Goal: Task Accomplishment & Management: Manage account settings

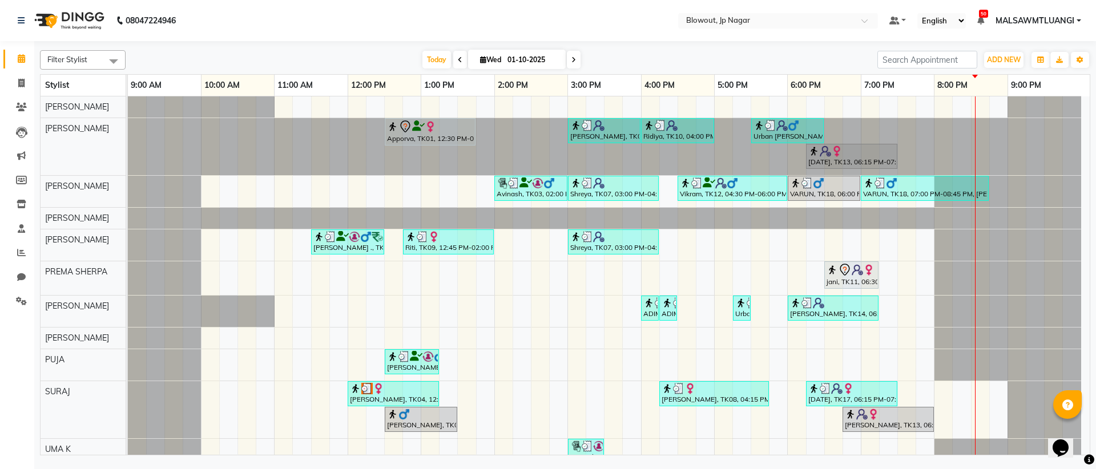
click at [920, 276] on div "Apporva, TK01, 12:30 PM-01:45 PM, Haircut Women - Senior Stylist [PERSON_NAME],…" at bounding box center [609, 283] width 962 height 374
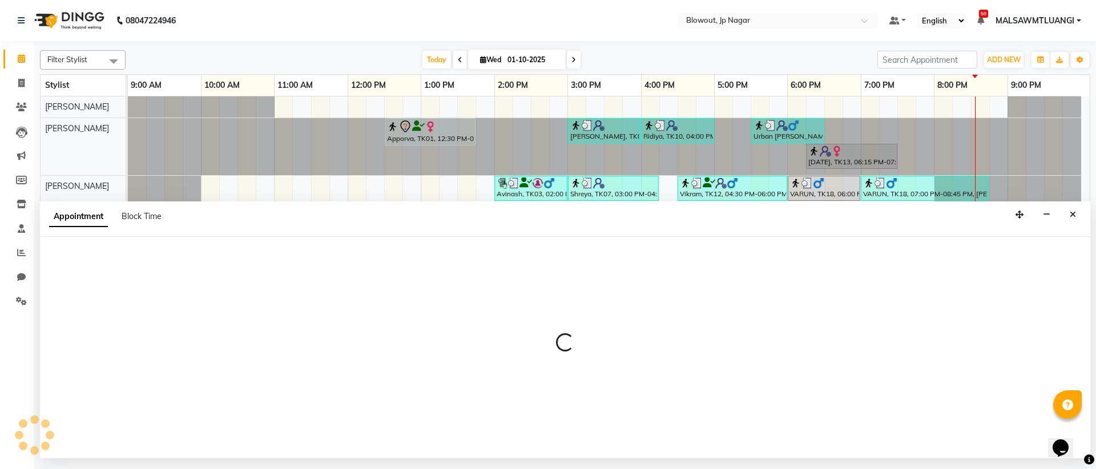
select select "46973"
select select "tentative"
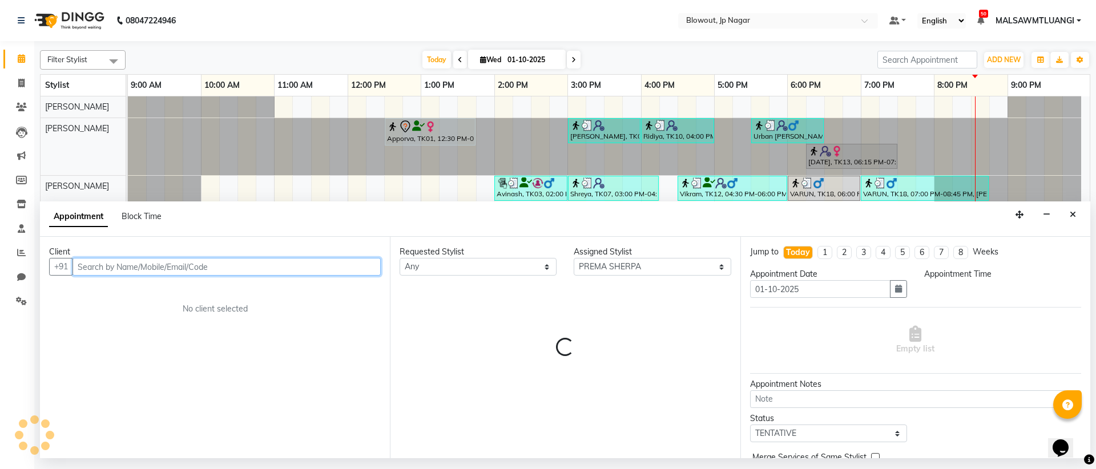
select select "1185"
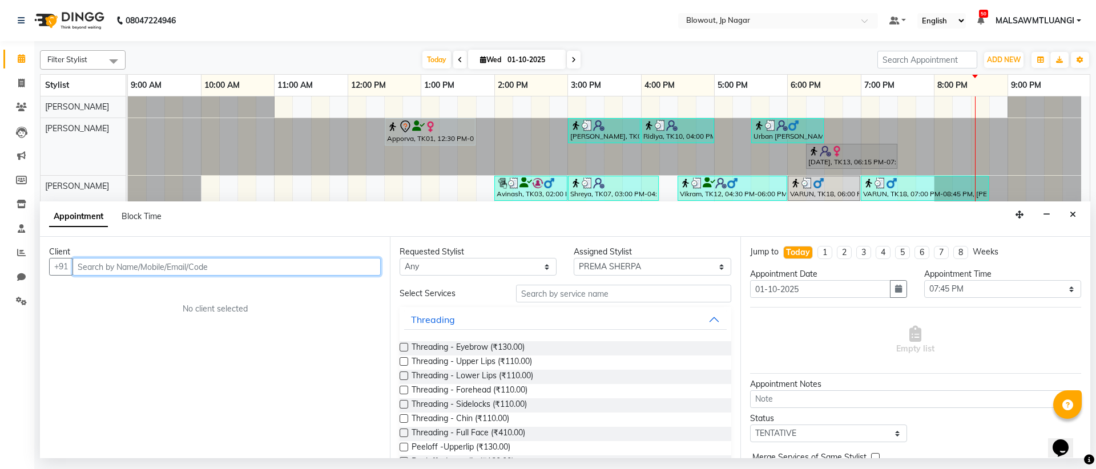
click at [219, 266] on input "text" at bounding box center [226, 267] width 308 height 18
type input "8826541225"
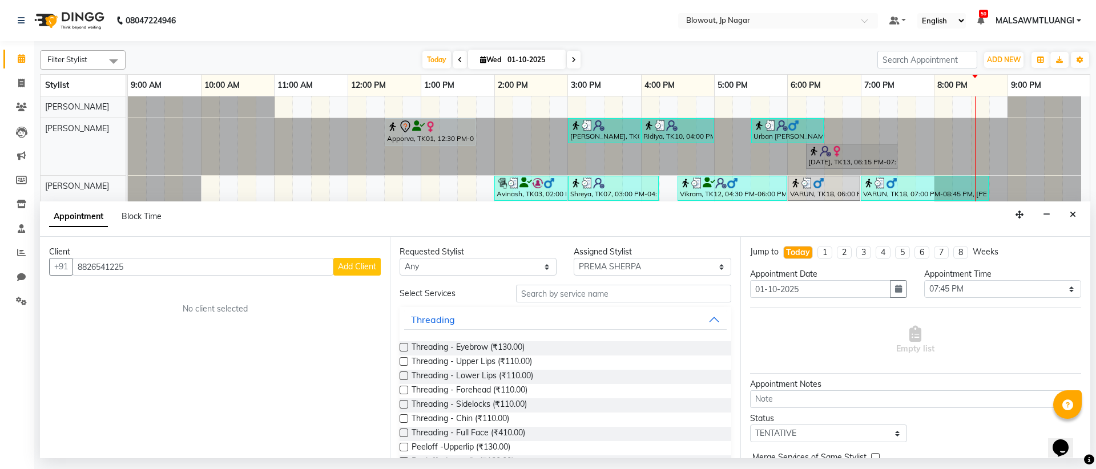
click at [376, 259] on button "Add Client" at bounding box center [356, 267] width 47 height 18
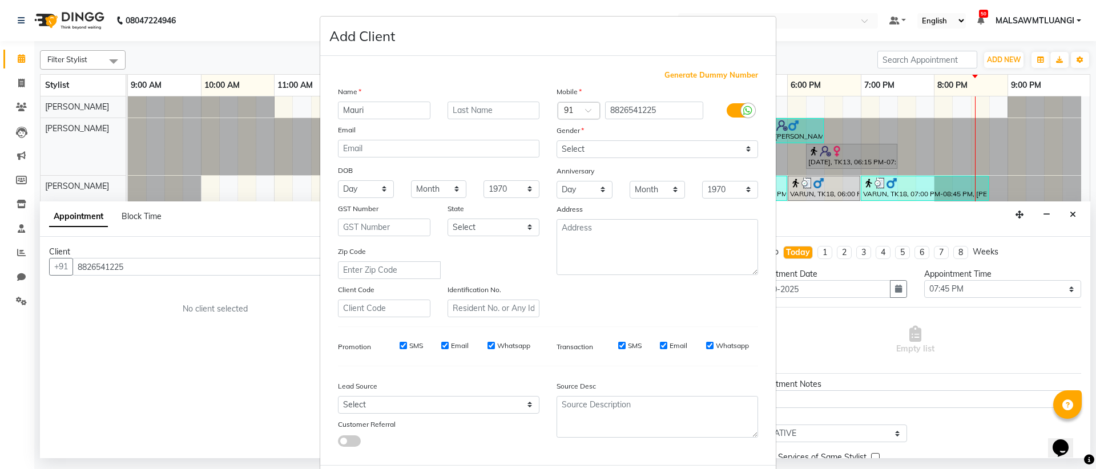
type input "Mauri"
click at [636, 151] on select "Select [DEMOGRAPHIC_DATA] [DEMOGRAPHIC_DATA] Other Prefer Not To Say" at bounding box center [657, 149] width 201 height 18
select select "[DEMOGRAPHIC_DATA]"
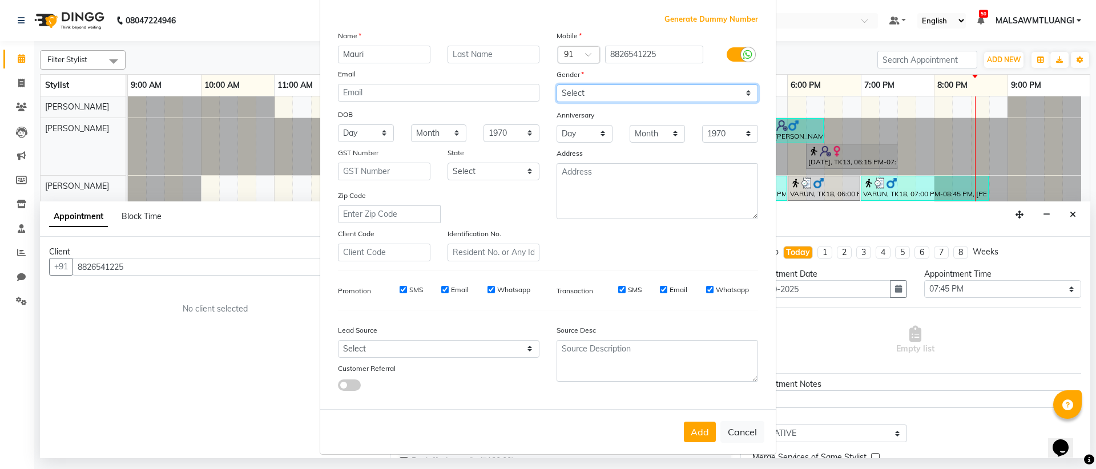
scroll to position [58, 0]
click at [702, 436] on button "Add" at bounding box center [700, 430] width 32 height 21
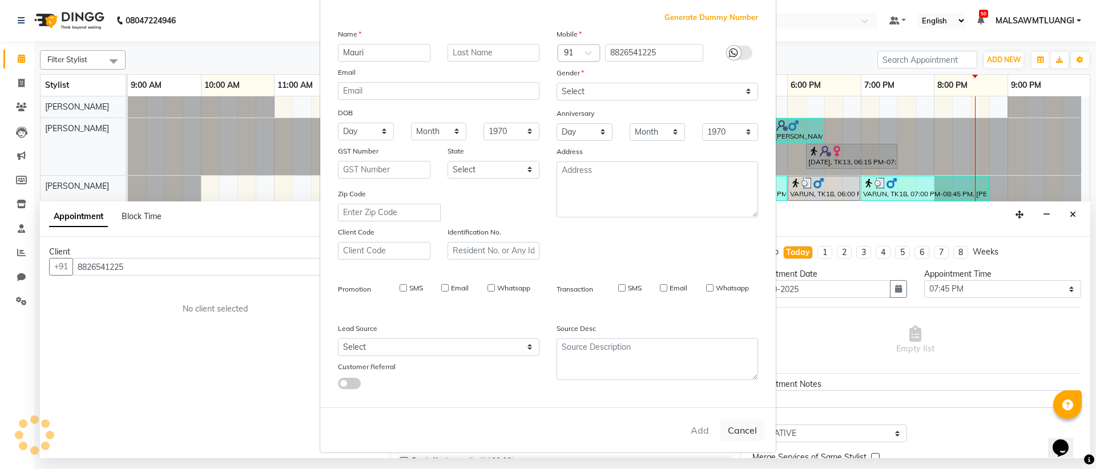
select select
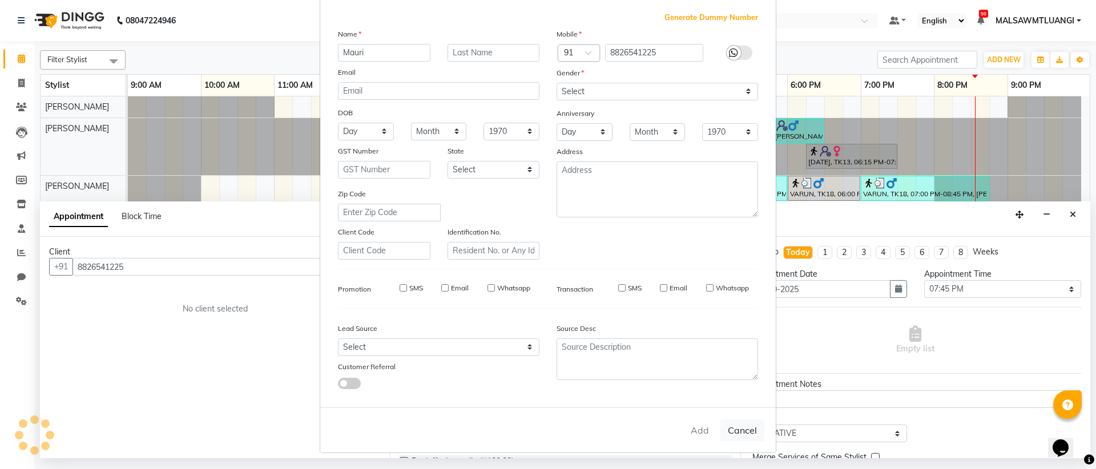
select select
checkbox input "false"
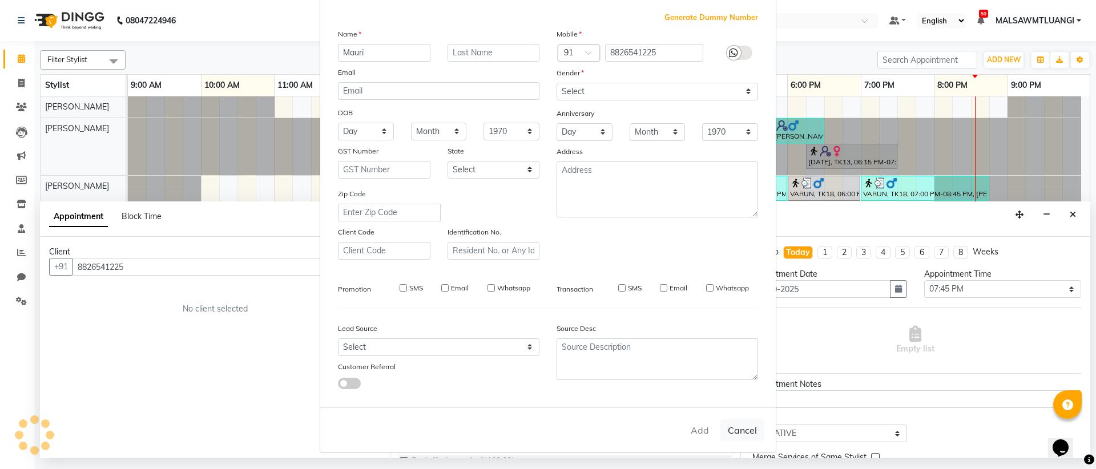
checkbox input "false"
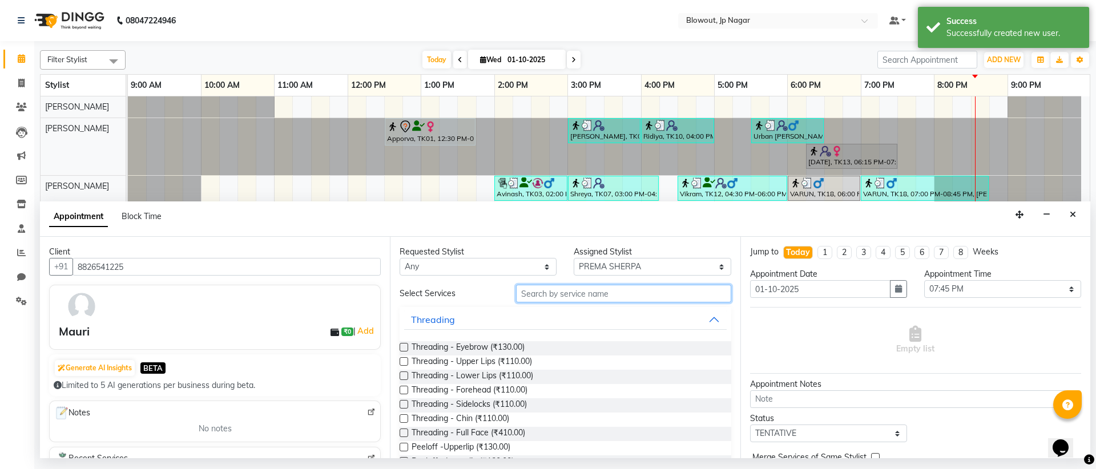
click at [535, 292] on input "text" at bounding box center [623, 294] width 215 height 18
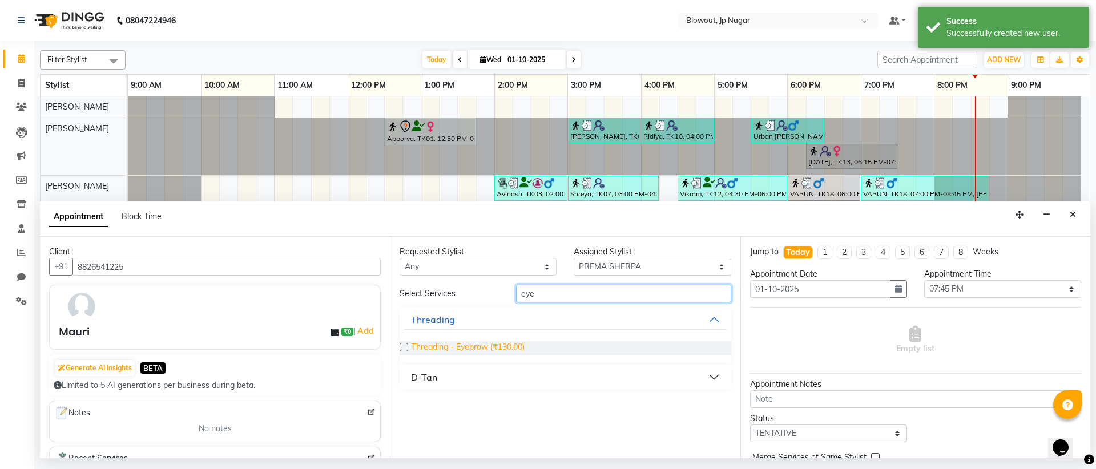
type input "eye"
click at [489, 343] on span "Threading - Eyebrow (₹130.00)" at bounding box center [468, 348] width 113 height 14
checkbox input "false"
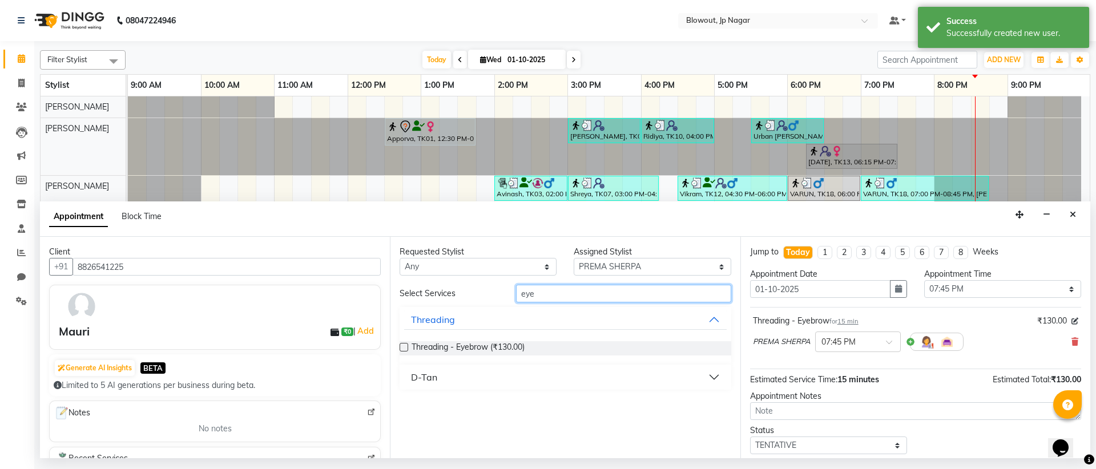
click at [563, 301] on input "eye" at bounding box center [623, 294] width 215 height 18
type input "e"
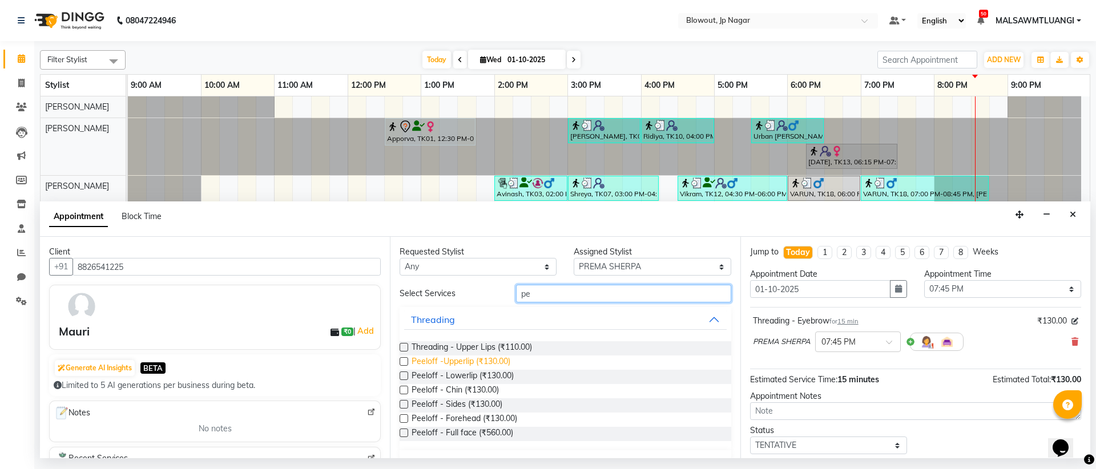
type input "pe"
click at [502, 357] on span "Peeloff -Upperlip (₹130.00)" at bounding box center [461, 363] width 99 height 14
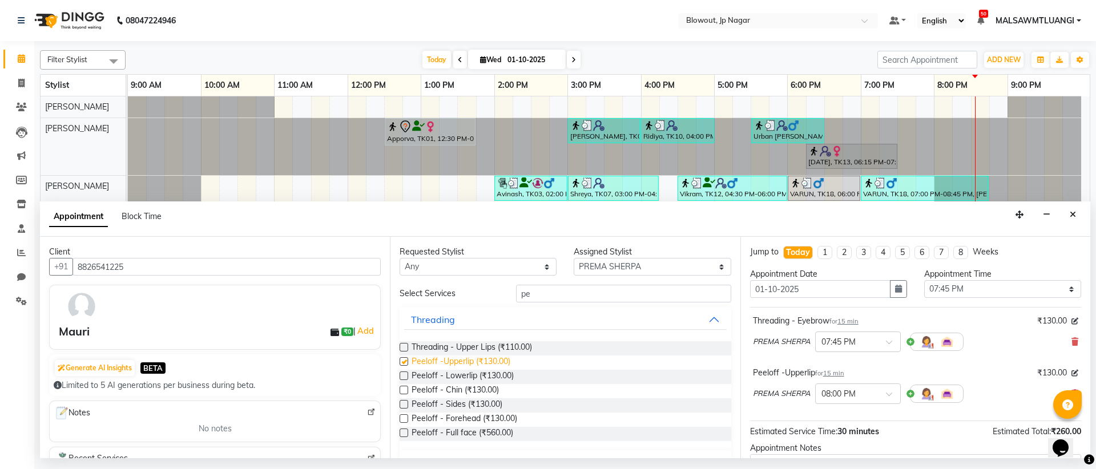
checkbox input "false"
click at [569, 300] on input "pe" at bounding box center [623, 294] width 215 height 18
type input "p"
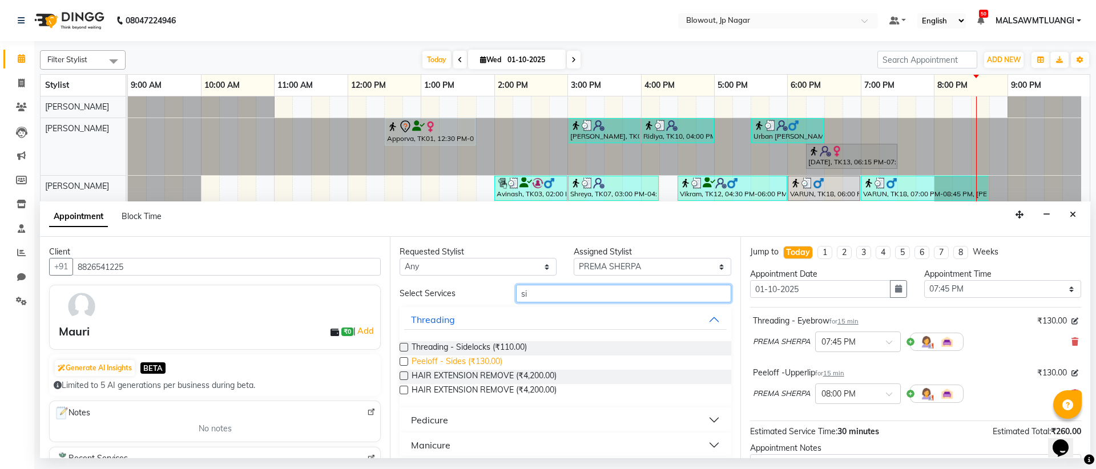
type input "si"
click at [491, 361] on span "Peeloff - Sides (₹130.00)" at bounding box center [457, 363] width 91 height 14
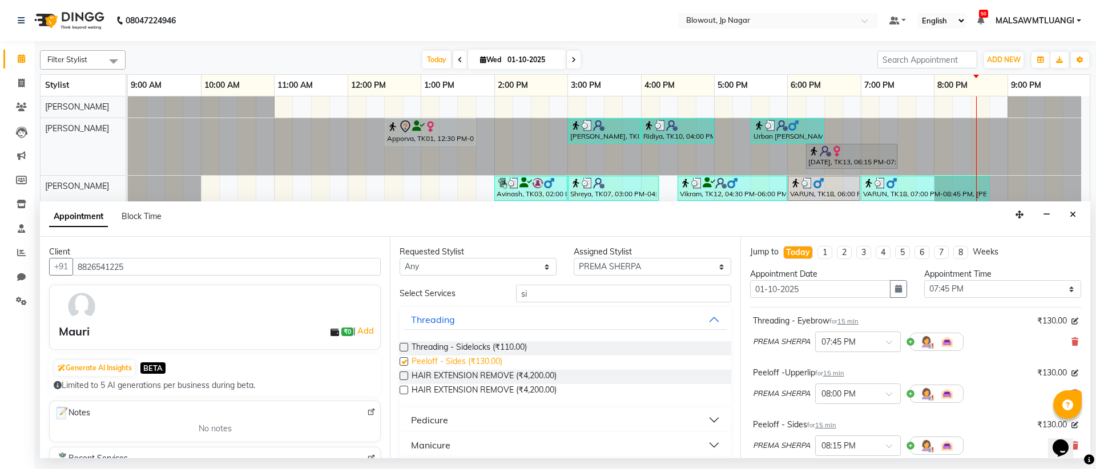
checkbox input "false"
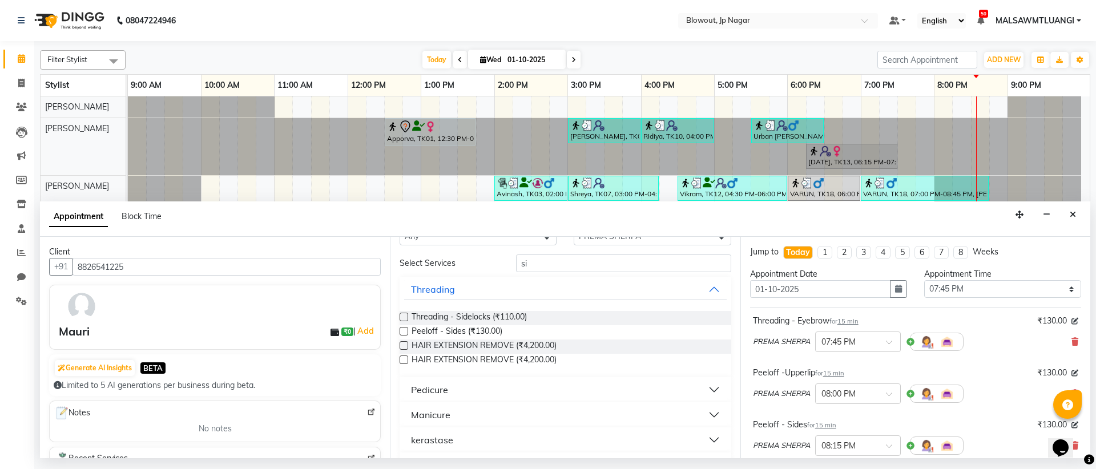
scroll to position [18, 0]
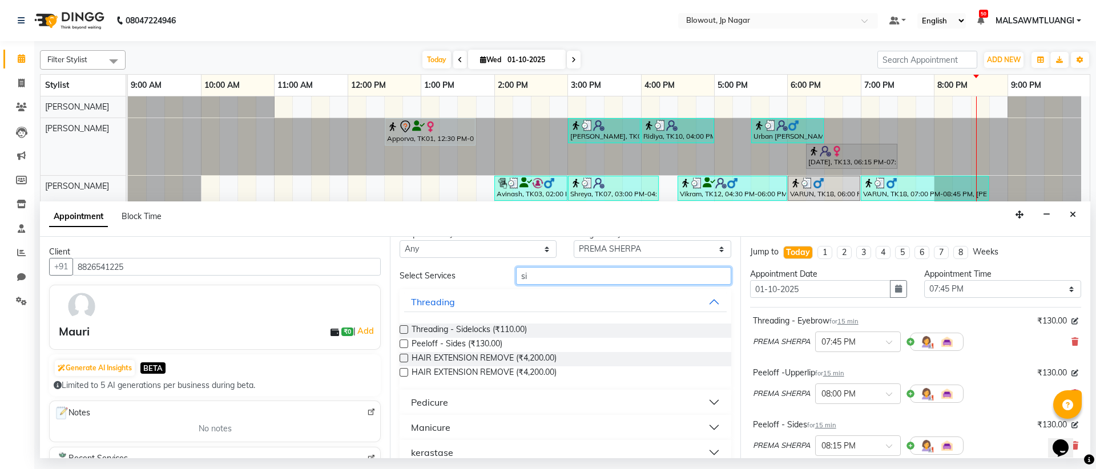
click at [549, 278] on input "si" at bounding box center [623, 276] width 215 height 18
type input "s"
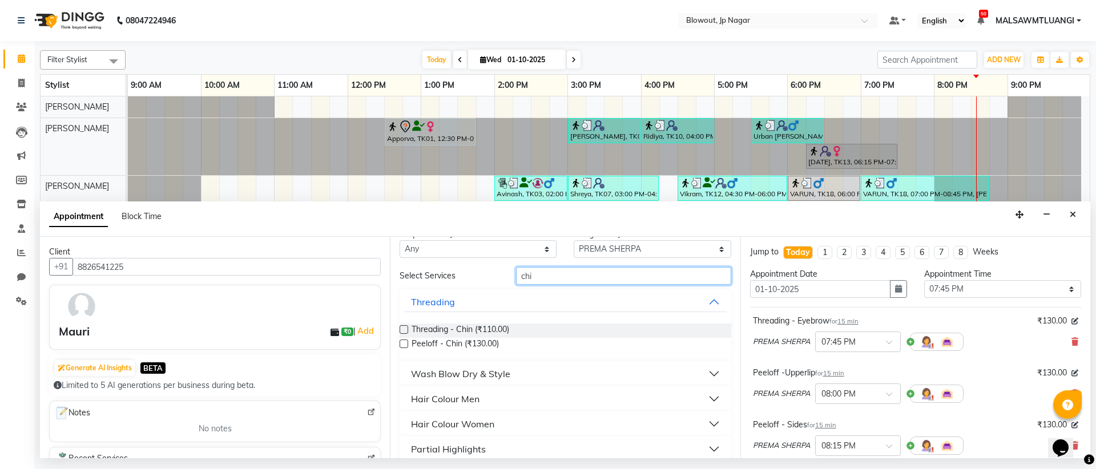
scroll to position [0, 0]
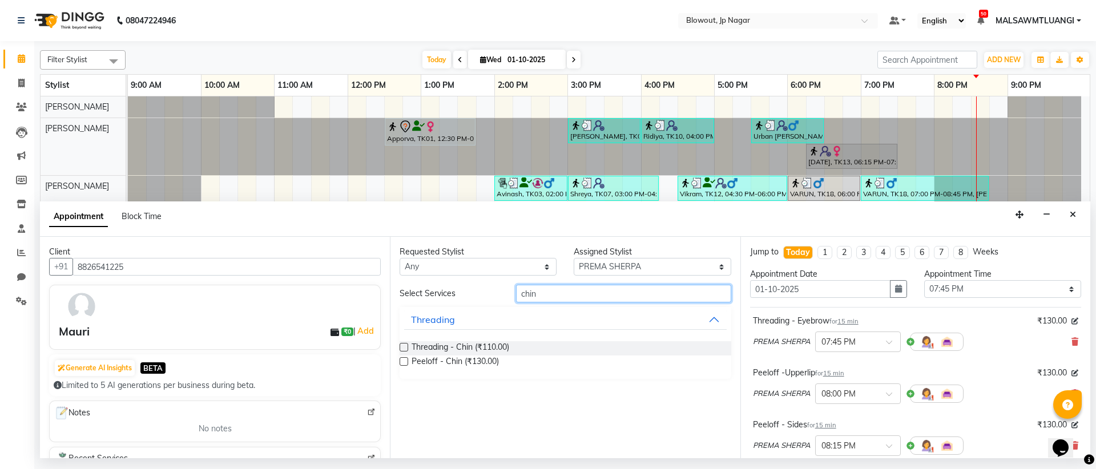
type input "chin"
click at [404, 361] on label at bounding box center [404, 361] width 9 height 9
click at [404, 361] on input "checkbox" at bounding box center [403, 362] width 7 height 7
checkbox input "false"
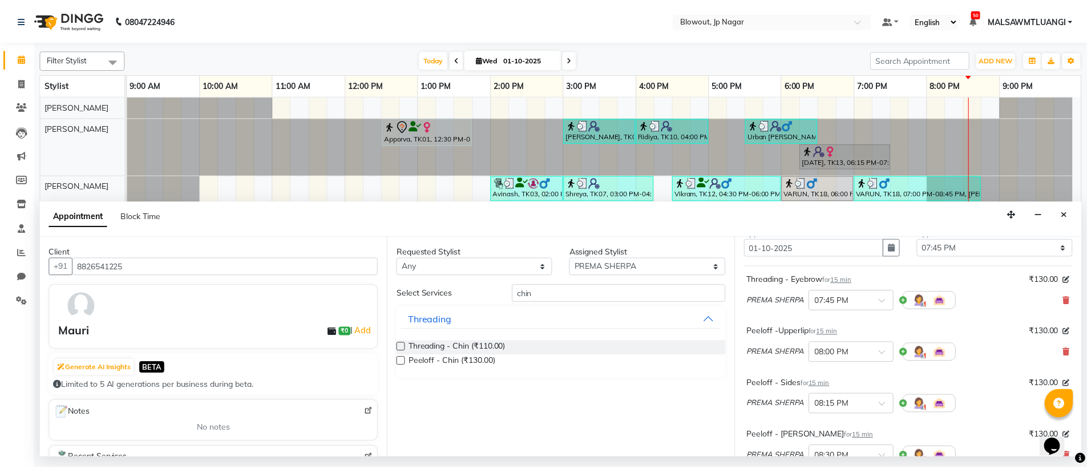
scroll to position [224, 0]
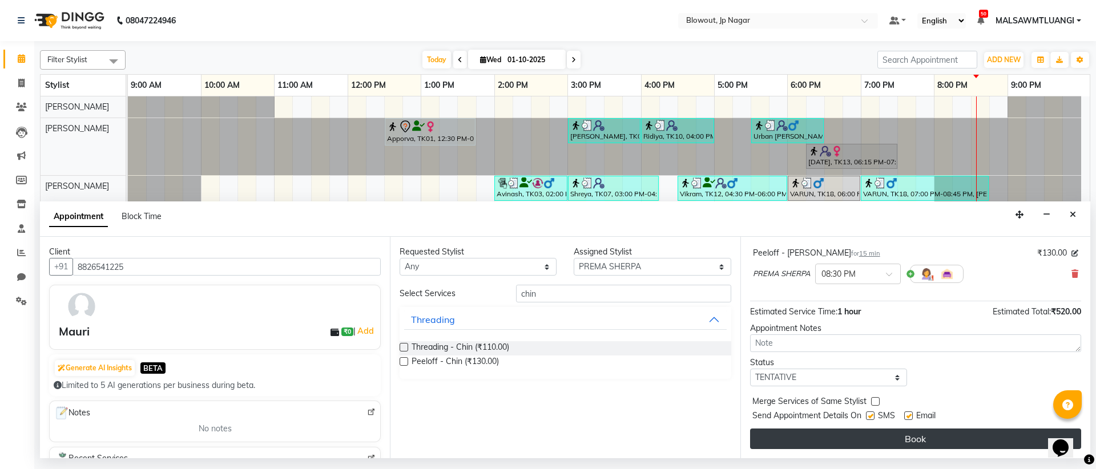
click at [841, 429] on button "Book" at bounding box center [915, 439] width 331 height 21
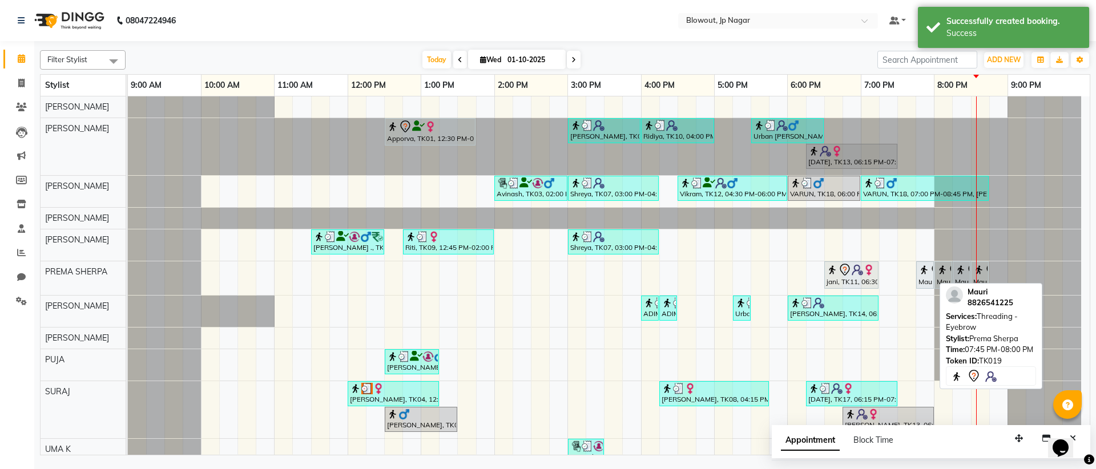
click at [928, 281] on div "Mauri, TK19, 07:45 PM-08:00 PM, Threading - Eyebrow" at bounding box center [924, 275] width 15 height 24
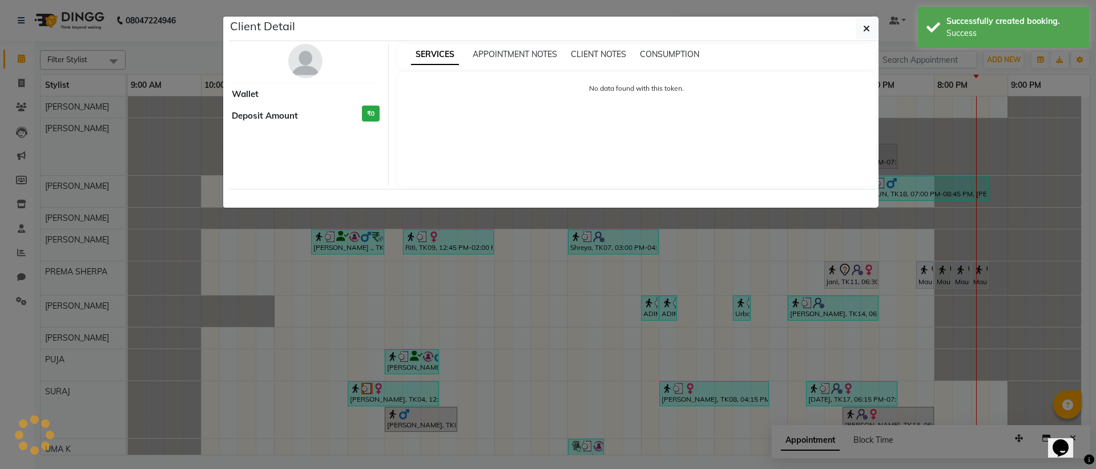
select select "7"
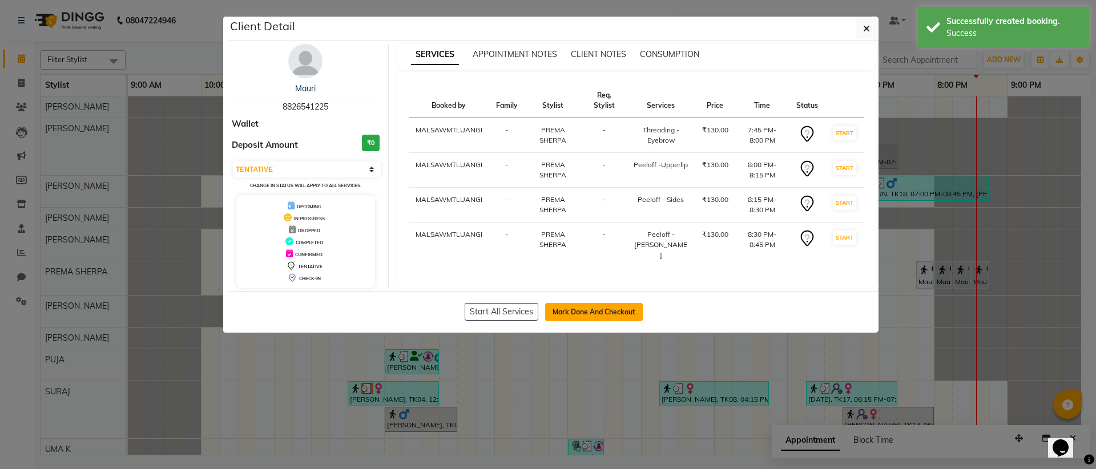
click at [595, 316] on button "Mark Done And Checkout" at bounding box center [594, 312] width 98 height 18
select select "service"
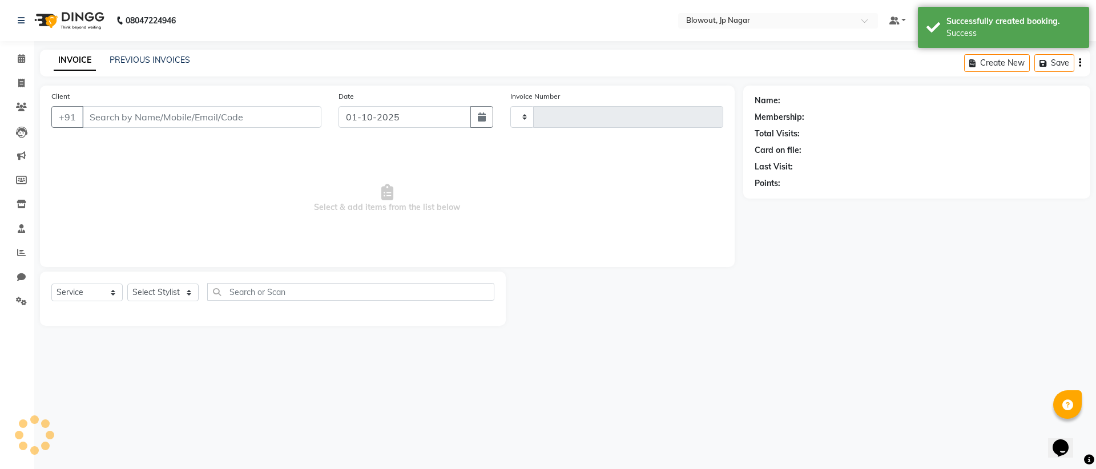
type input "2938"
select select "6261"
type input "8826541225"
select select "46973"
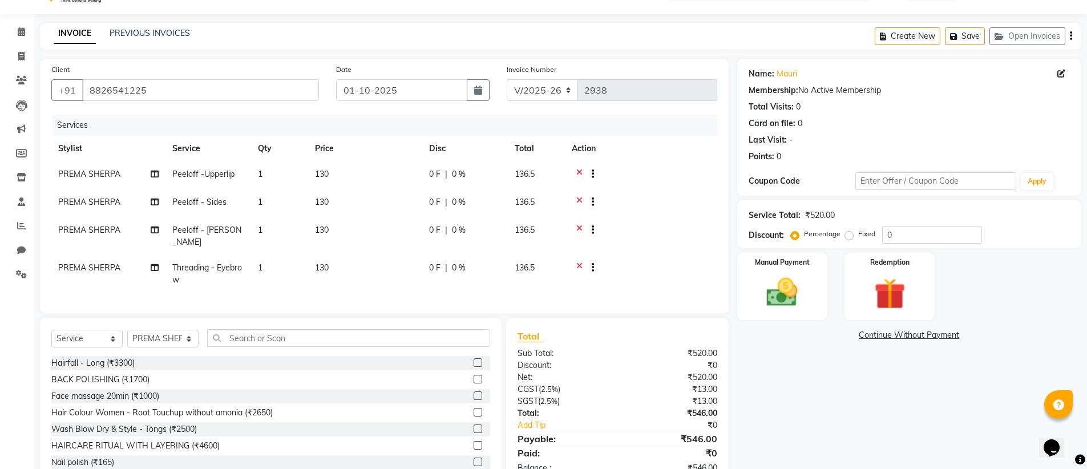
scroll to position [60, 0]
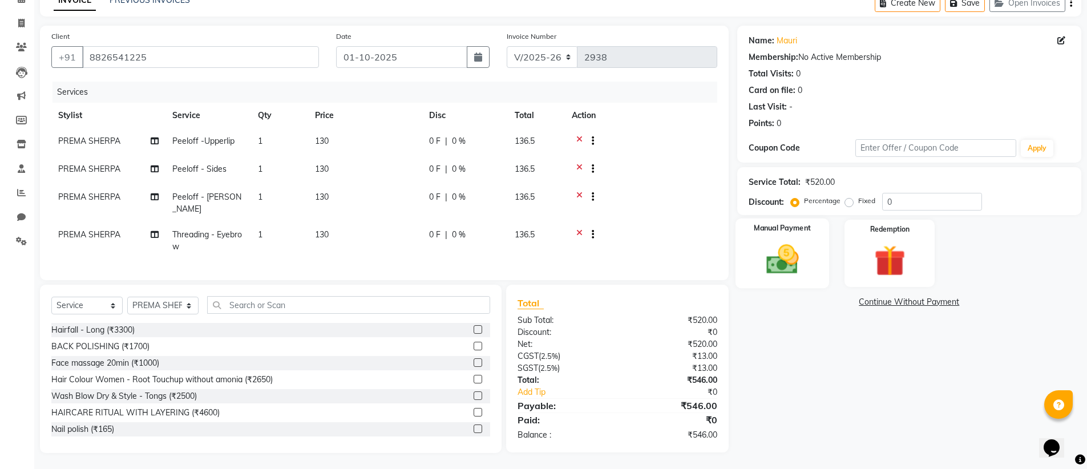
click at [794, 265] on img at bounding box center [782, 259] width 53 height 37
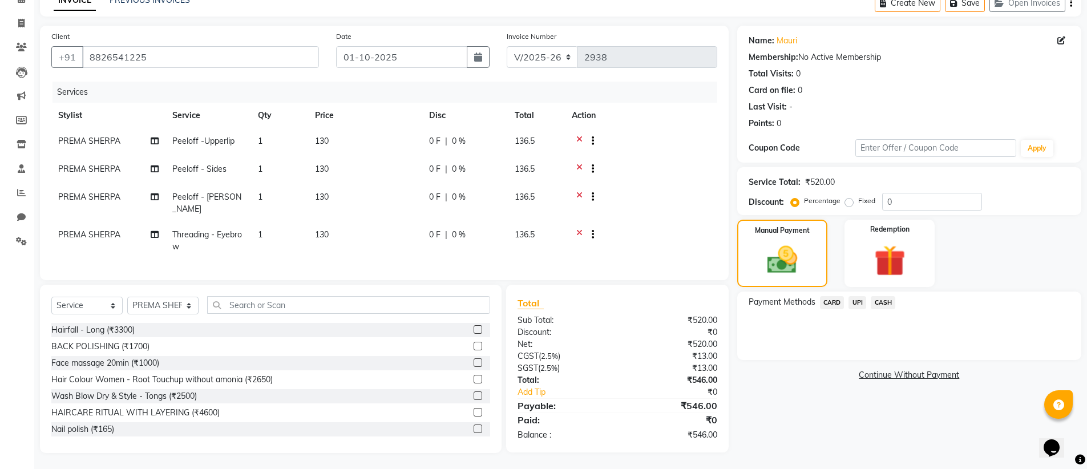
click at [847, 301] on div "UPI" at bounding box center [855, 303] width 22 height 15
click at [842, 303] on span "CARD" at bounding box center [832, 302] width 25 height 13
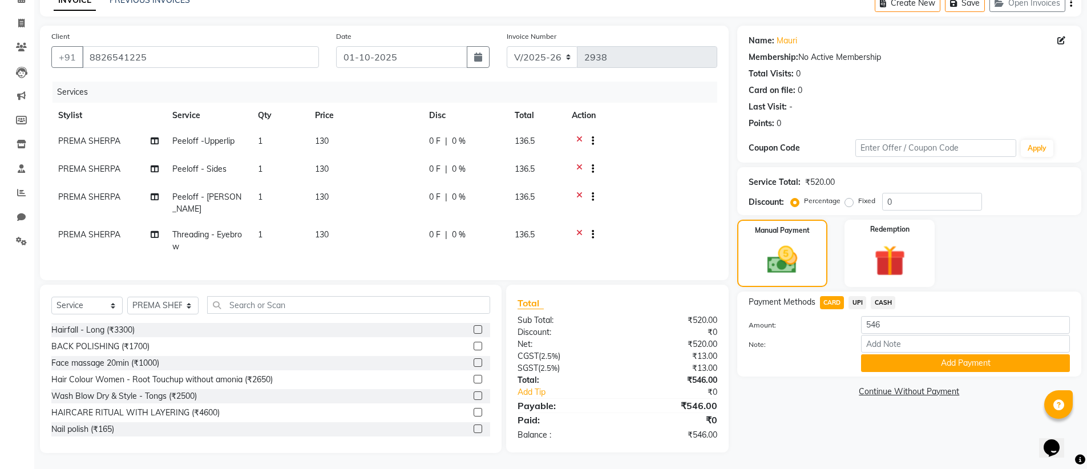
click at [916, 353] on div "Note:" at bounding box center [909, 344] width 338 height 19
click at [920, 357] on button "Add Payment" at bounding box center [965, 363] width 209 height 18
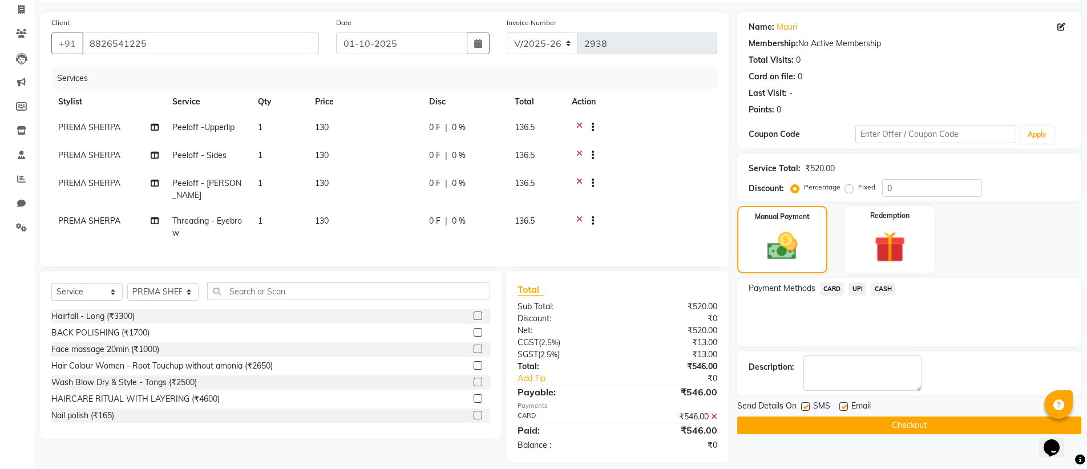
scroll to position [83, 0]
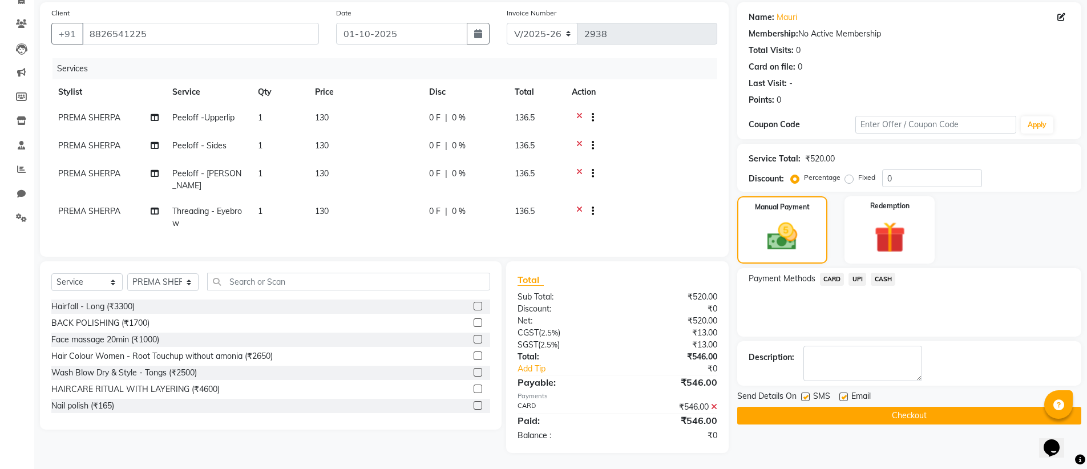
click at [920, 422] on button "Checkout" at bounding box center [909, 416] width 344 height 18
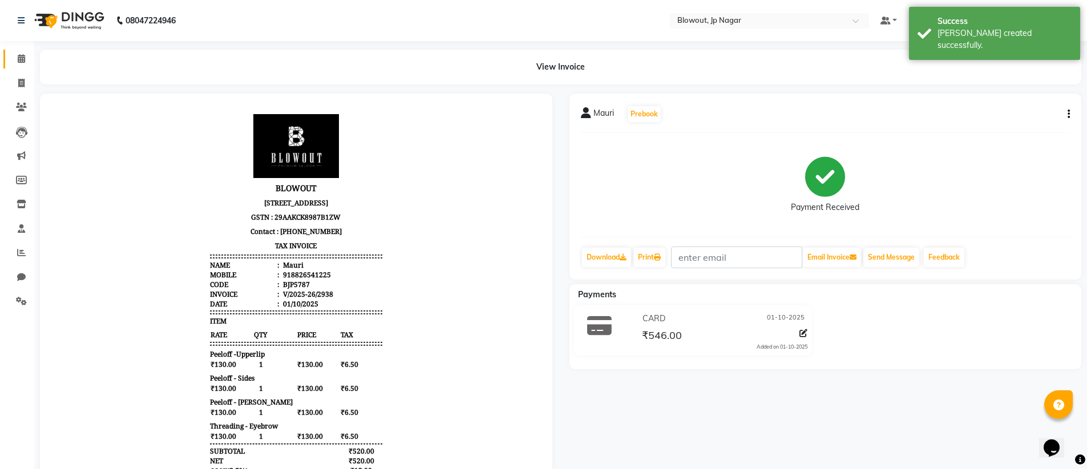
click at [30, 58] on span at bounding box center [21, 59] width 20 height 13
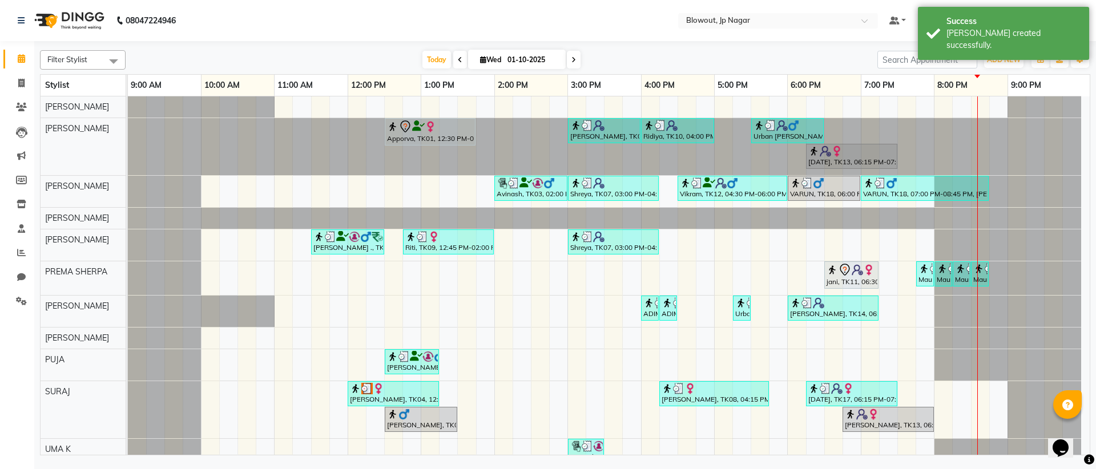
click at [903, 303] on div "Apporva, TK01, 12:30 PM-01:45 PM, Haircut Women - Senior Stylist [PERSON_NAME],…" at bounding box center [609, 283] width 962 height 374
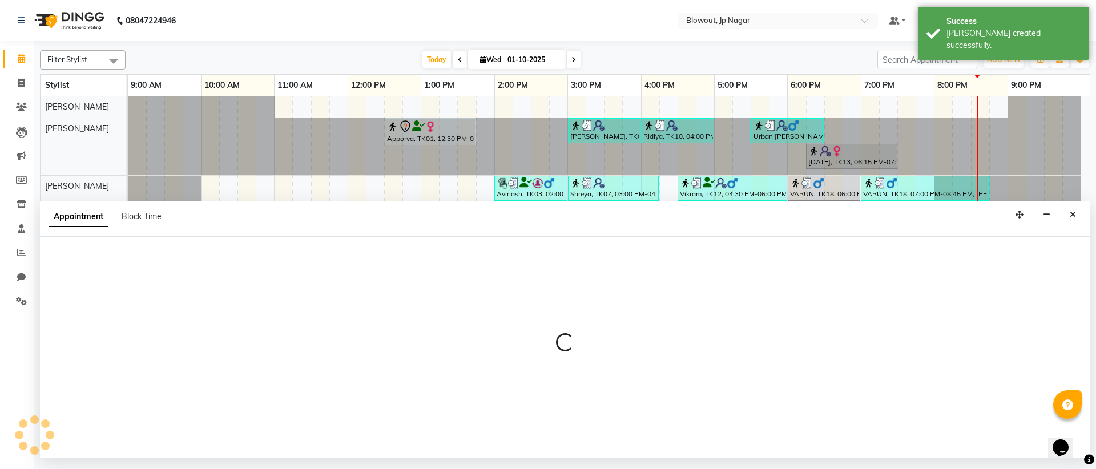
select select "46971"
select select "1170"
select select "tentative"
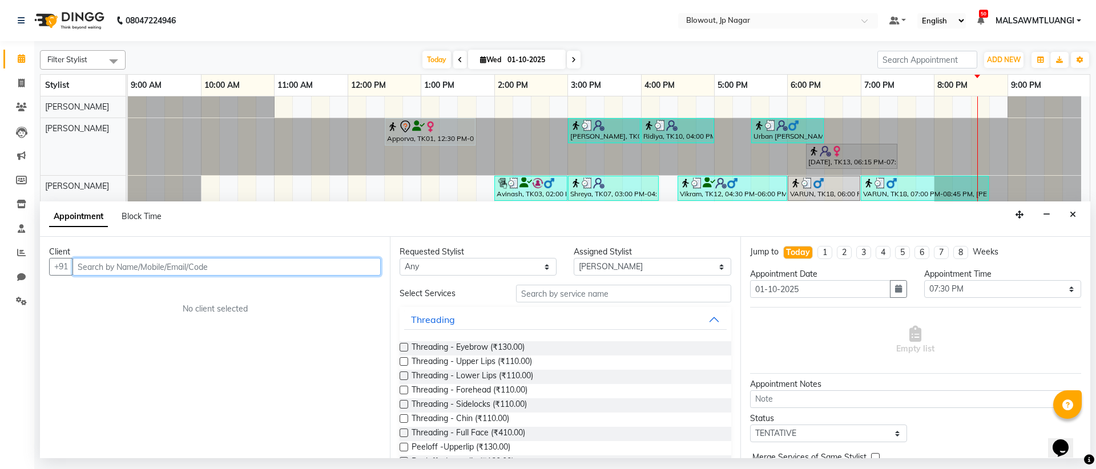
click at [109, 261] on input "text" at bounding box center [226, 267] width 308 height 18
click at [109, 265] on input "text" at bounding box center [226, 267] width 308 height 18
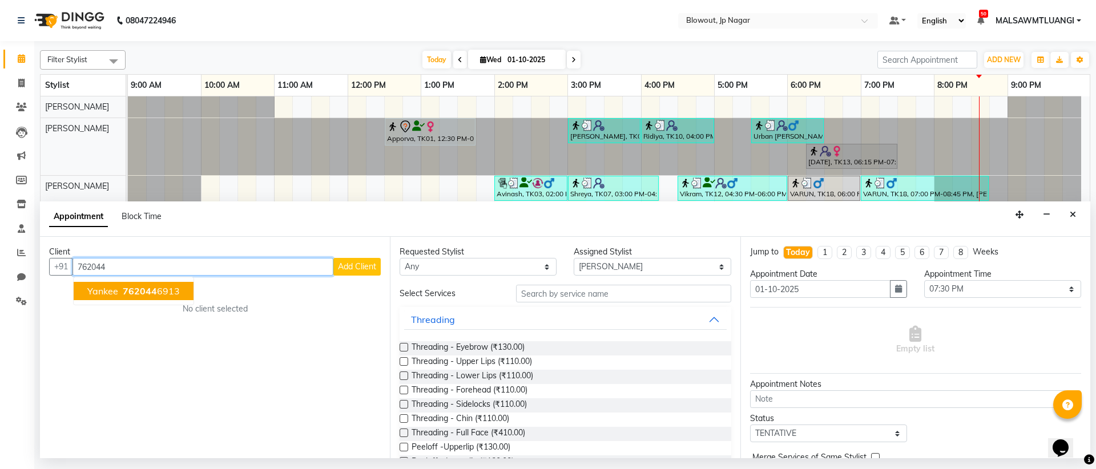
click at [100, 295] on span "Yankee" at bounding box center [102, 290] width 31 height 11
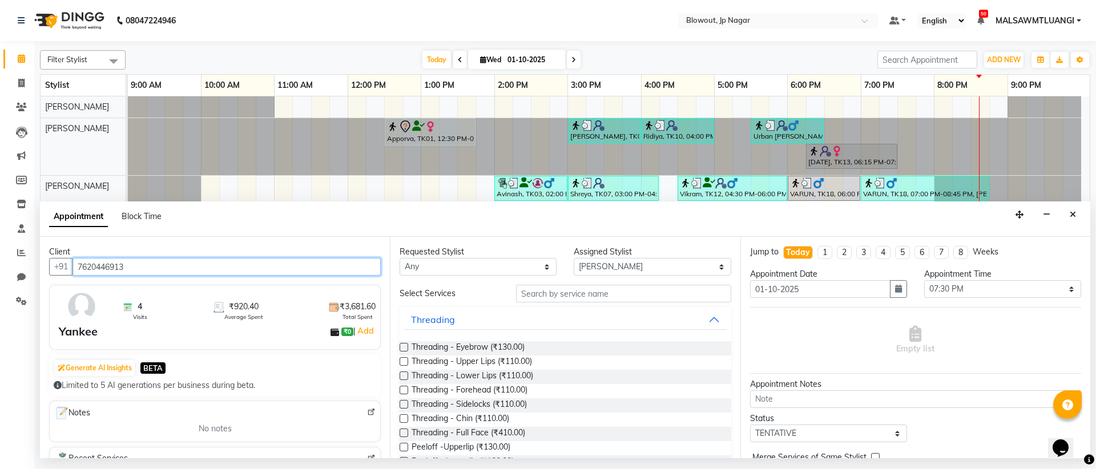
scroll to position [2, 0]
type input "7620446913"
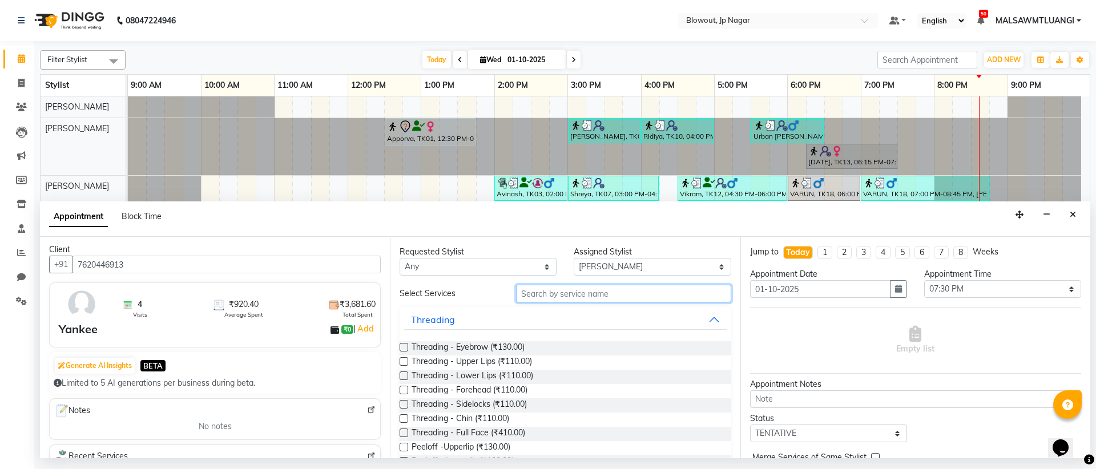
click at [545, 292] on input "text" at bounding box center [623, 294] width 215 height 18
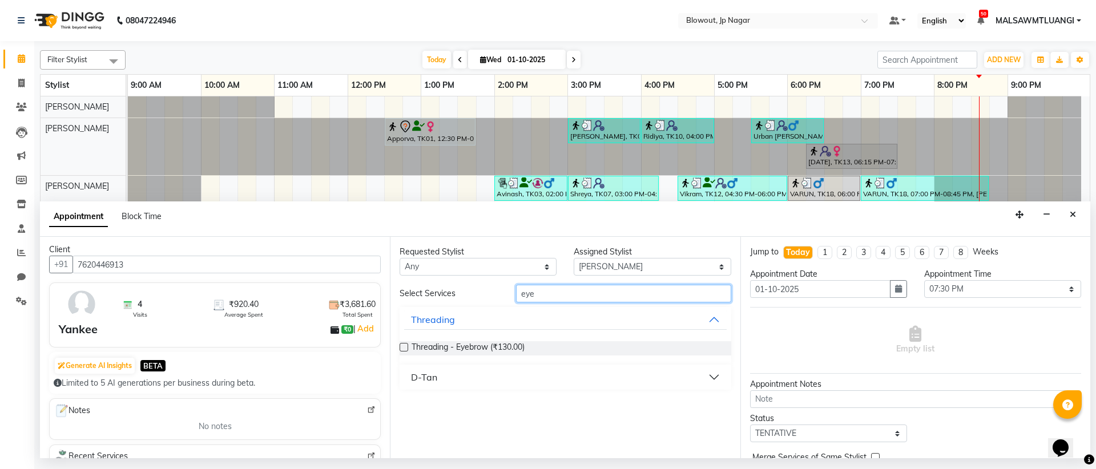
type input "eye"
click at [405, 349] on label at bounding box center [404, 347] width 9 height 9
click at [405, 349] on input "checkbox" at bounding box center [403, 348] width 7 height 7
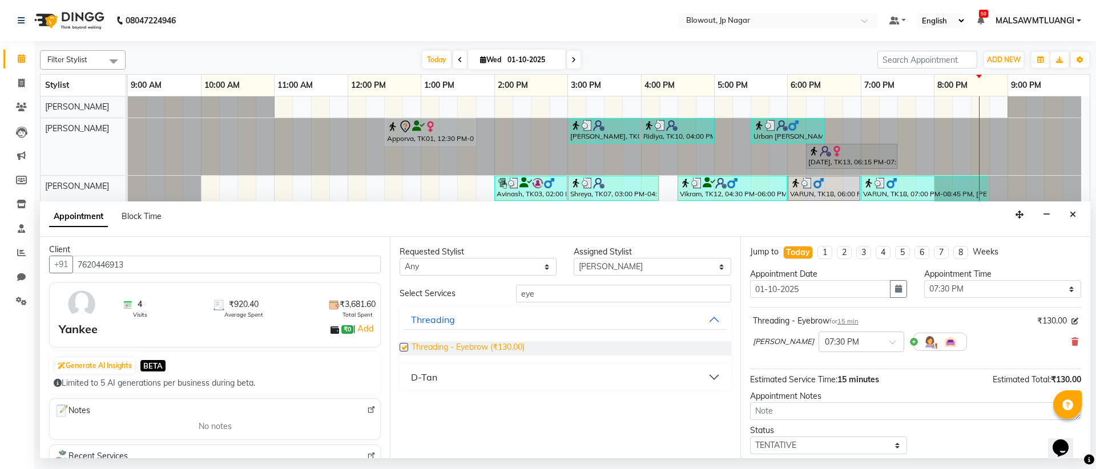
checkbox input "false"
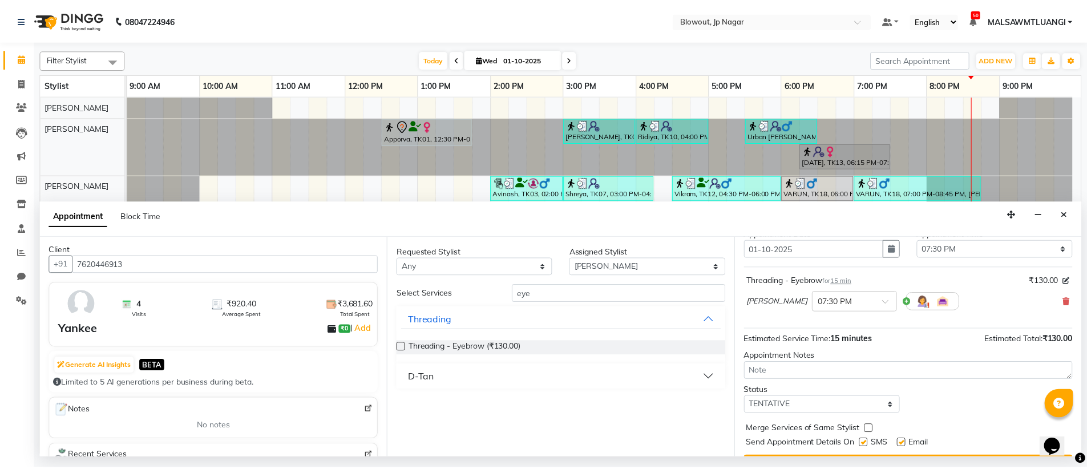
scroll to position [68, 0]
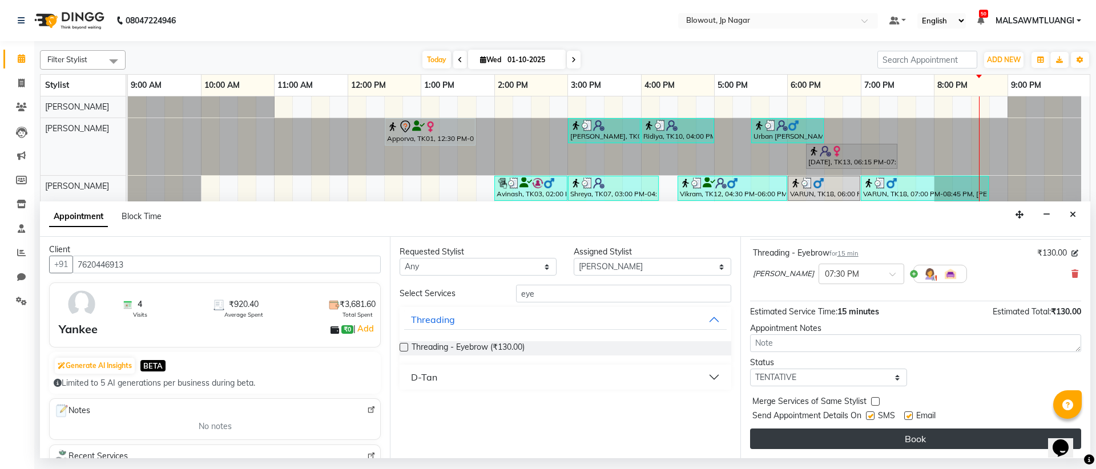
click at [942, 448] on button "Book" at bounding box center [915, 439] width 331 height 21
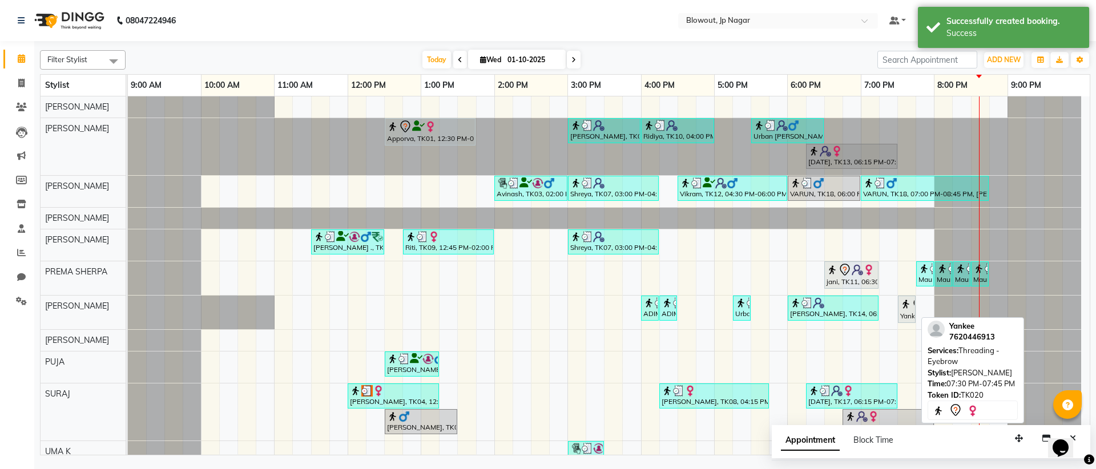
click at [906, 321] on link "Yankee, TK20, 07:30 PM-07:45 PM, Threading - Eyebrow" at bounding box center [907, 309] width 18 height 27
select select "7"
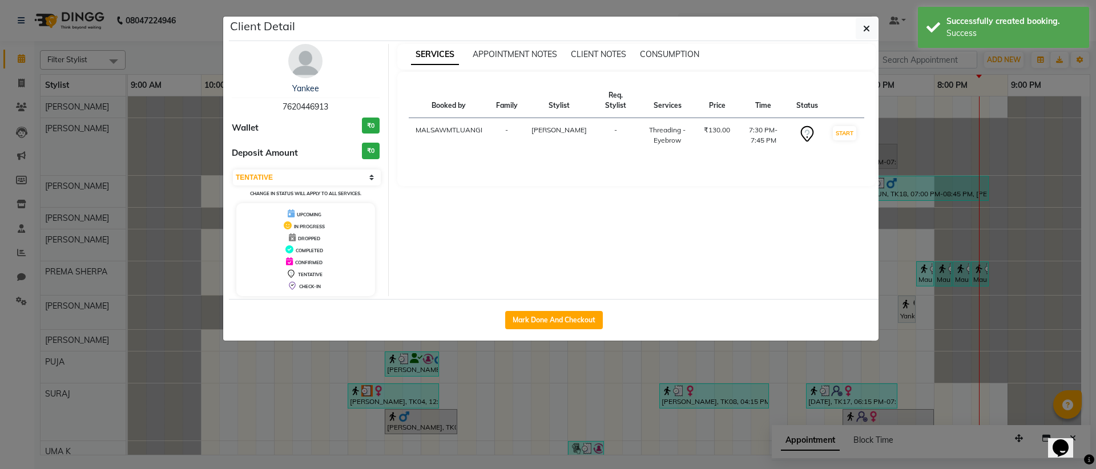
click at [541, 308] on div "Mark Done And Checkout" at bounding box center [554, 320] width 650 height 42
click at [544, 312] on button "Mark Done And Checkout" at bounding box center [554, 320] width 98 height 18
select select "service"
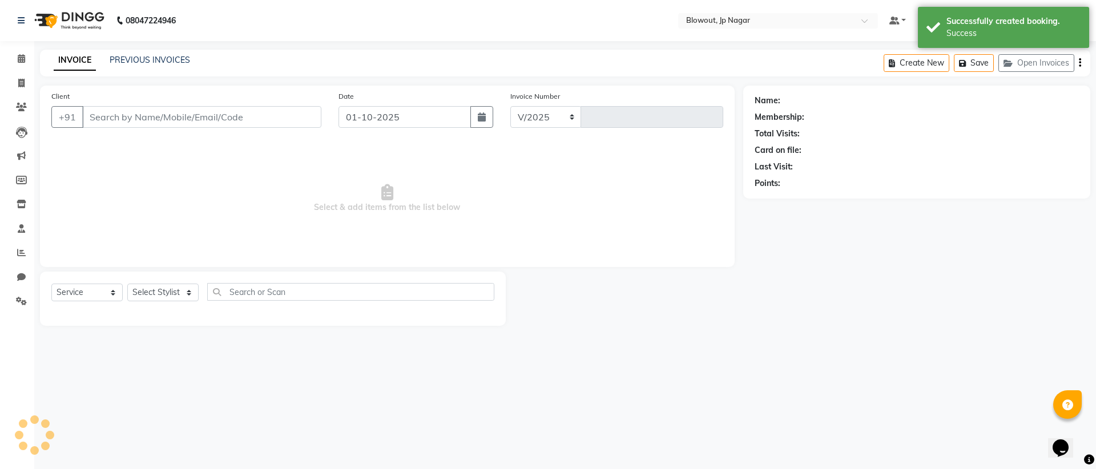
select select "6261"
type input "2939"
type input "7620446913"
select select "46971"
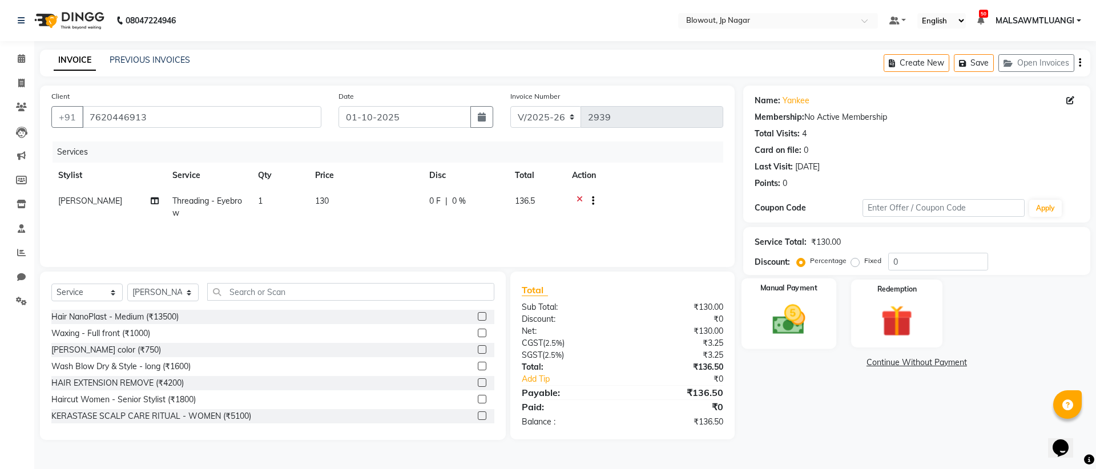
click at [816, 333] on div "Manual Payment" at bounding box center [788, 314] width 95 height 70
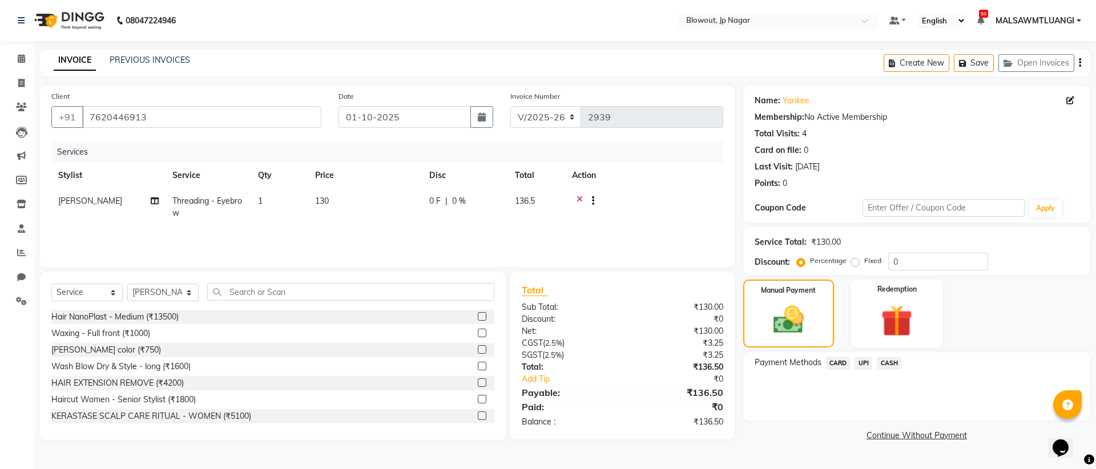
click at [862, 366] on span "UPI" at bounding box center [864, 363] width 18 height 13
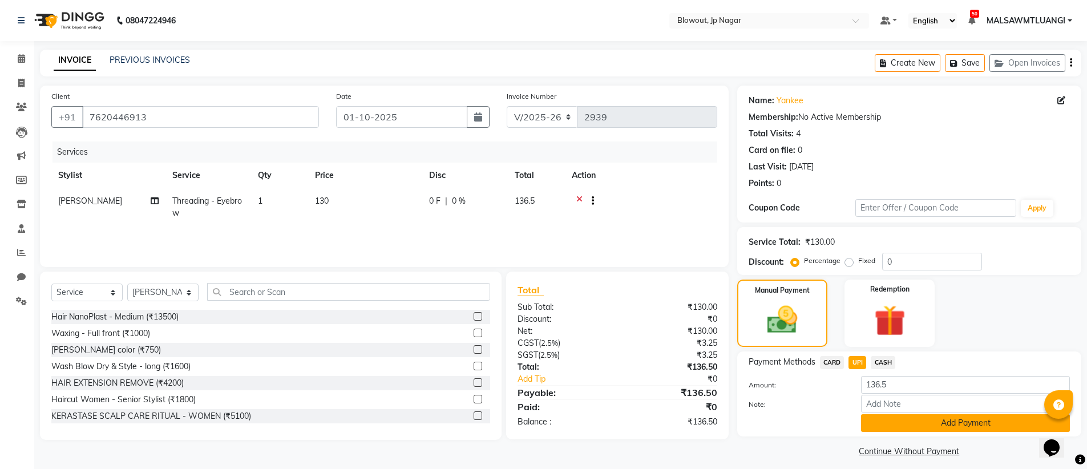
click at [926, 432] on button "Add Payment" at bounding box center [965, 423] width 209 height 18
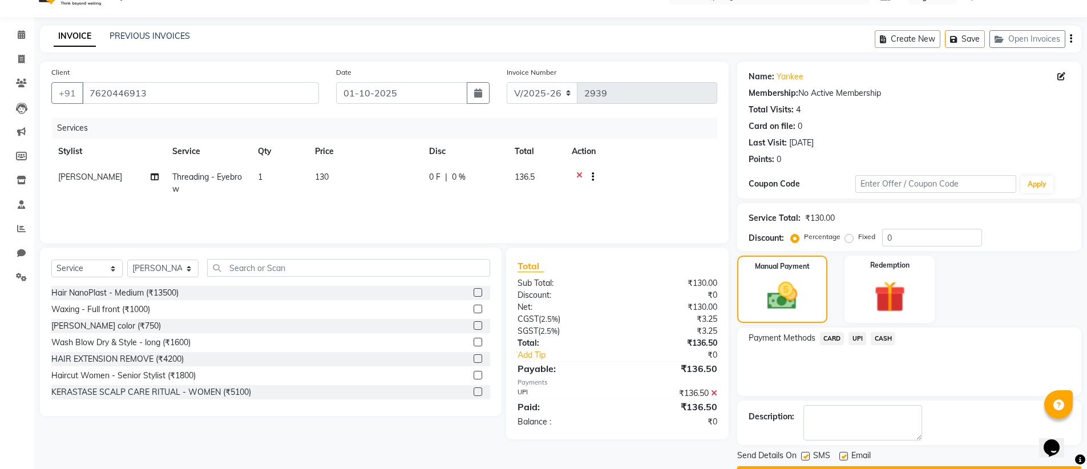
scroll to position [56, 0]
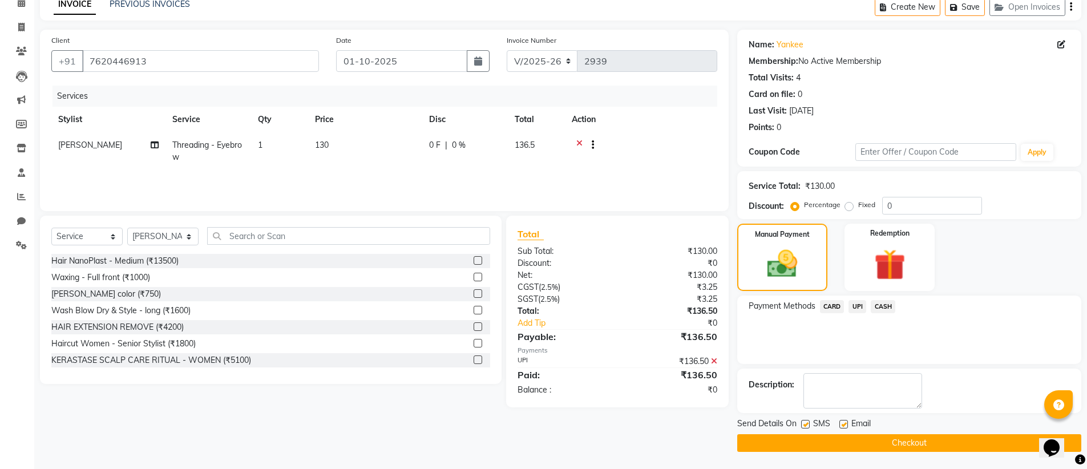
click at [926, 433] on div "Send Details On SMS Email Checkout" at bounding box center [909, 435] width 344 height 34
click at [929, 440] on button "Checkout" at bounding box center [909, 443] width 344 height 18
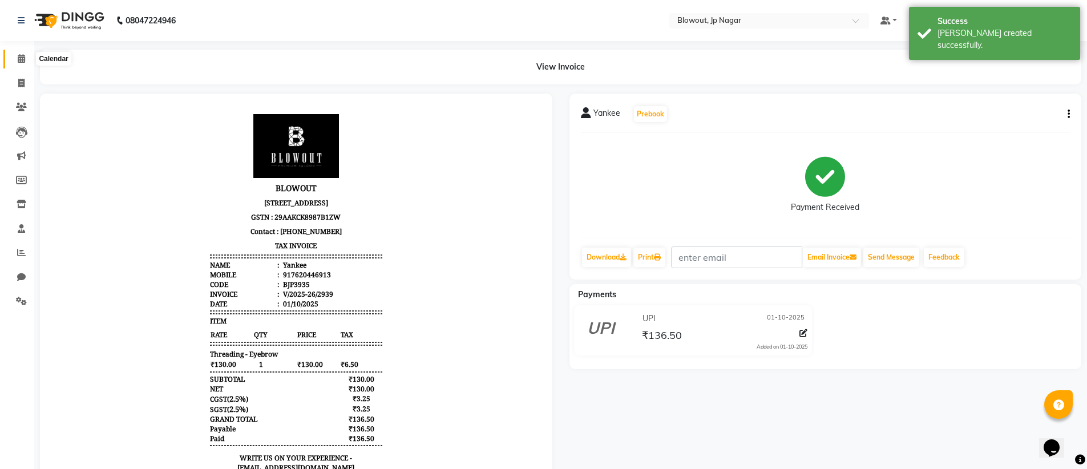
click at [19, 61] on icon at bounding box center [21, 58] width 7 height 9
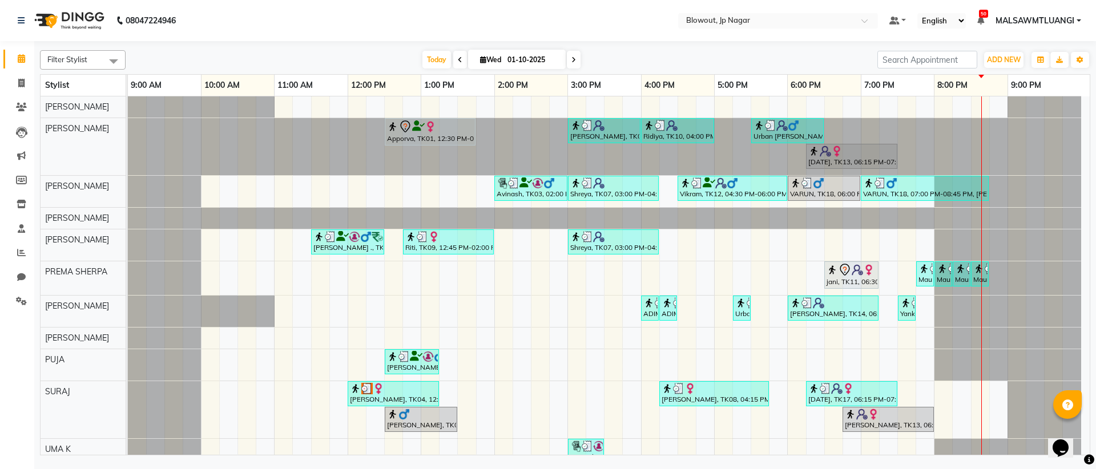
click at [576, 57] on icon at bounding box center [573, 60] width 5 height 7
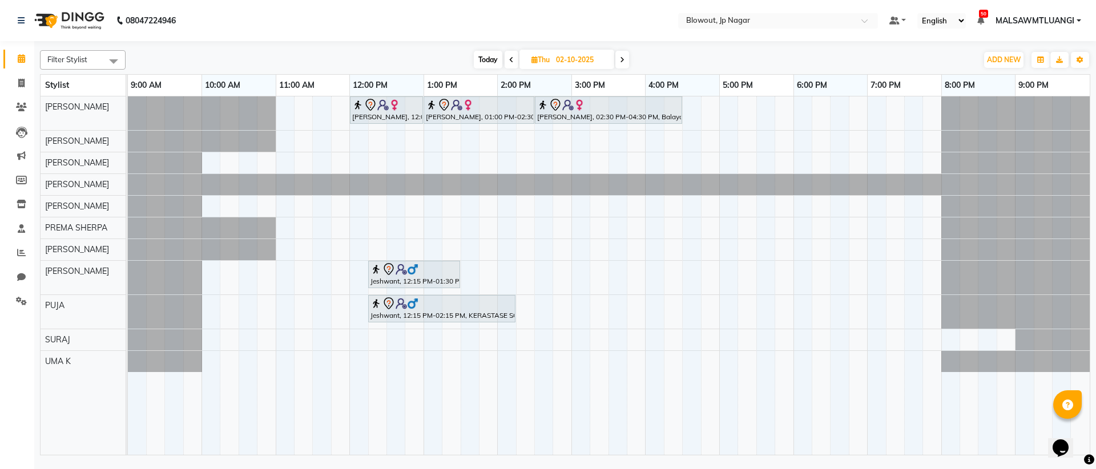
click at [493, 57] on span "Today" at bounding box center [488, 60] width 29 height 18
type input "01-10-2025"
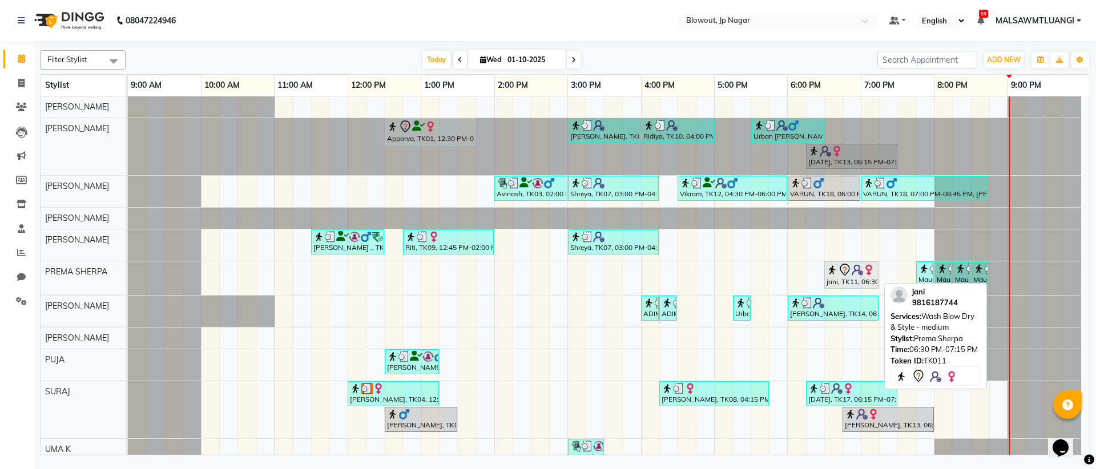
click at [839, 281] on div "jani, TK11, 06:30 PM-07:15 PM, Wash Blow Dry & Style - medium" at bounding box center [851, 275] width 52 height 24
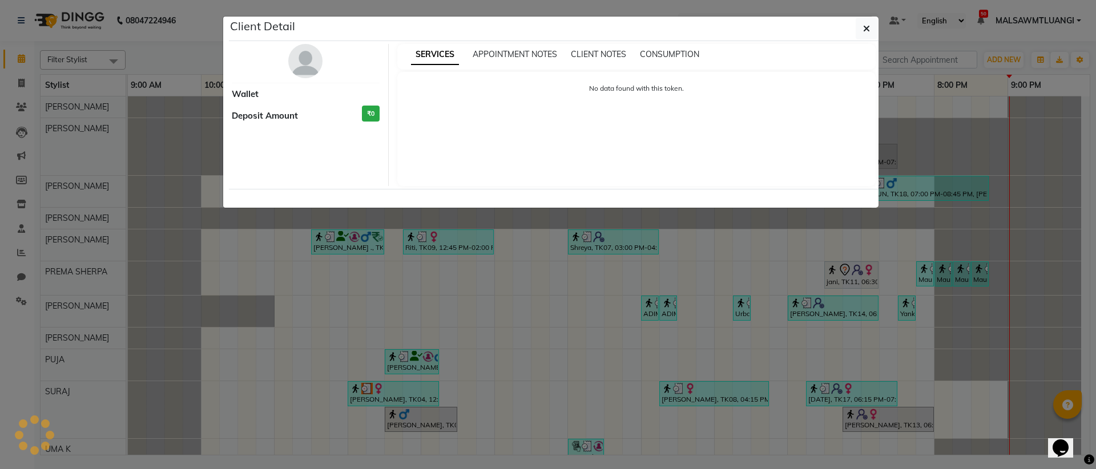
select select "7"
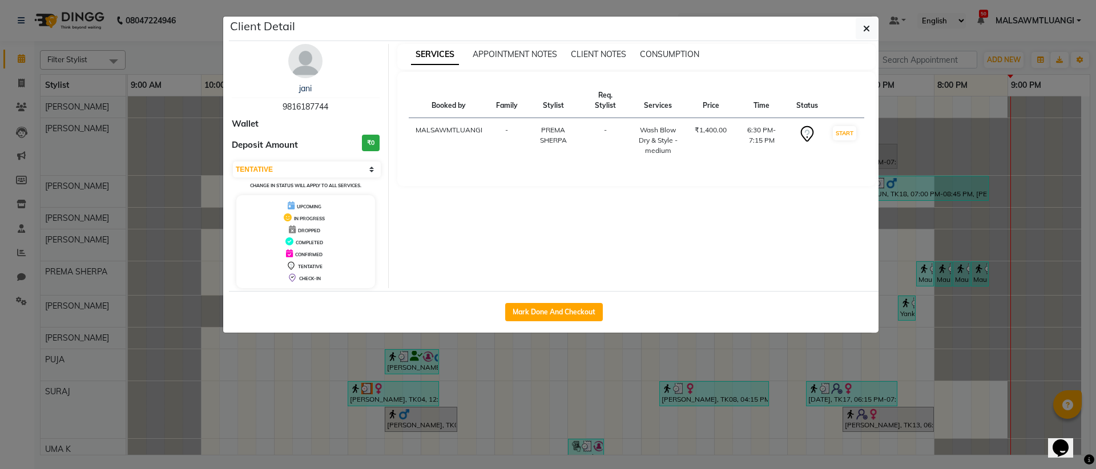
click at [302, 352] on ngb-modal-window "Client Detail jani 9816187744 Wallet Deposit Amount ₹0 Select IN SERVICE CONFIR…" at bounding box center [548, 234] width 1096 height 469
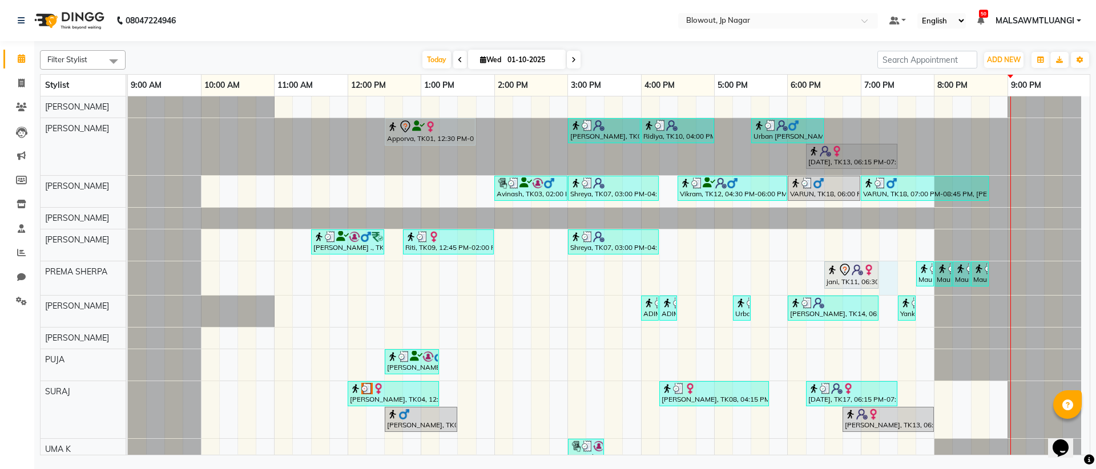
click at [885, 283] on div "Apporva, TK01, 12:30 PM-01:45 PM, Haircut Women - Senior Stylist [PERSON_NAME],…" at bounding box center [609, 283] width 962 height 374
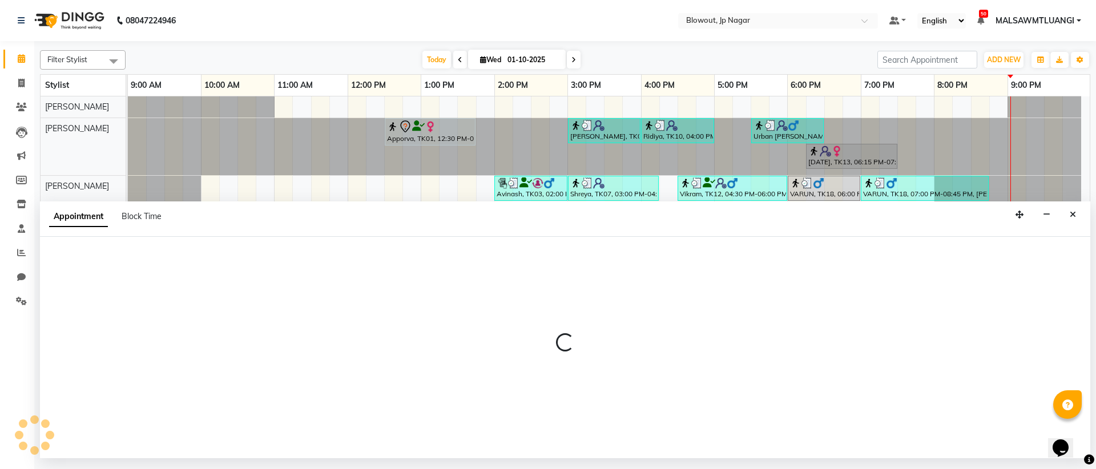
select select "46973"
select select "1155"
select select "tentative"
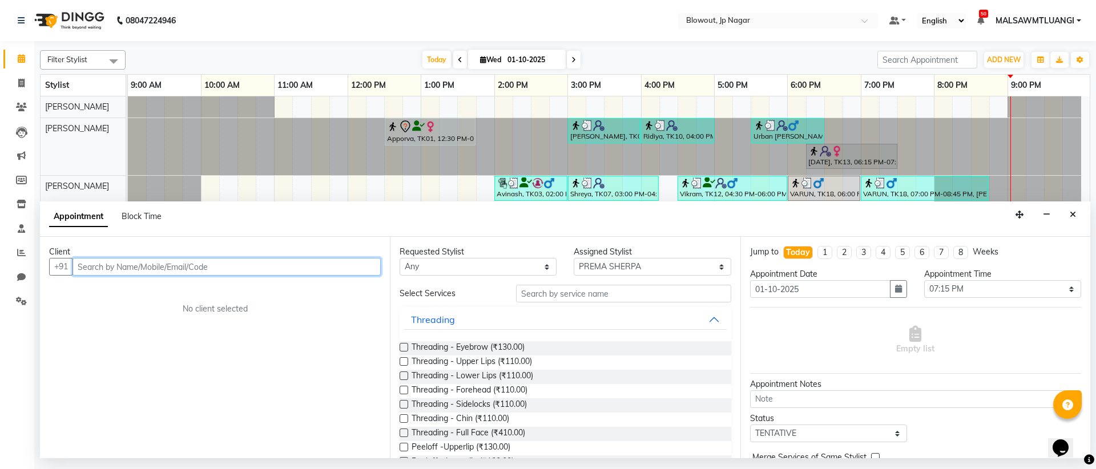
click at [159, 269] on input "text" at bounding box center [226, 267] width 308 height 18
type input "8296486867"
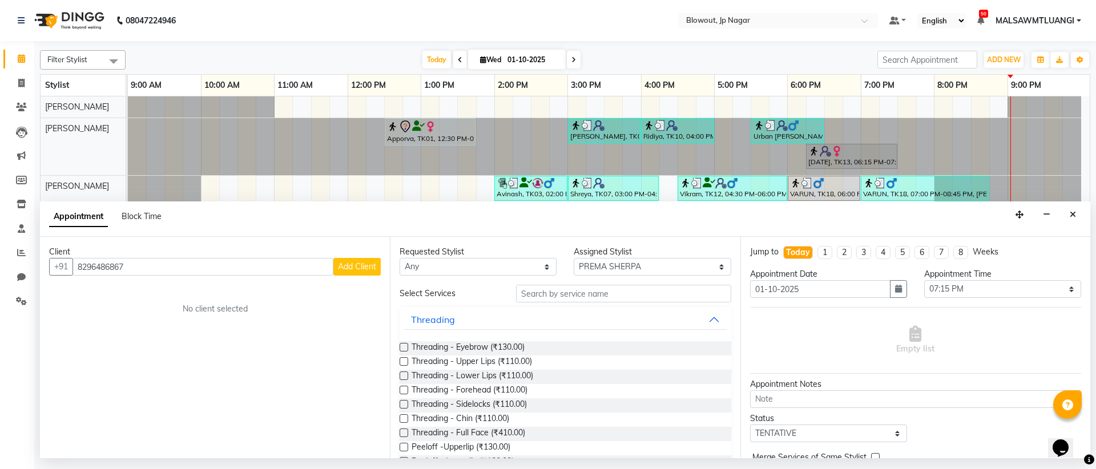
click at [361, 275] on button "Add Client" at bounding box center [356, 267] width 47 height 18
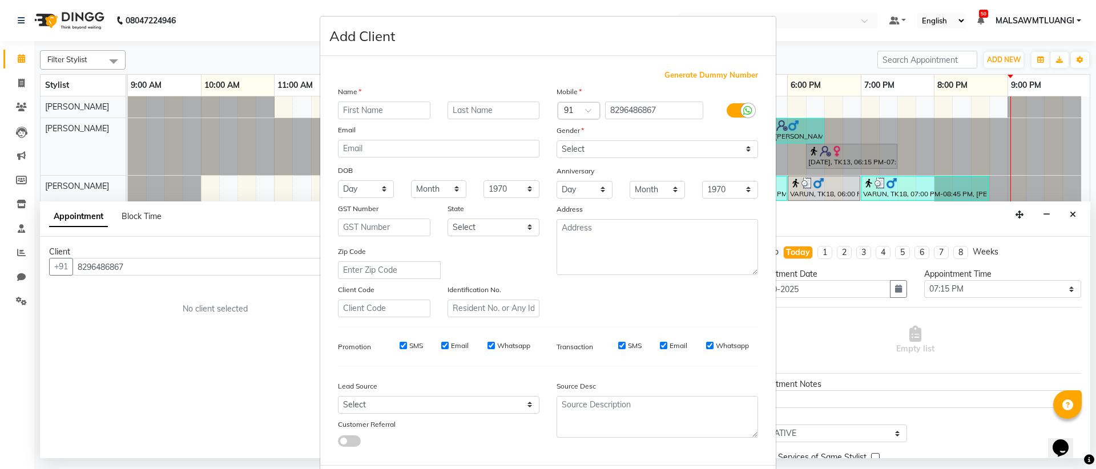
click at [386, 110] on input "text" at bounding box center [384, 111] width 92 height 18
type input "s"
type input "Sakshi"
click at [579, 145] on select "Select [DEMOGRAPHIC_DATA] [DEMOGRAPHIC_DATA] Other Prefer Not To Say" at bounding box center [657, 149] width 201 height 18
select select "[DEMOGRAPHIC_DATA]"
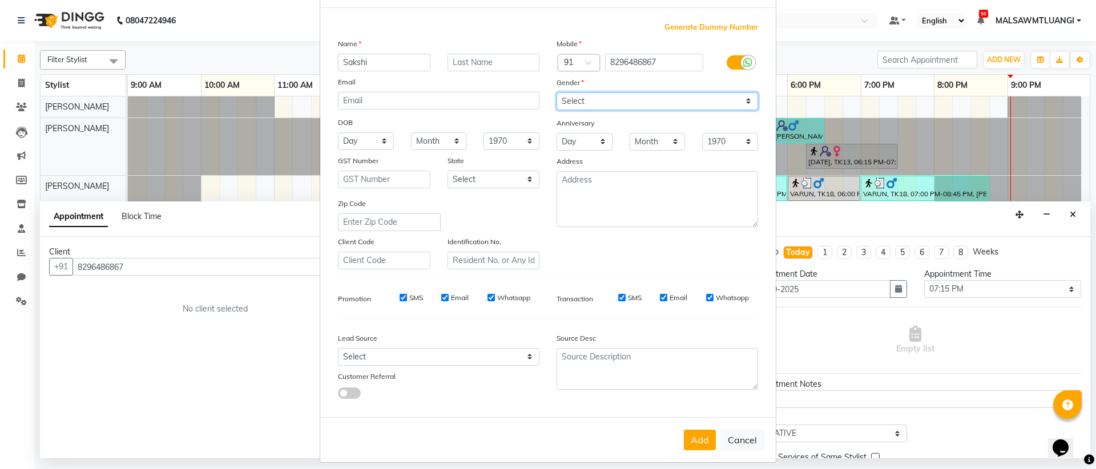
scroll to position [58, 0]
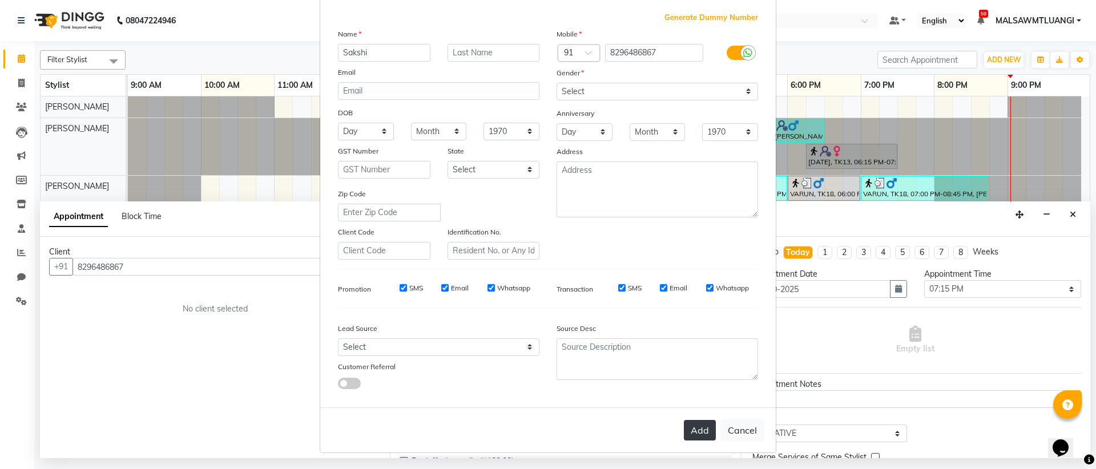
click at [694, 437] on button "Add" at bounding box center [700, 430] width 32 height 21
select select
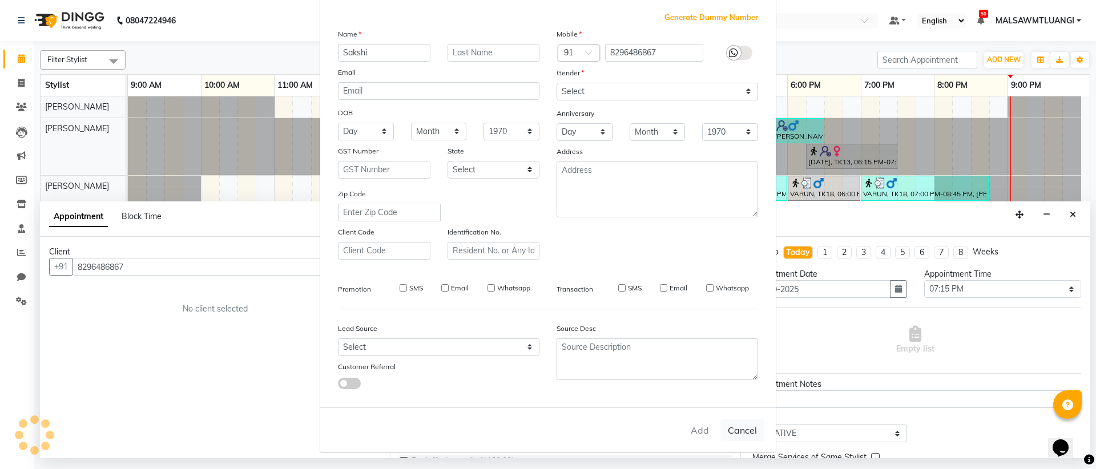
select select
checkbox input "false"
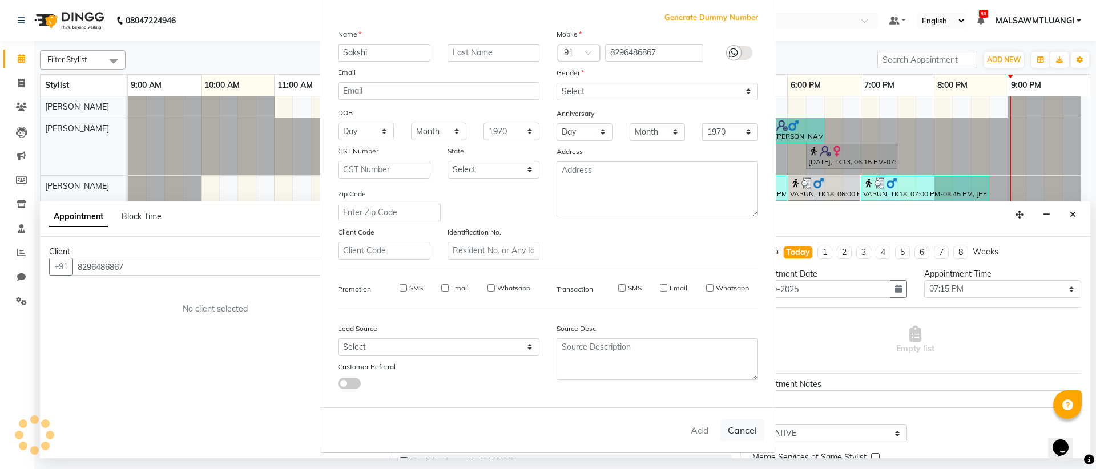
checkbox input "false"
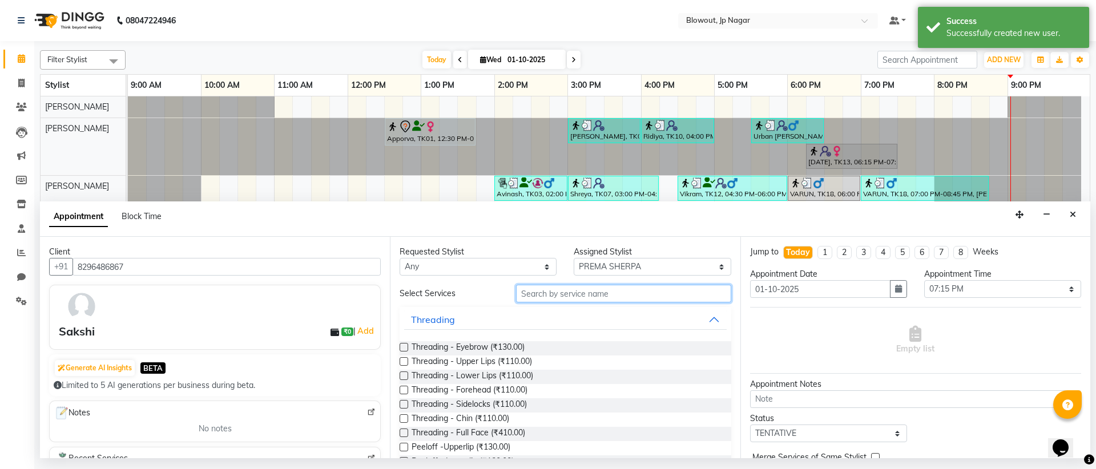
click at [623, 297] on input "text" at bounding box center [623, 294] width 215 height 18
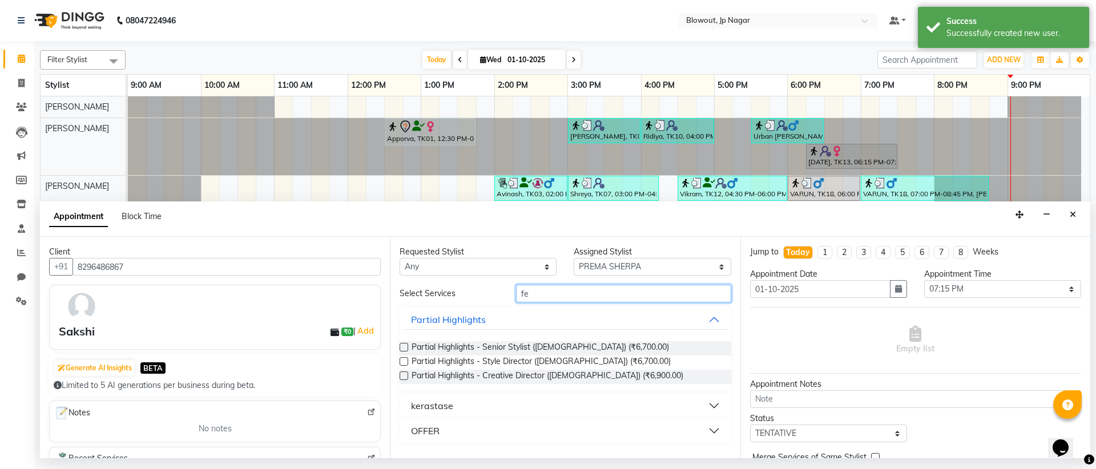
type input "f"
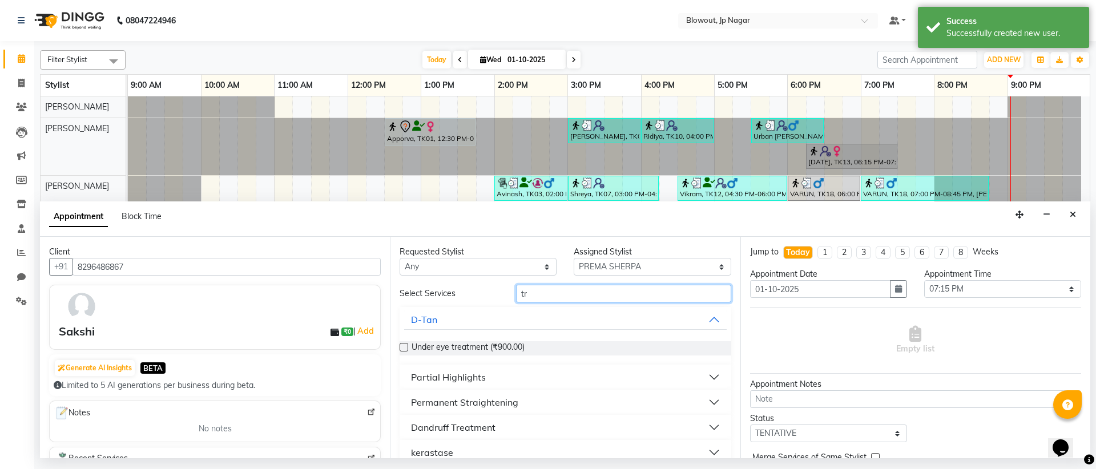
click at [555, 299] on input "tr" at bounding box center [623, 294] width 215 height 18
type input "t"
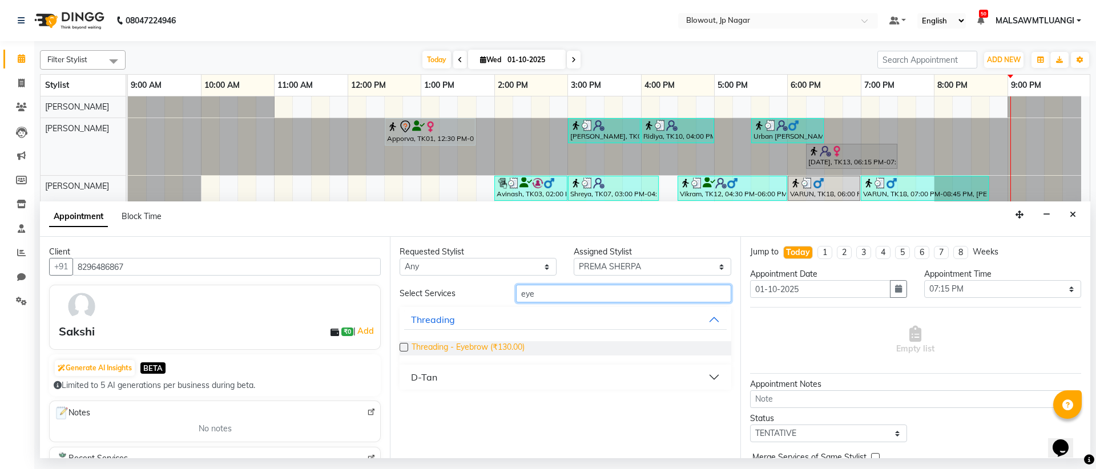
type input "eye"
click at [503, 344] on span "Threading - Eyebrow (₹130.00)" at bounding box center [468, 348] width 113 height 14
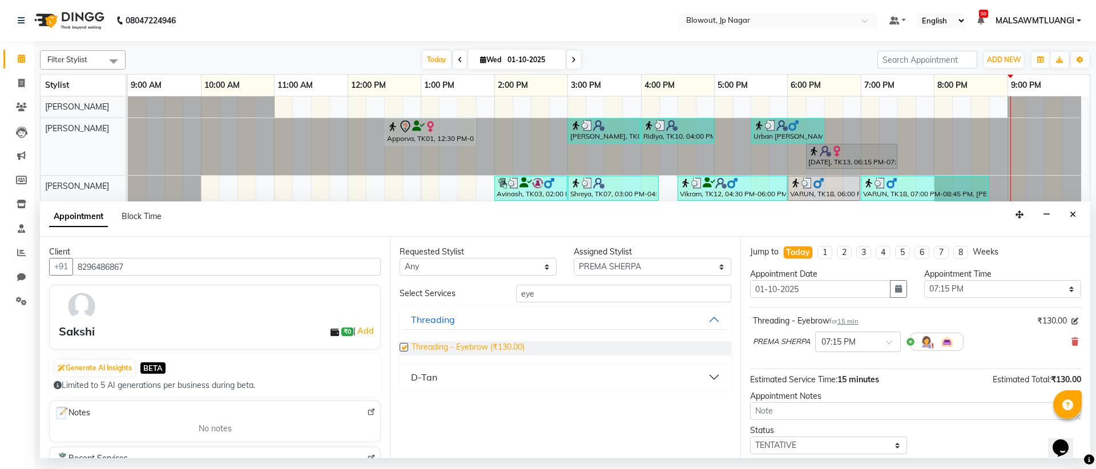
checkbox input "false"
click at [562, 289] on input "eye" at bounding box center [623, 294] width 215 height 18
type input "e"
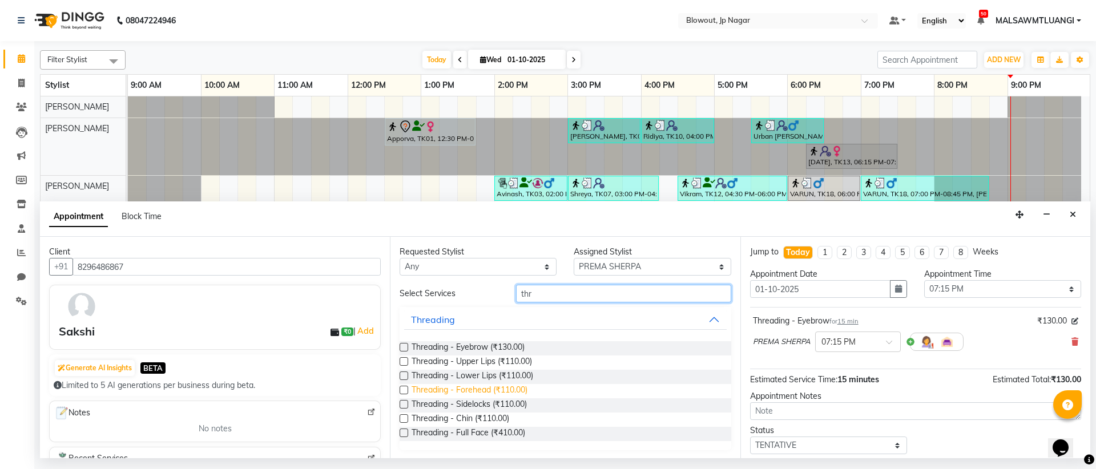
type input "thr"
click at [484, 390] on span "Threading - Forehead (₹110.00)" at bounding box center [470, 391] width 116 height 14
checkbox input "false"
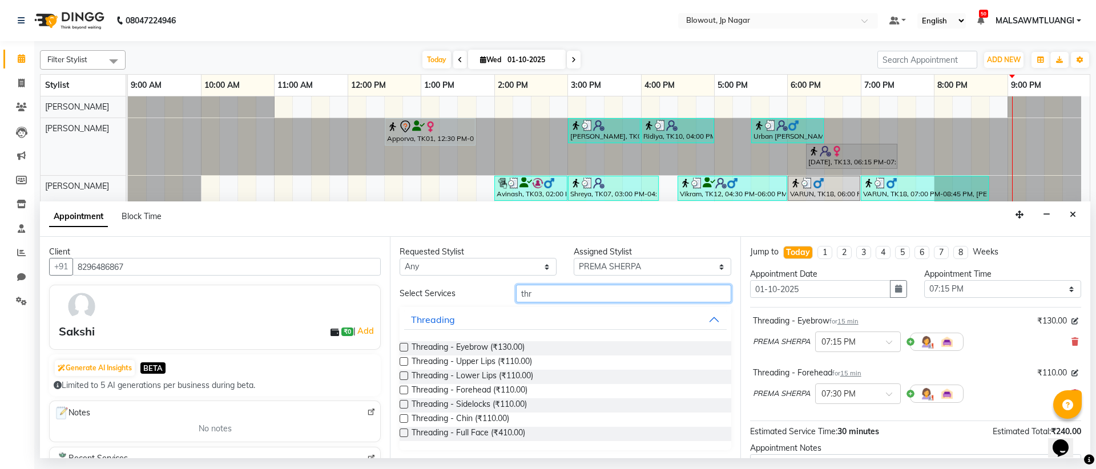
click at [545, 297] on input "thr" at bounding box center [623, 294] width 215 height 18
type input "t"
type input "pe"
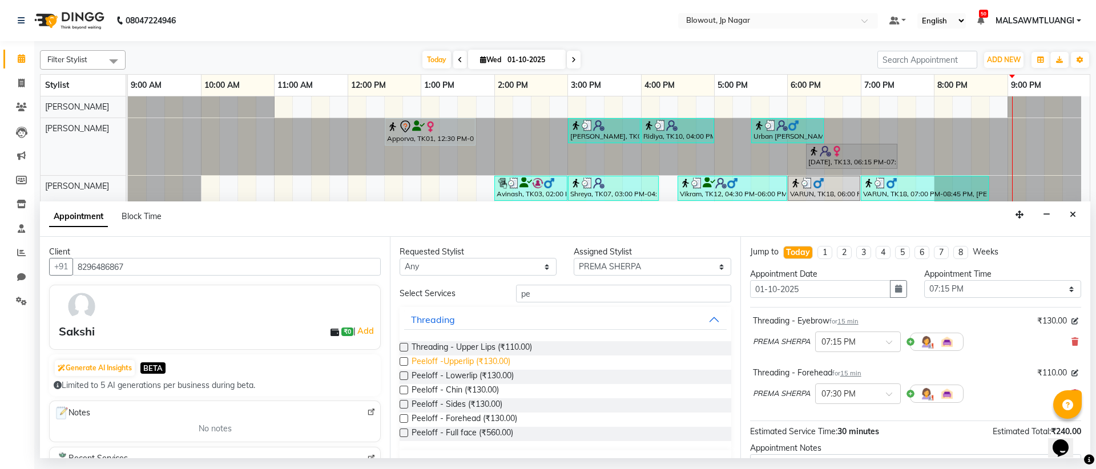
click at [486, 360] on span "Peeloff -Upperlip (₹130.00)" at bounding box center [461, 363] width 99 height 14
checkbox input "false"
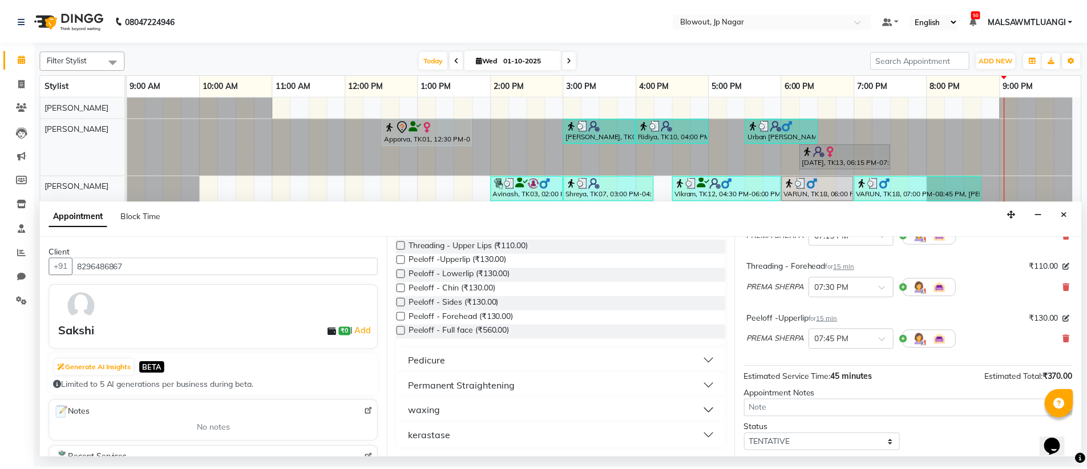
scroll to position [172, 0]
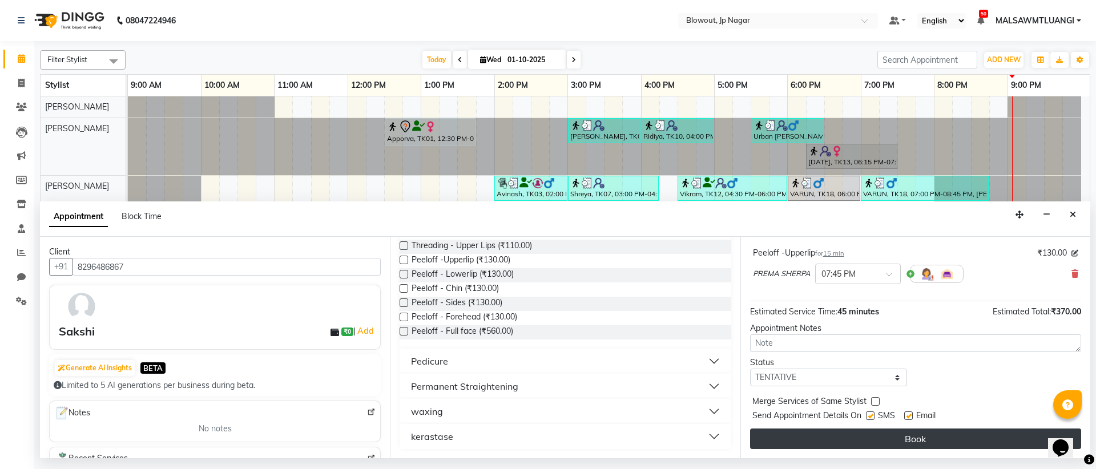
click at [954, 442] on button "Book" at bounding box center [915, 439] width 331 height 21
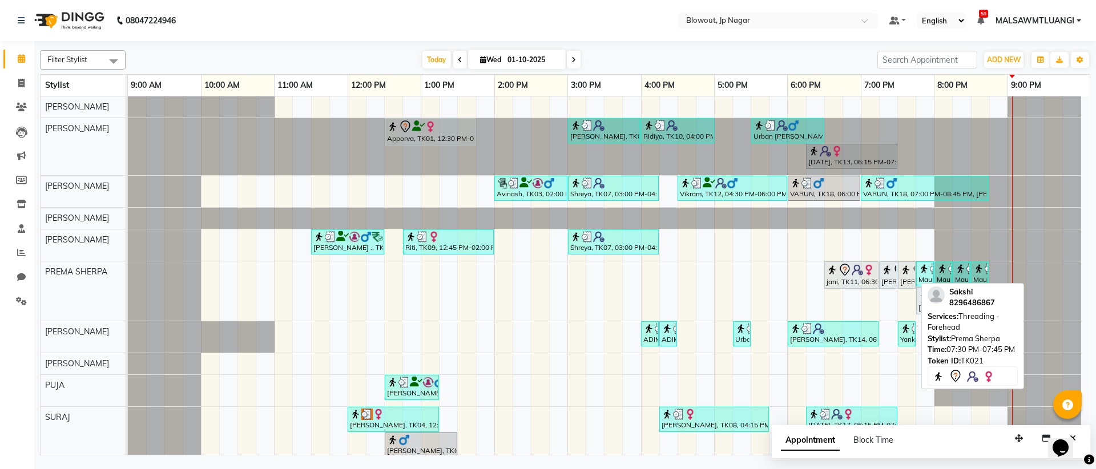
click at [908, 283] on div "[PERSON_NAME], TK21, 07:30 PM-07:45 PM, Threading - Forehead" at bounding box center [906, 275] width 15 height 24
select select "7"
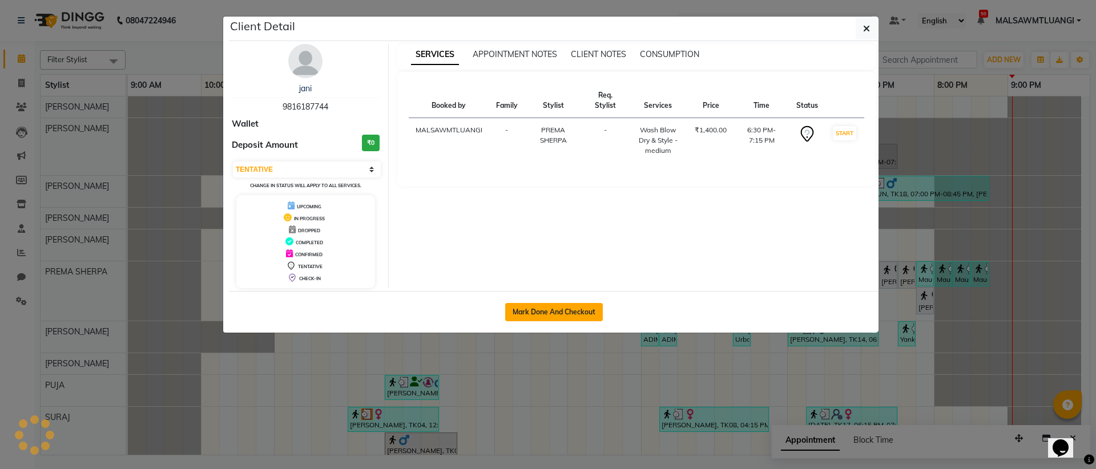
click at [551, 312] on button "Mark Done And Checkout" at bounding box center [554, 312] width 98 height 18
select select "service"
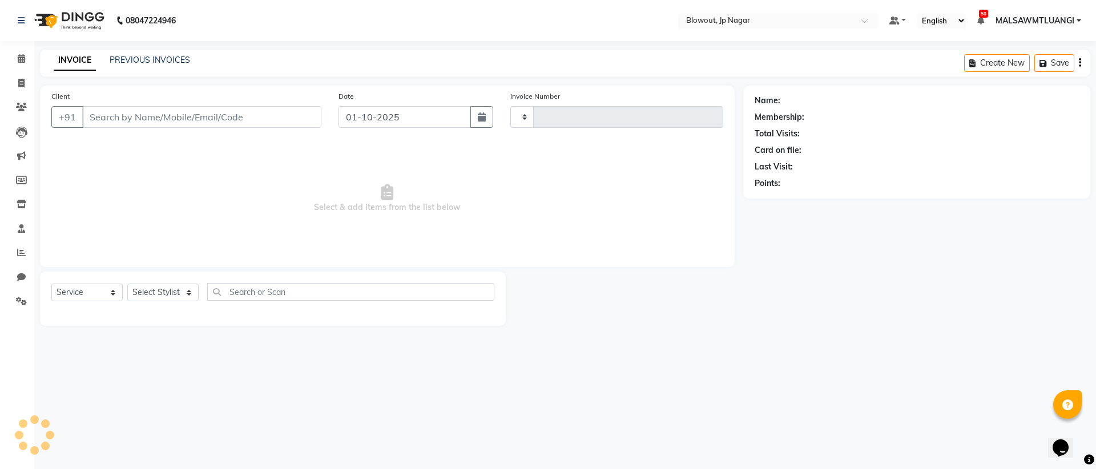
type input "2940"
select select "6261"
type input "9816187744"
select select "46973"
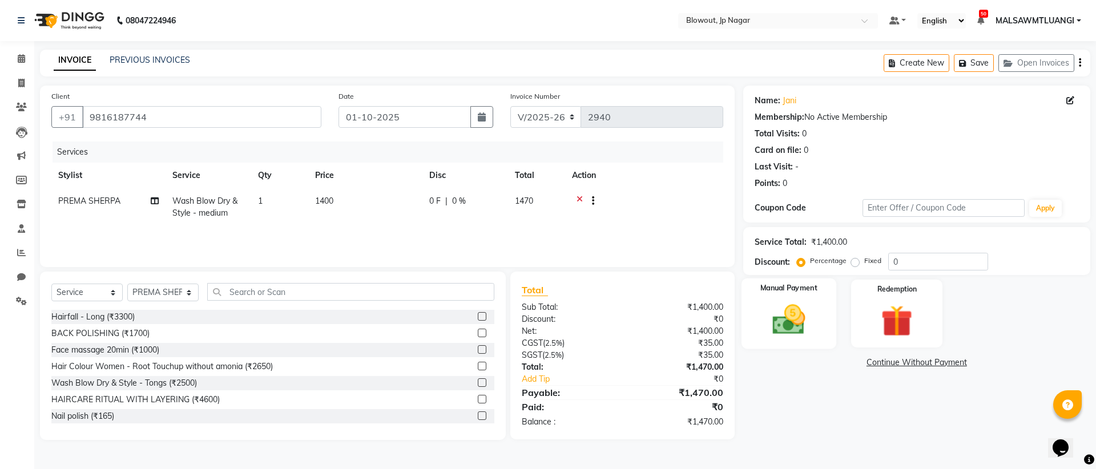
click at [808, 327] on img at bounding box center [788, 320] width 53 height 38
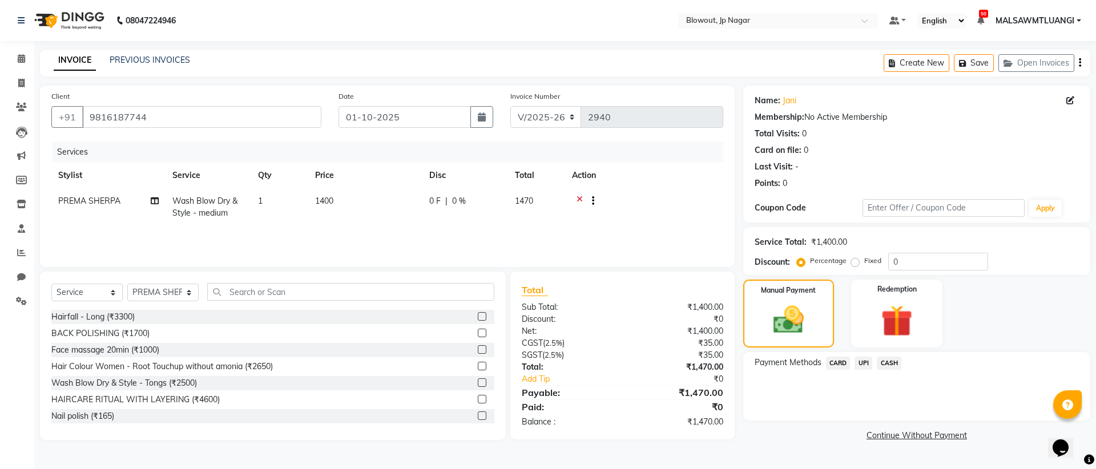
click at [870, 367] on span "UPI" at bounding box center [864, 363] width 18 height 13
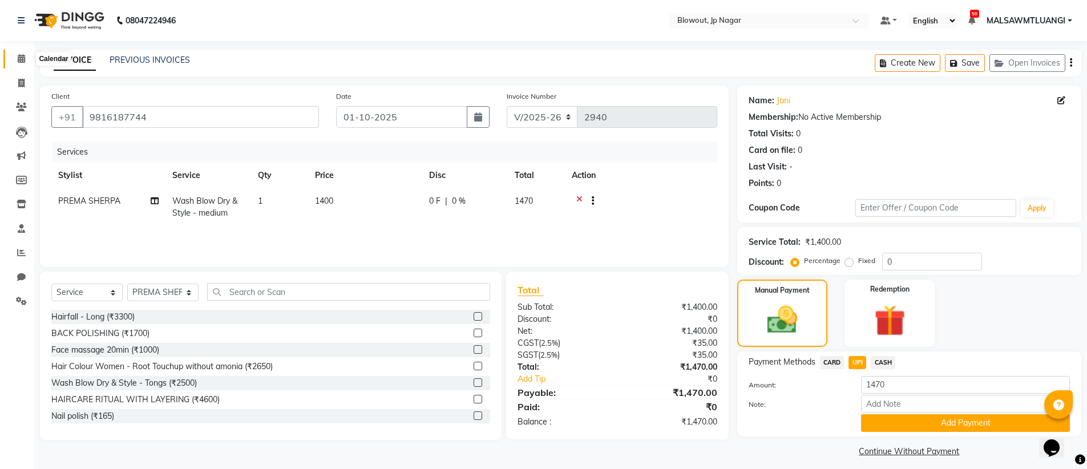
click at [22, 59] on icon at bounding box center [21, 58] width 7 height 9
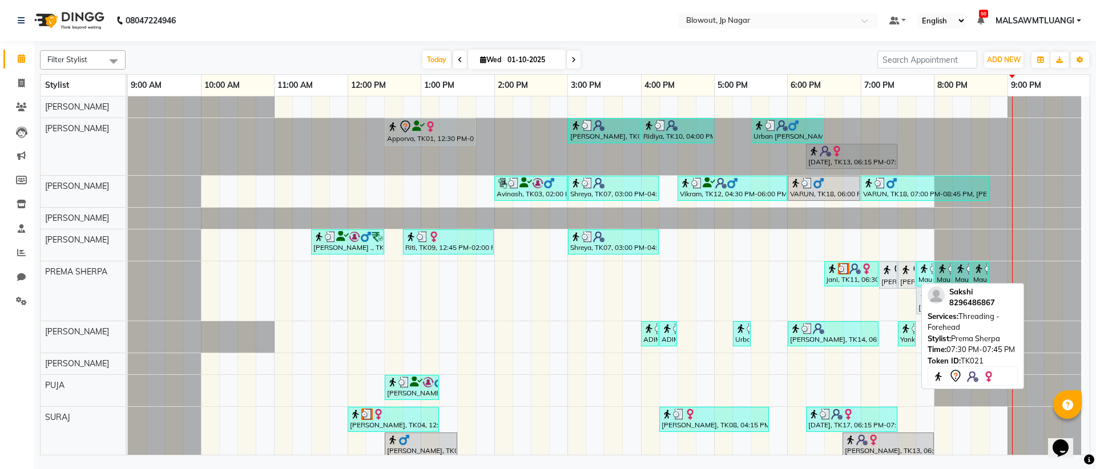
click at [906, 280] on div "[PERSON_NAME], TK21, 07:30 PM-07:45 PM, Threading - Forehead" at bounding box center [906, 275] width 15 height 24
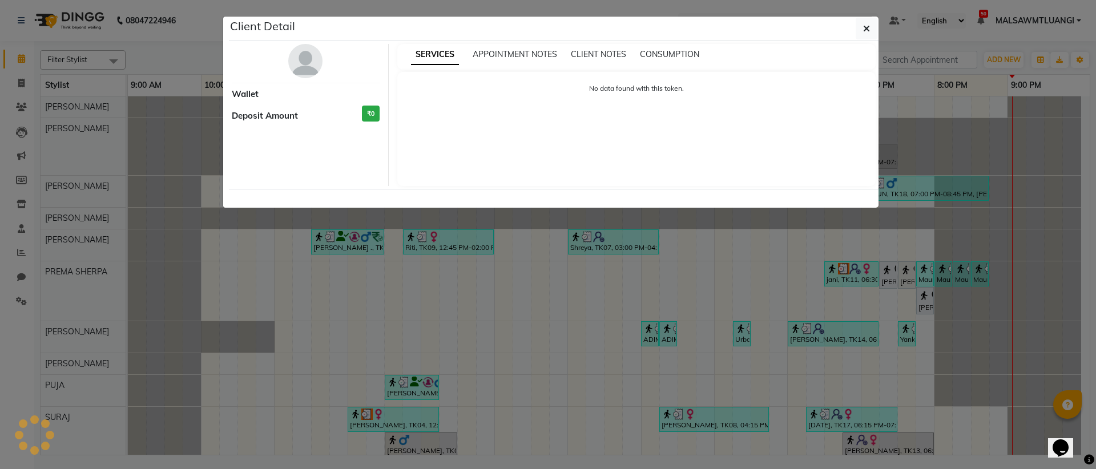
select select "7"
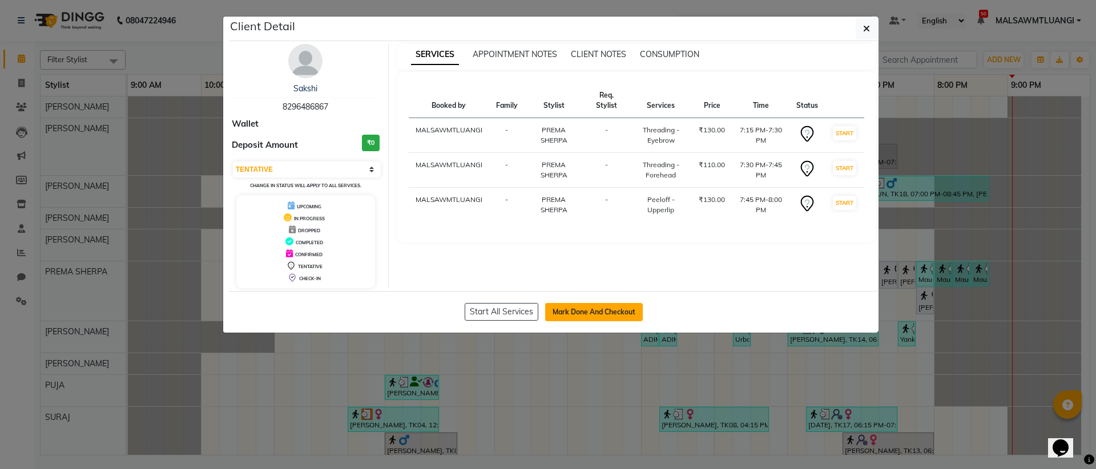
click at [609, 306] on button "Mark Done And Checkout" at bounding box center [594, 312] width 98 height 18
select select "service"
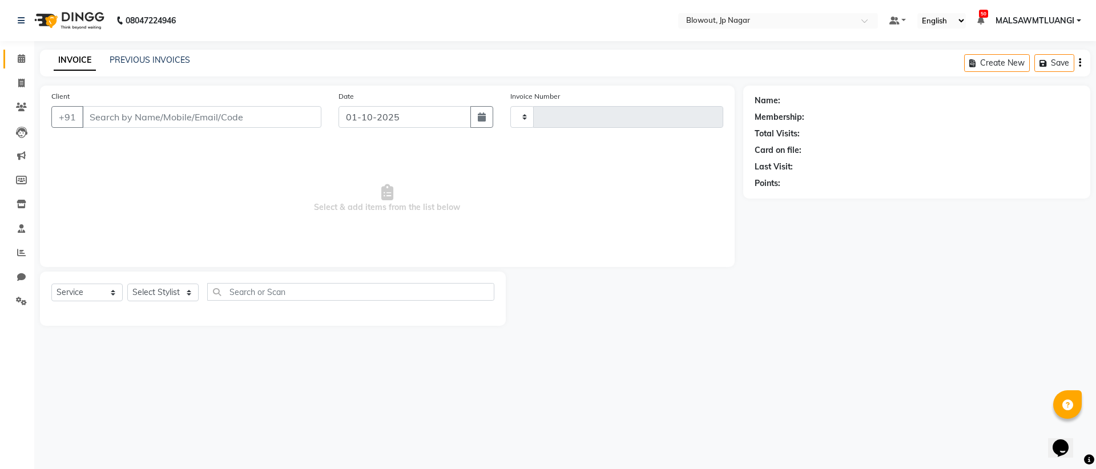
type input "2940"
select select "6261"
type input "8296486867"
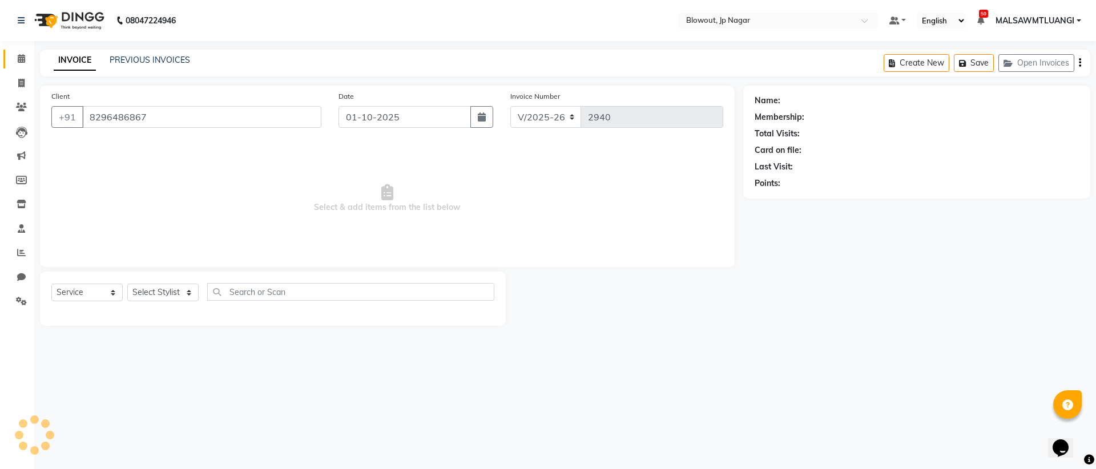
select select "46973"
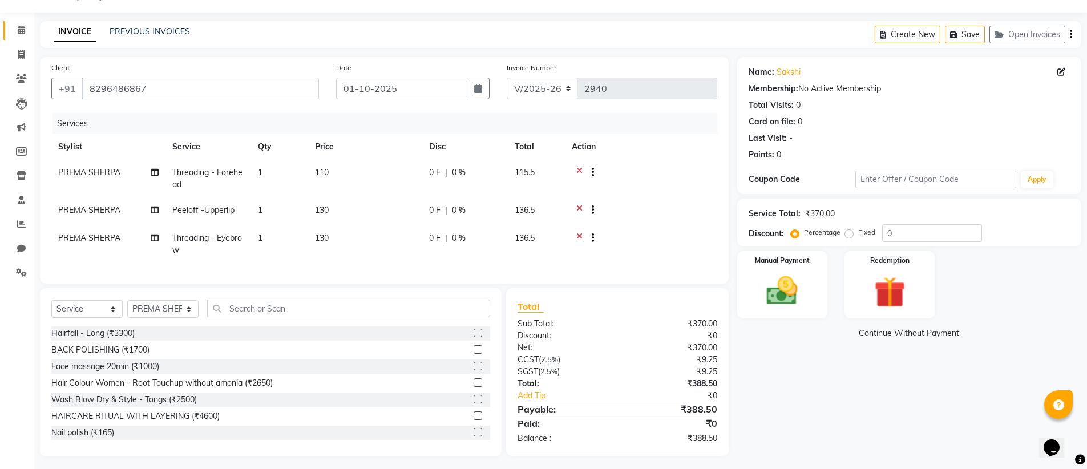
scroll to position [42, 0]
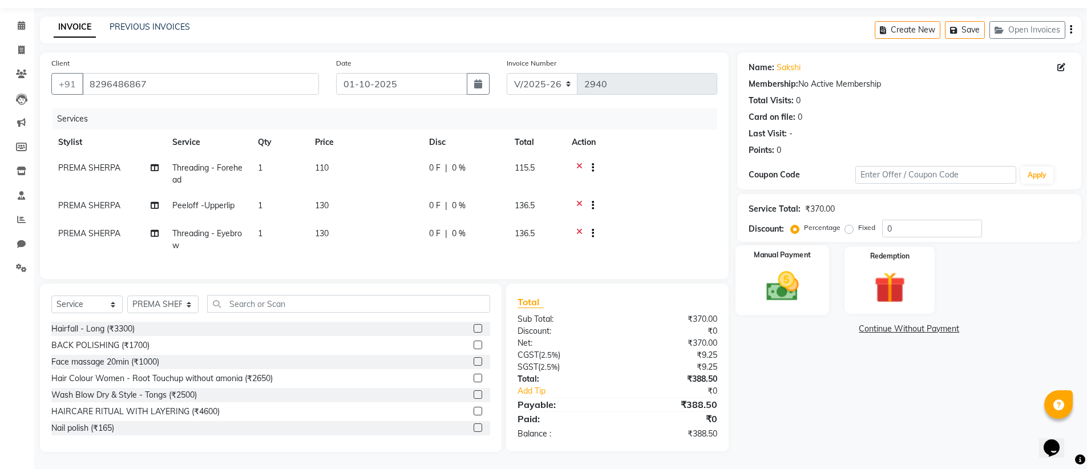
click at [779, 280] on img at bounding box center [782, 286] width 53 height 37
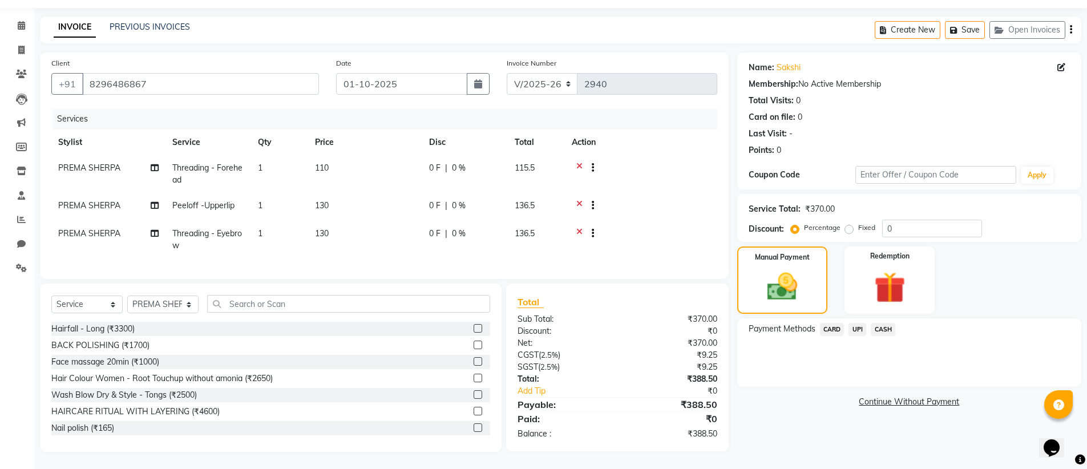
click at [825, 324] on span "CARD" at bounding box center [832, 329] width 25 height 13
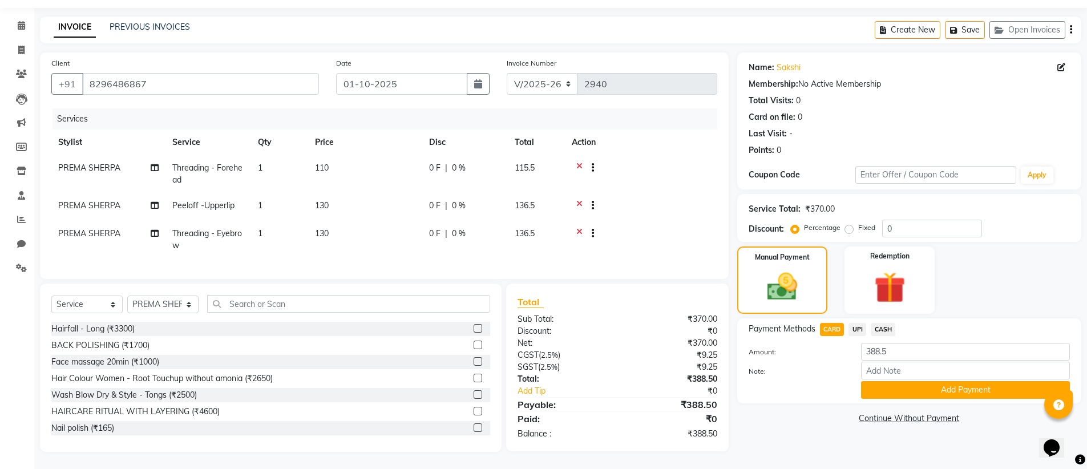
click at [859, 323] on span "UPI" at bounding box center [858, 329] width 18 height 13
click at [913, 384] on button "Add Payment" at bounding box center [965, 390] width 209 height 18
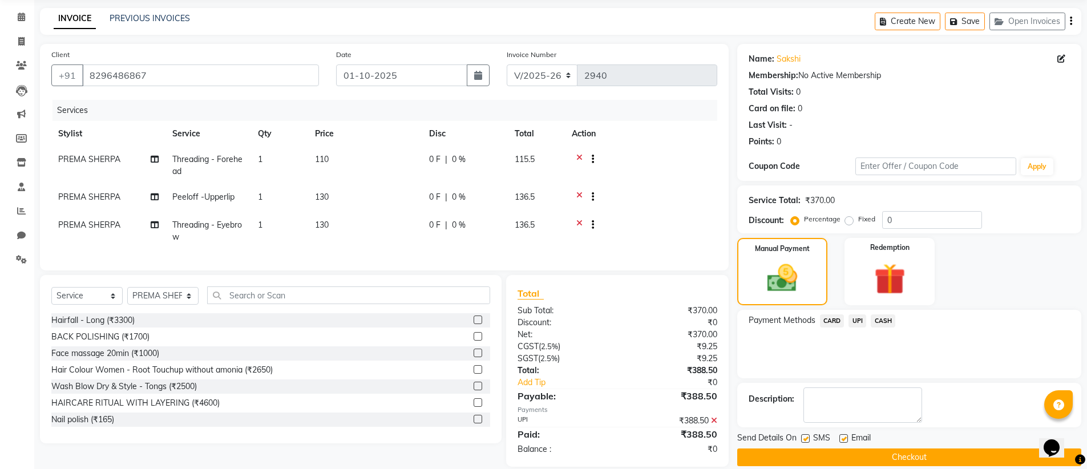
scroll to position [65, 0]
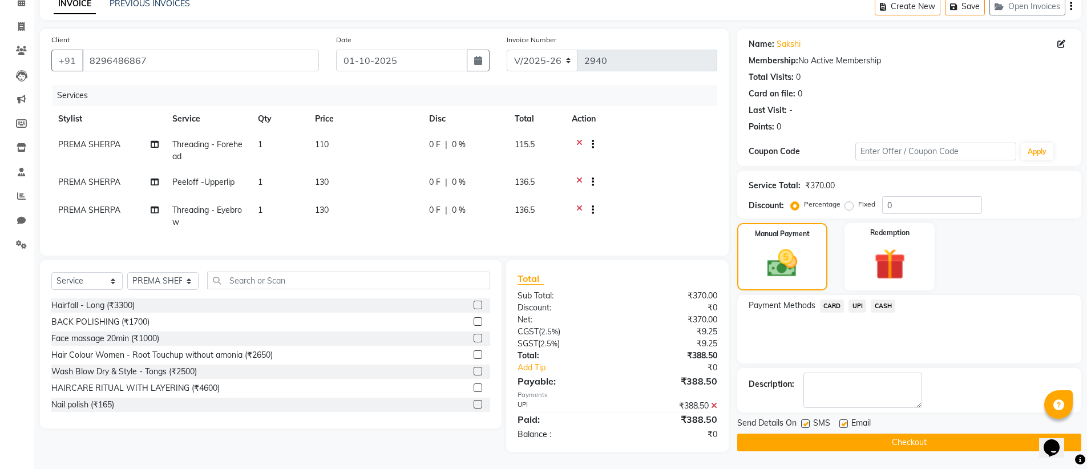
click at [905, 437] on button "Checkout" at bounding box center [909, 443] width 344 height 18
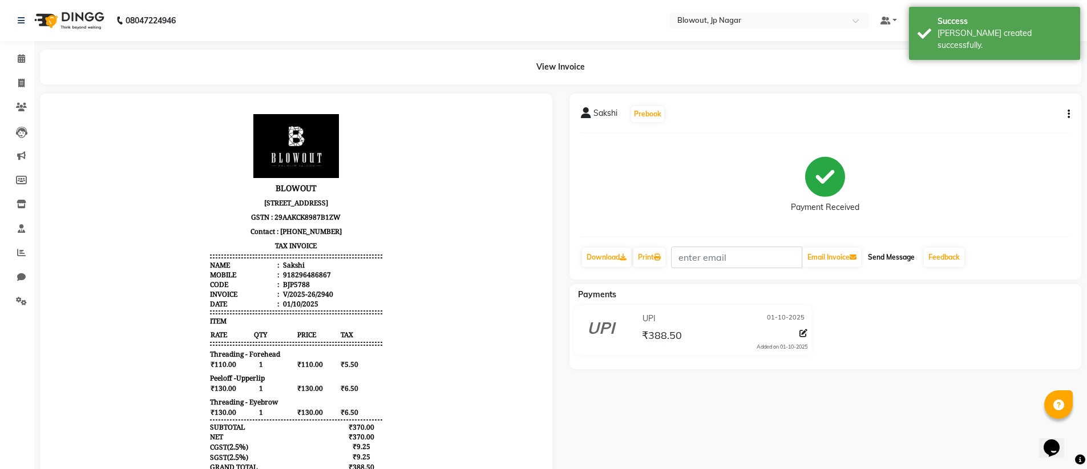
click at [902, 256] on button "Send Message" at bounding box center [892, 257] width 56 height 19
click at [16, 57] on span at bounding box center [21, 59] width 20 height 13
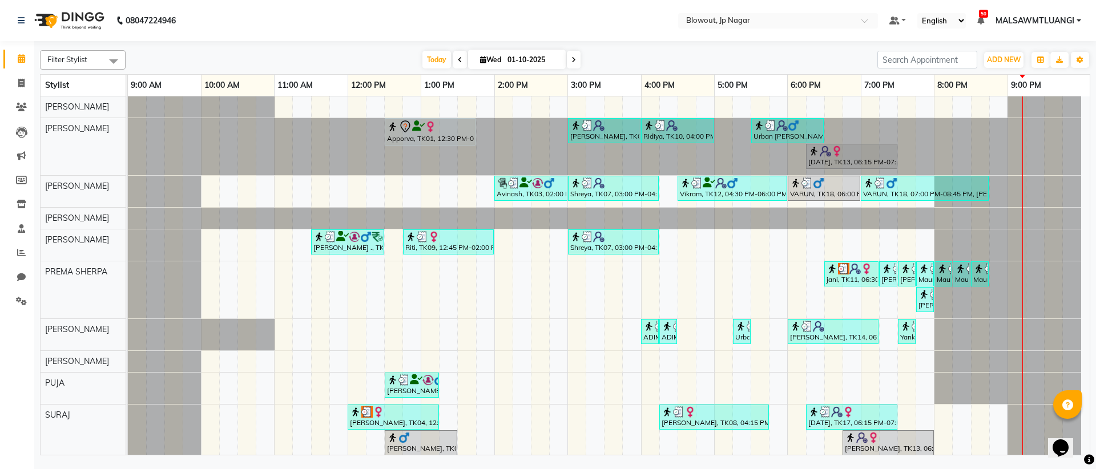
click at [577, 62] on span at bounding box center [574, 60] width 14 height 18
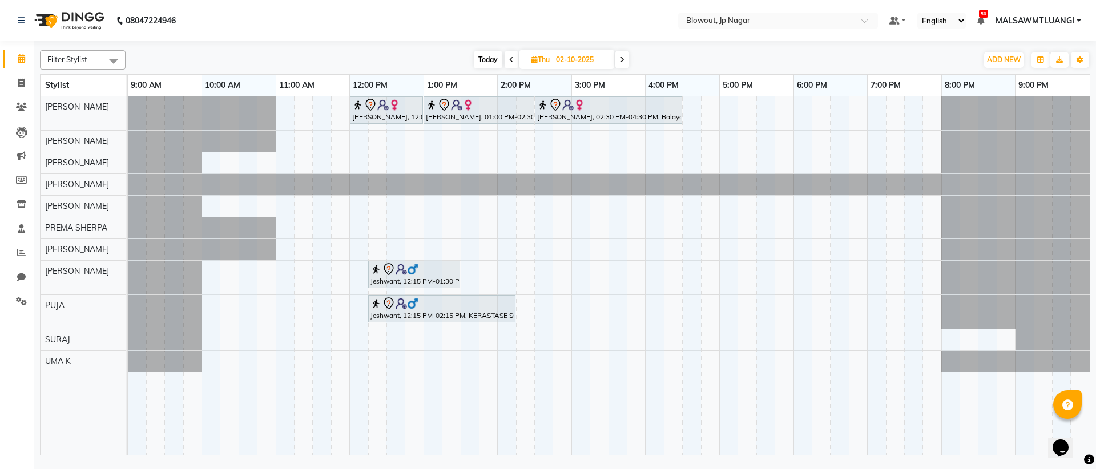
click at [489, 59] on span "Today" at bounding box center [488, 60] width 29 height 18
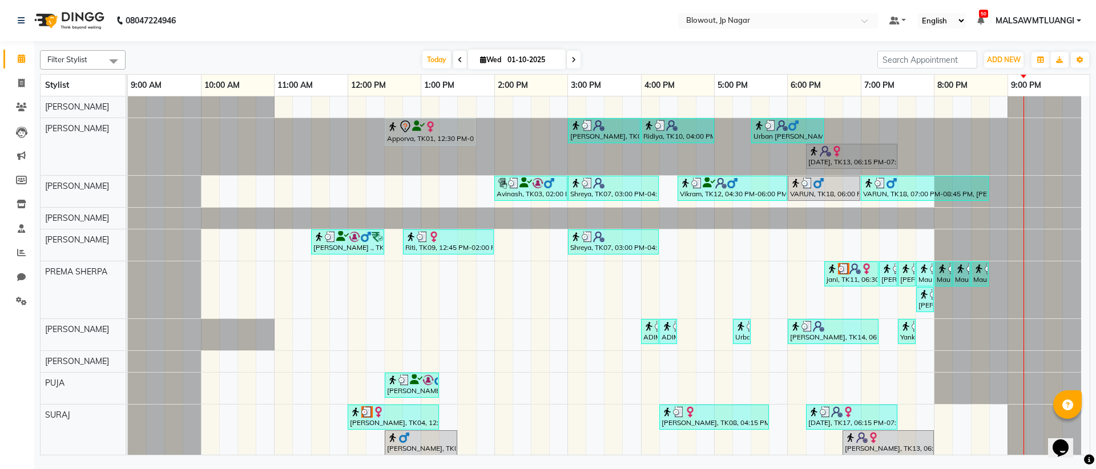
click at [570, 58] on span at bounding box center [574, 60] width 14 height 18
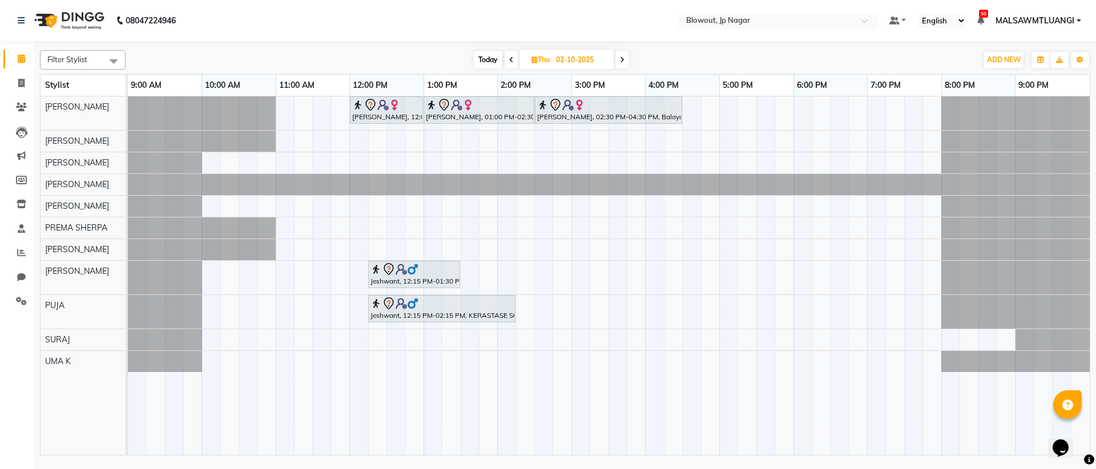
click at [478, 54] on span "Today" at bounding box center [488, 60] width 29 height 18
type input "01-10-2025"
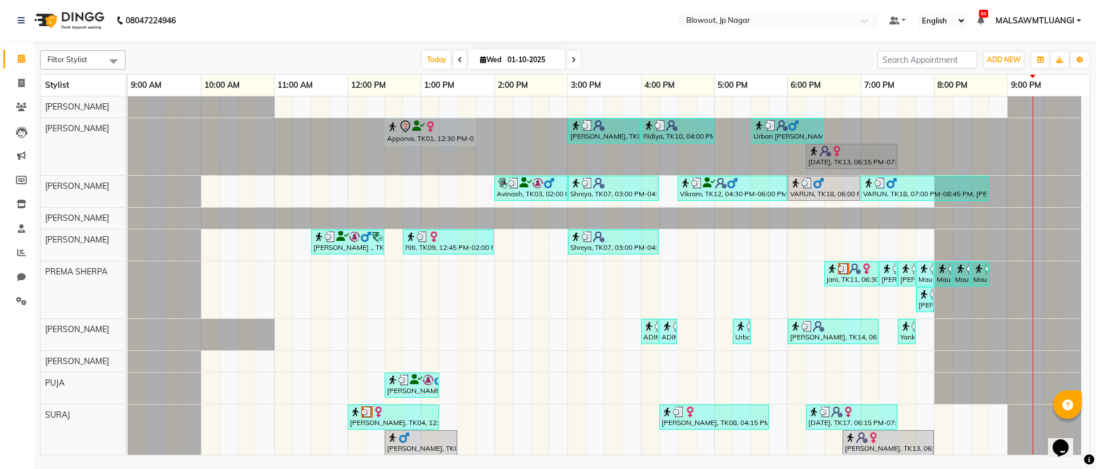
click at [871, 312] on div "Apporva, TK01, 12:30 PM-01:45 PM, Haircut Women - Senior Stylist [PERSON_NAME],…" at bounding box center [609, 294] width 962 height 397
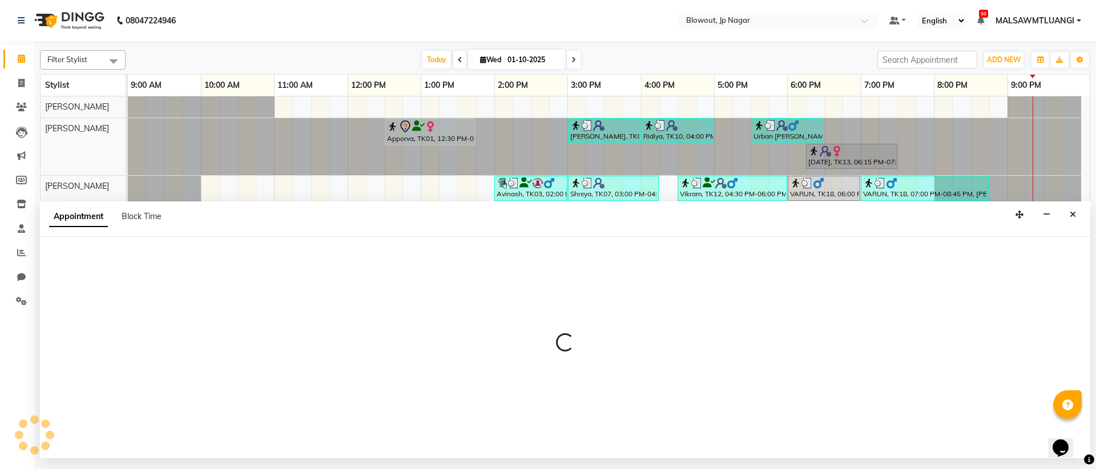
select select "46973"
select select "tentative"
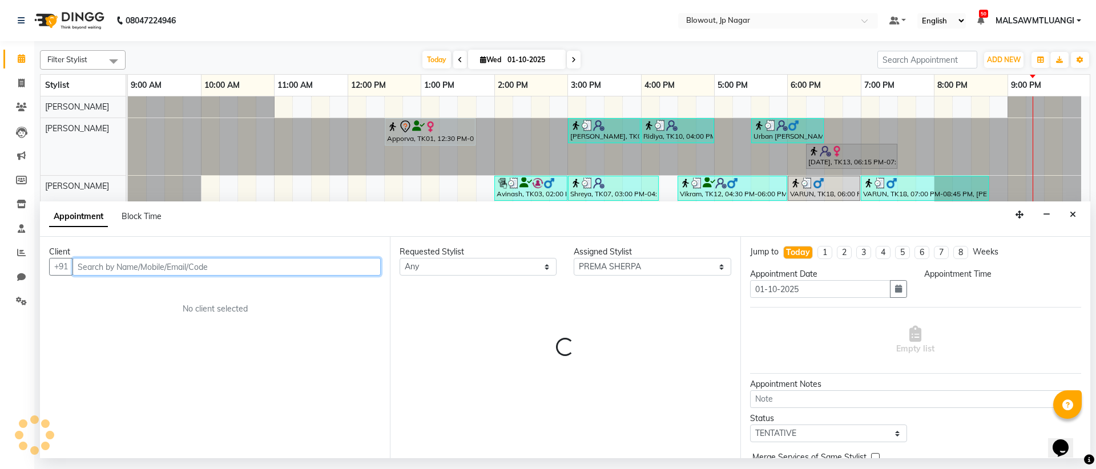
select select "1140"
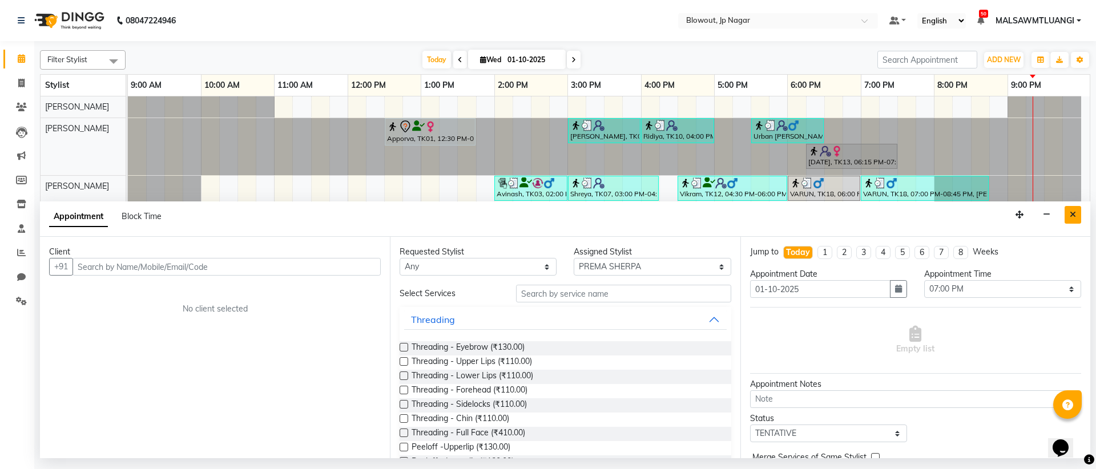
click at [1068, 217] on button "Close" at bounding box center [1073, 215] width 17 height 18
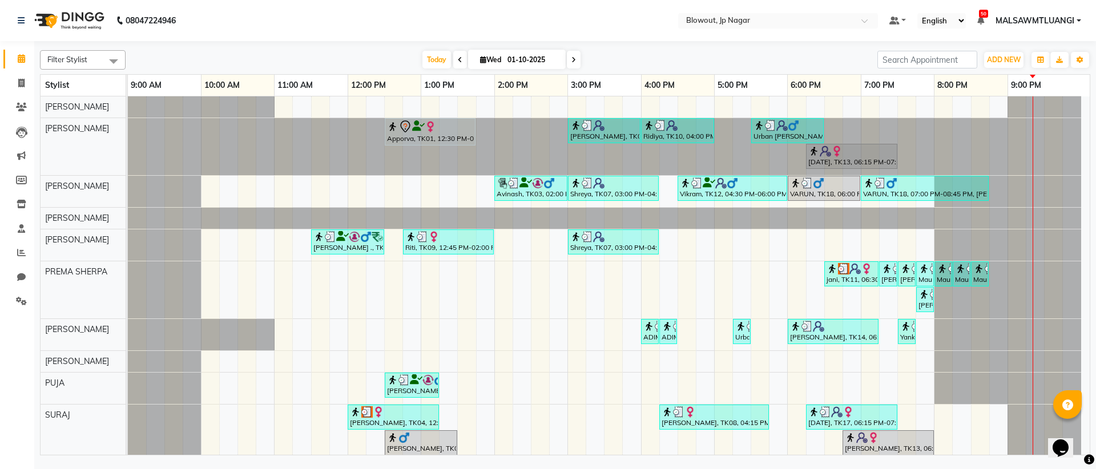
click at [831, 296] on div "Apporva, TK01, 12:30 PM-01:45 PM, Haircut Women - Senior Stylist [PERSON_NAME],…" at bounding box center [609, 294] width 962 height 397
select select "46973"
select select "1110"
select select "tentative"
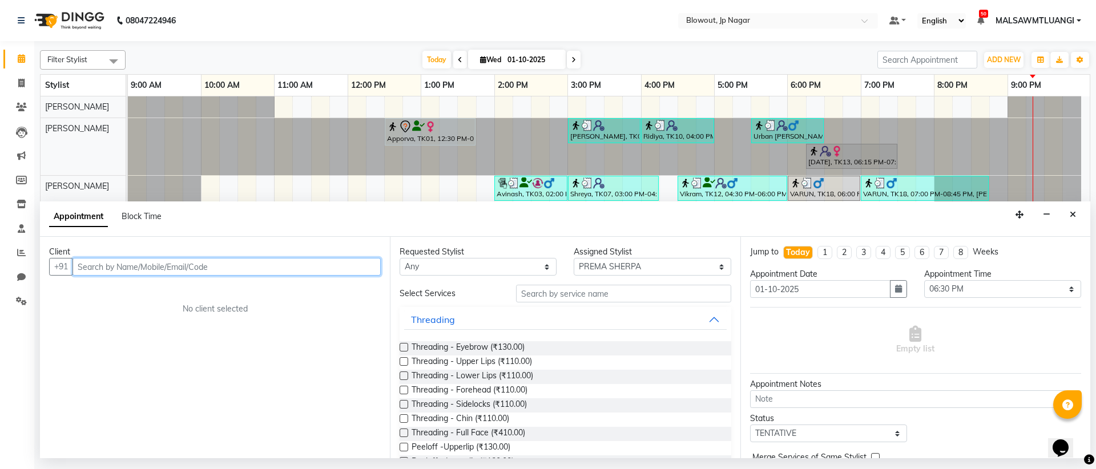
click at [229, 272] on input "text" at bounding box center [226, 267] width 308 height 18
type input "8848496113"
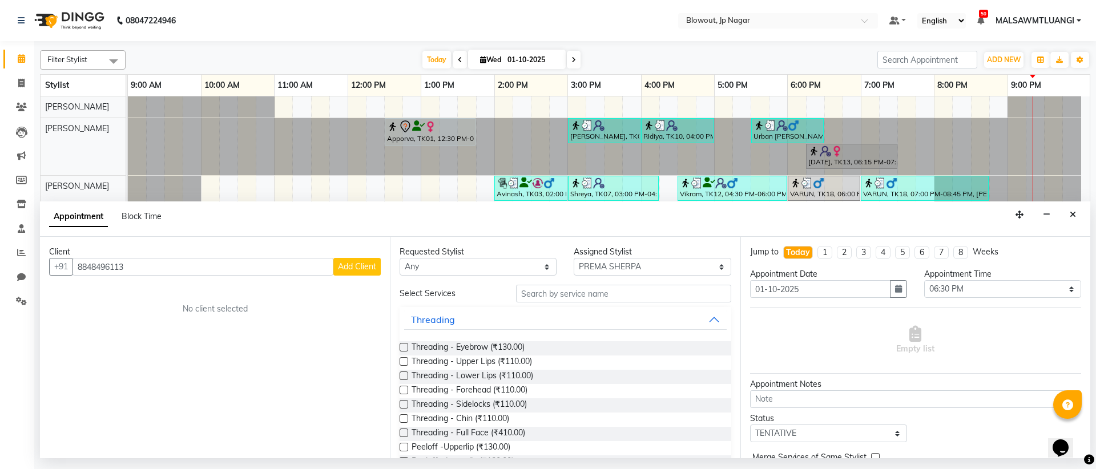
click at [342, 267] on span "Add Client" at bounding box center [357, 266] width 38 height 10
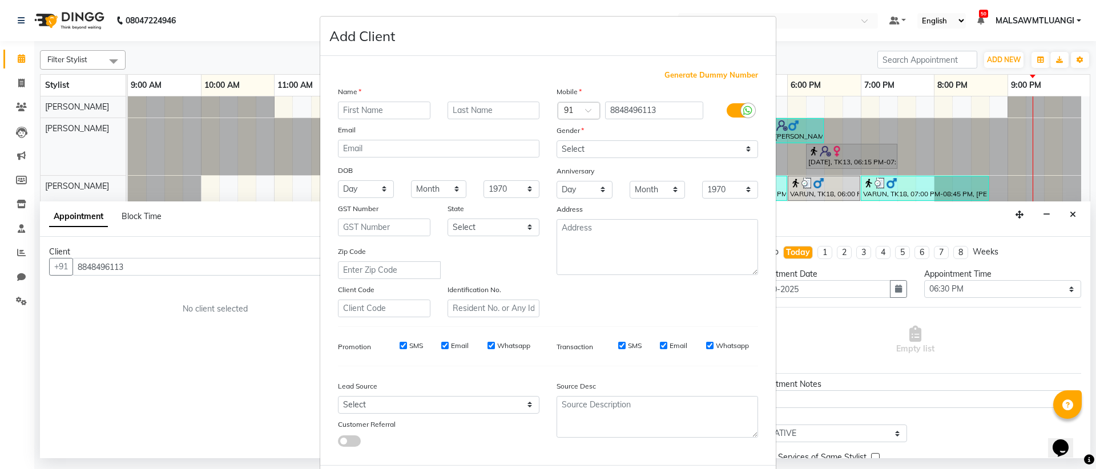
click at [389, 116] on input "text" at bounding box center [384, 111] width 92 height 18
type input "M"
type input "[PERSON_NAME]"
click at [585, 155] on select "Select [DEMOGRAPHIC_DATA] [DEMOGRAPHIC_DATA] Other Prefer Not To Say" at bounding box center [657, 149] width 201 height 18
select select "[DEMOGRAPHIC_DATA]"
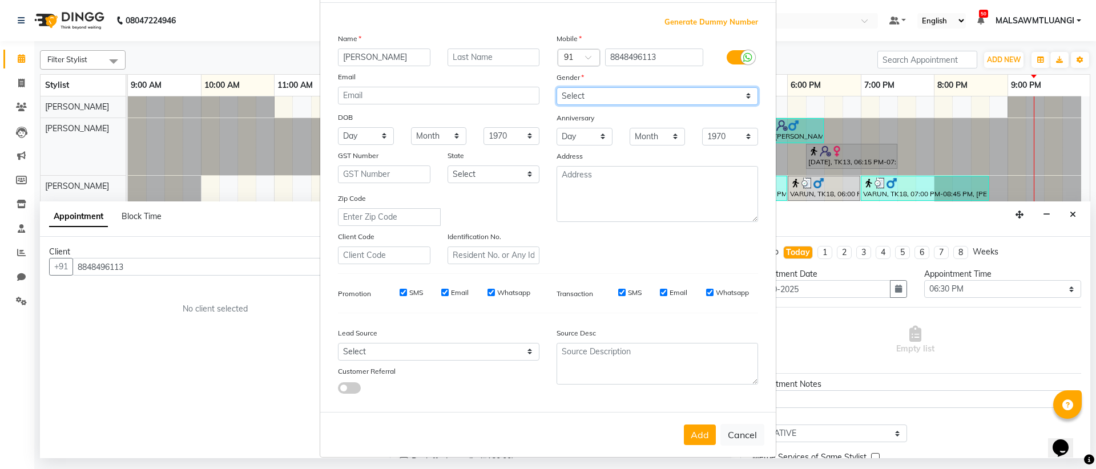
scroll to position [58, 0]
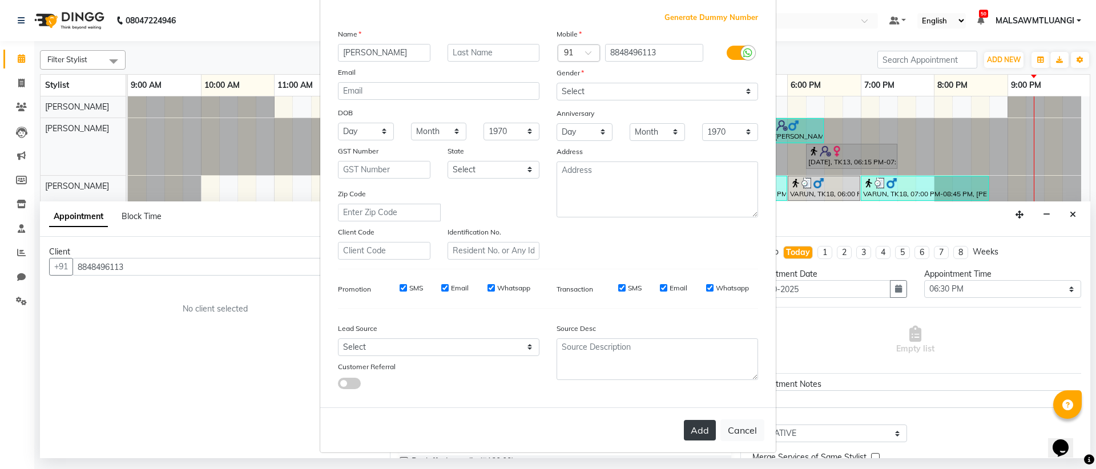
click at [684, 434] on button "Add" at bounding box center [700, 430] width 32 height 21
select select
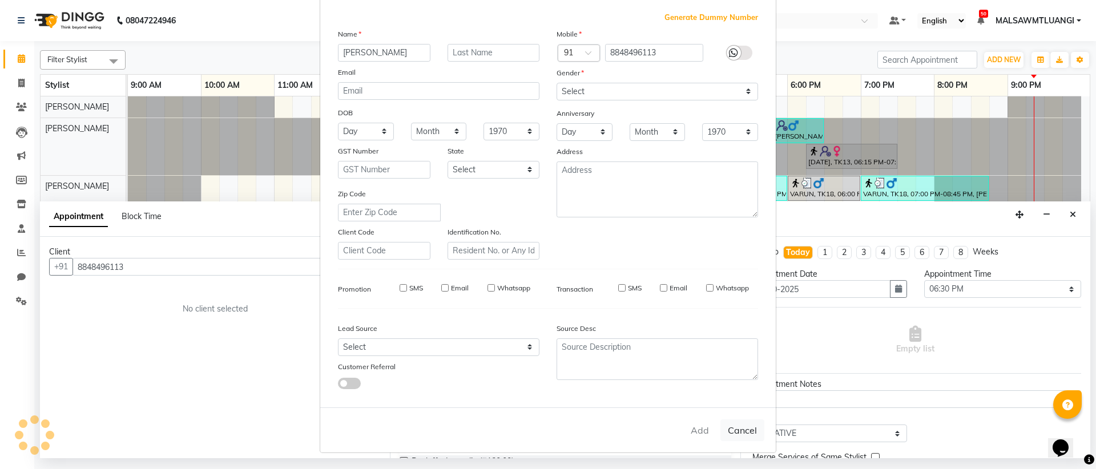
select select
checkbox input "false"
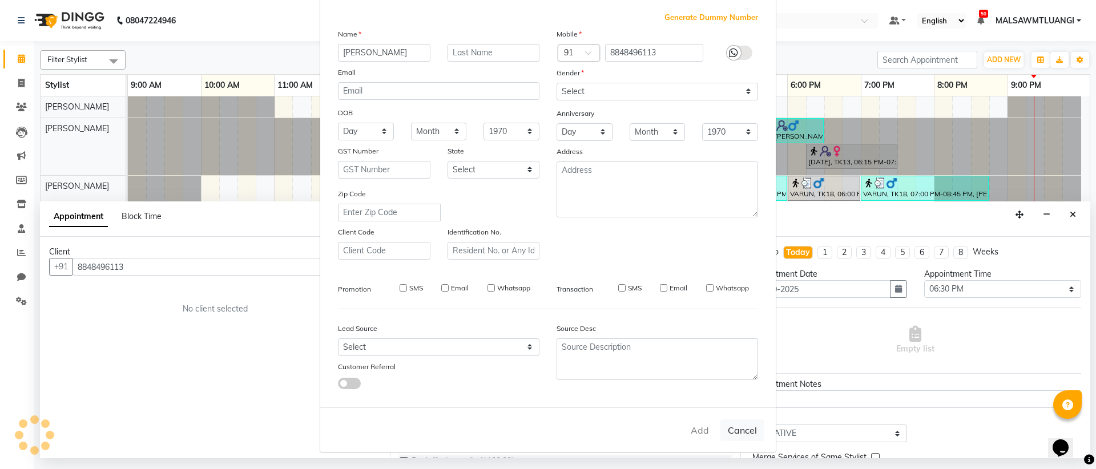
checkbox input "false"
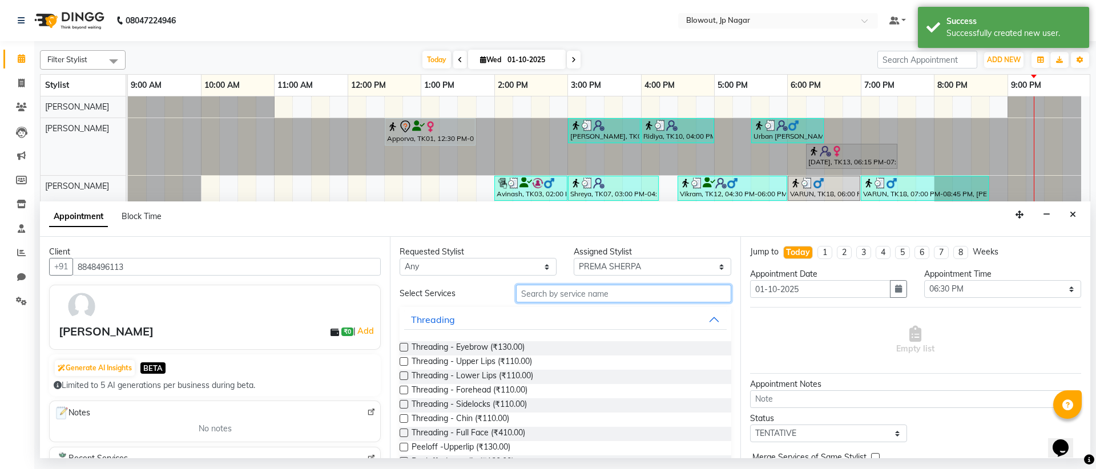
click at [597, 300] on input "text" at bounding box center [623, 294] width 215 height 18
click at [624, 269] on select "Select [PERSON_NAME] [PERSON_NAME] [PERSON_NAME] [PERSON_NAME] PUJA [PERSON_NAM…" at bounding box center [652, 267] width 157 height 18
select select "46972"
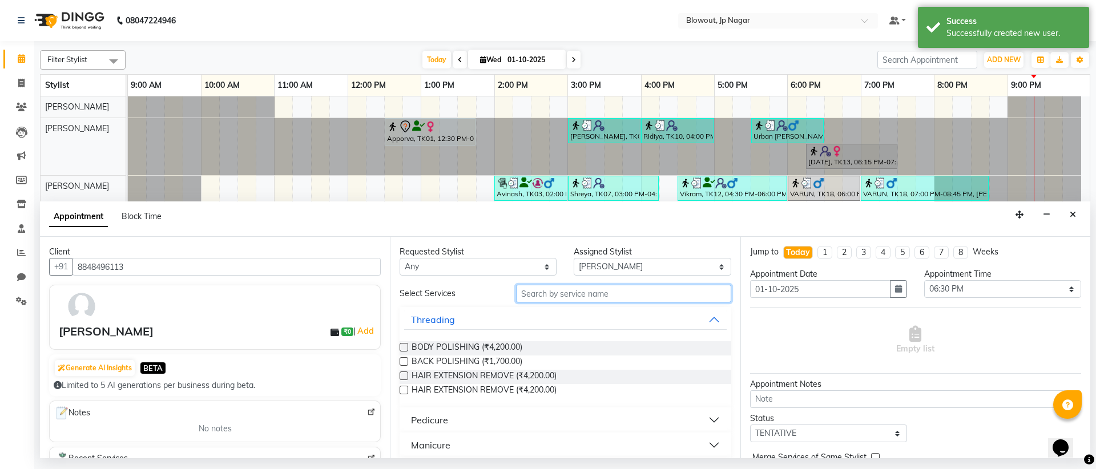
click at [623, 297] on input "text" at bounding box center [623, 294] width 215 height 18
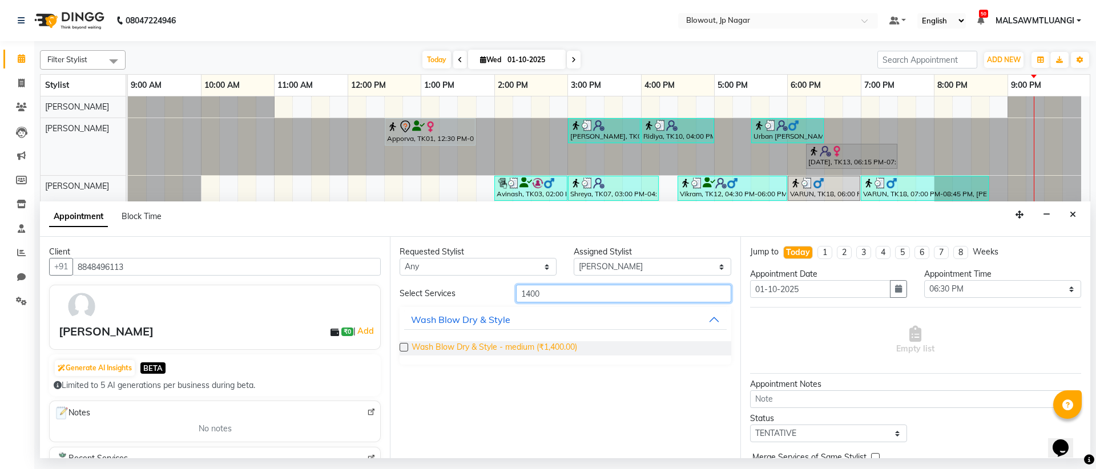
type input "1400"
click at [541, 345] on span "Wash Blow Dry & Style - medium (₹1,400.00)" at bounding box center [495, 348] width 166 height 14
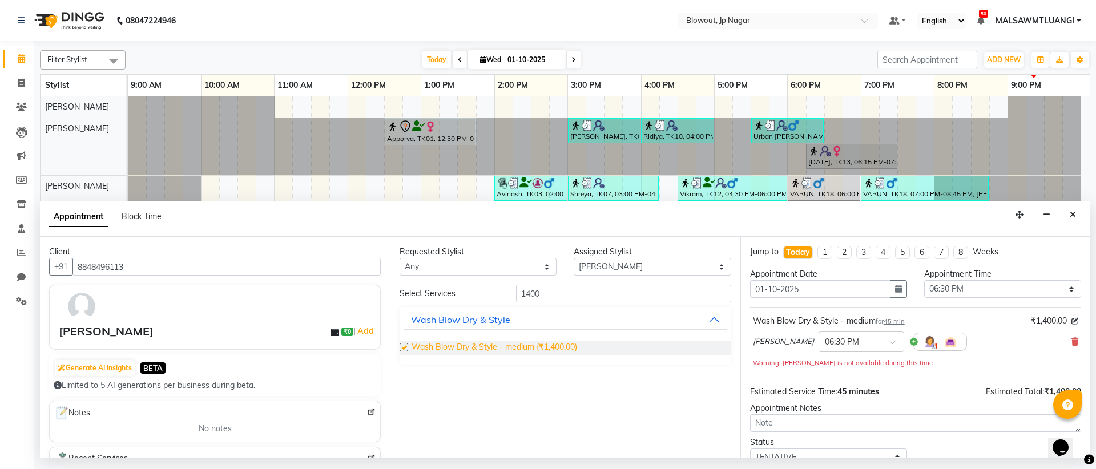
checkbox input "false"
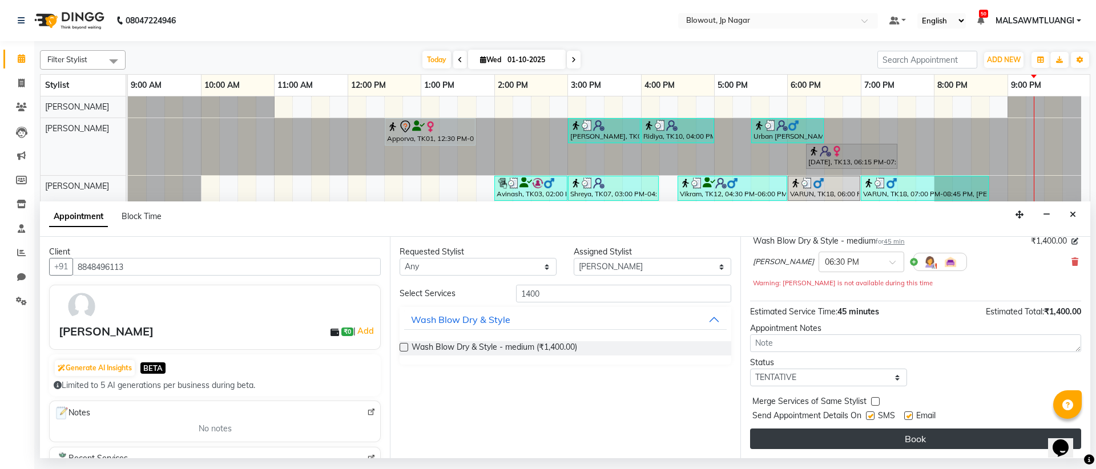
click at [973, 429] on button "Book" at bounding box center [915, 439] width 331 height 21
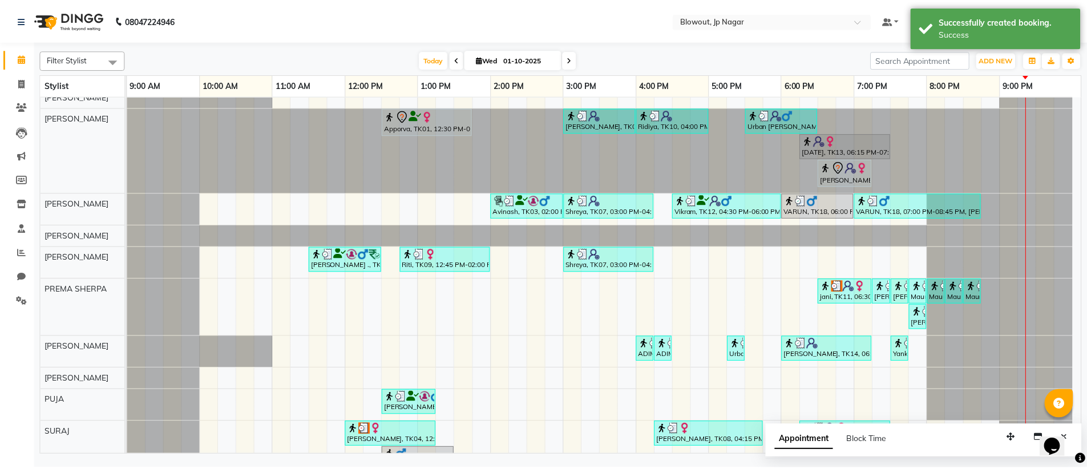
scroll to position [21, 0]
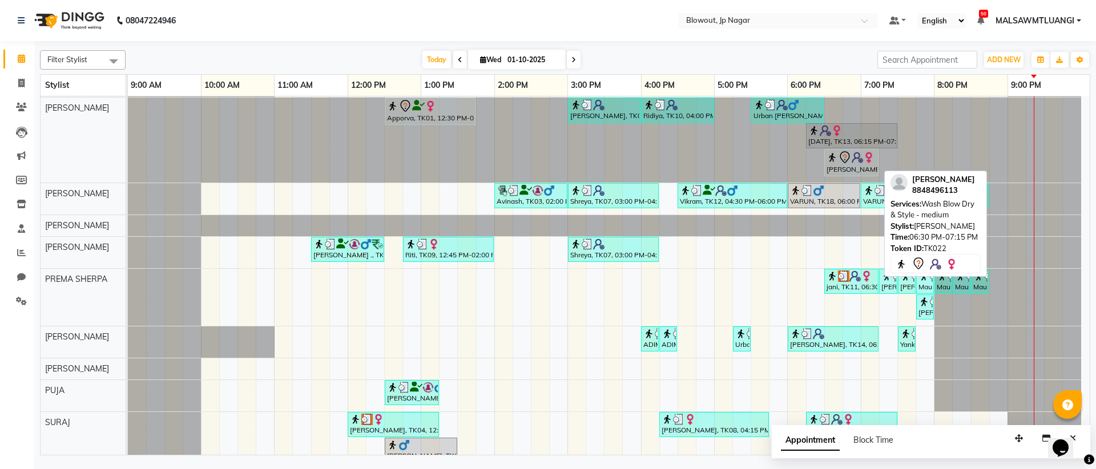
click at [853, 168] on div "[PERSON_NAME], TK22, 06:30 PM-07:15 PM, Wash Blow Dry & Style - medium" at bounding box center [851, 163] width 52 height 24
select select "7"
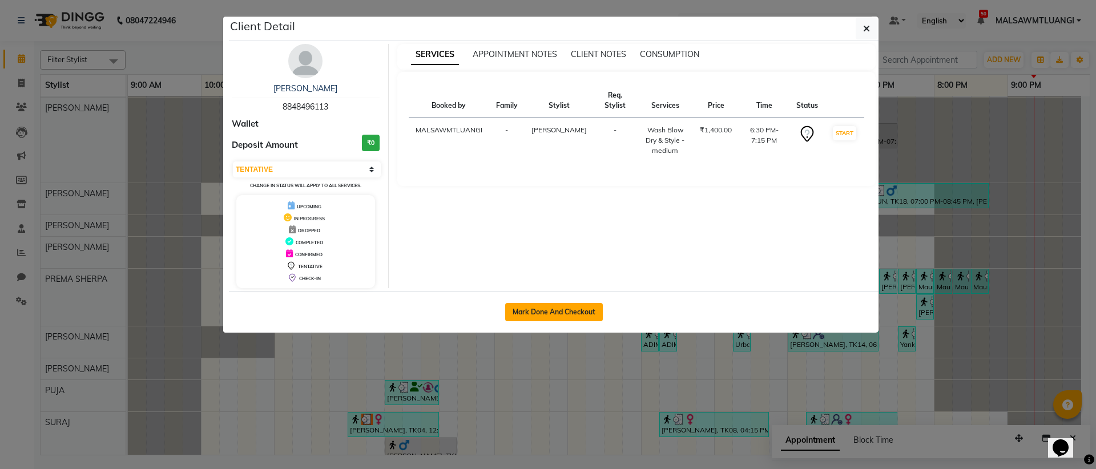
click at [556, 303] on button "Mark Done And Checkout" at bounding box center [554, 312] width 98 height 18
select select "service"
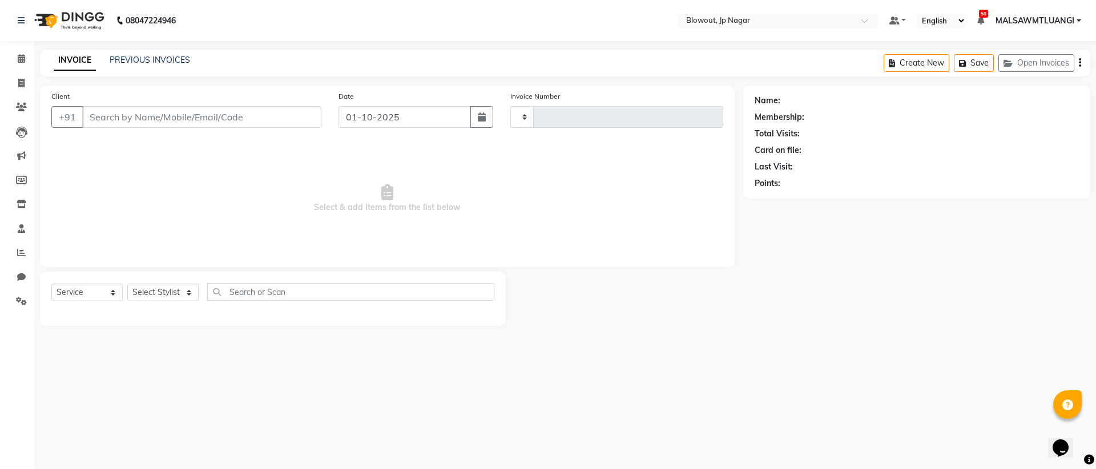
type input "2941"
select select "6261"
type input "8848496113"
select select "46972"
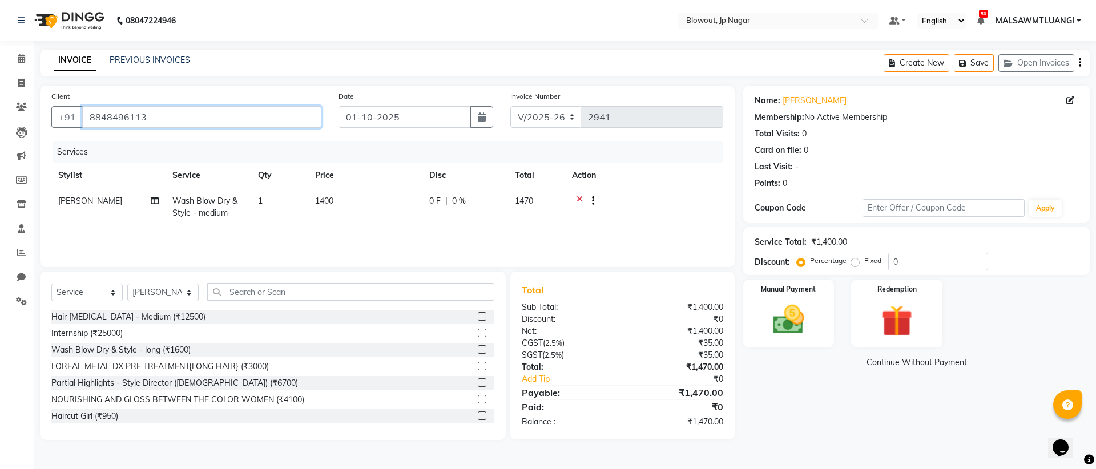
click at [168, 115] on input "8848496113" at bounding box center [201, 117] width 239 height 22
click at [301, 291] on input "text" at bounding box center [350, 292] width 287 height 18
type input "e"
click at [163, 284] on select "Select Stylist [PERSON_NAME] [PERSON_NAME] [PERSON_NAME] Malsawmtluanngi [PERSO…" at bounding box center [162, 293] width 71 height 18
select select "46973"
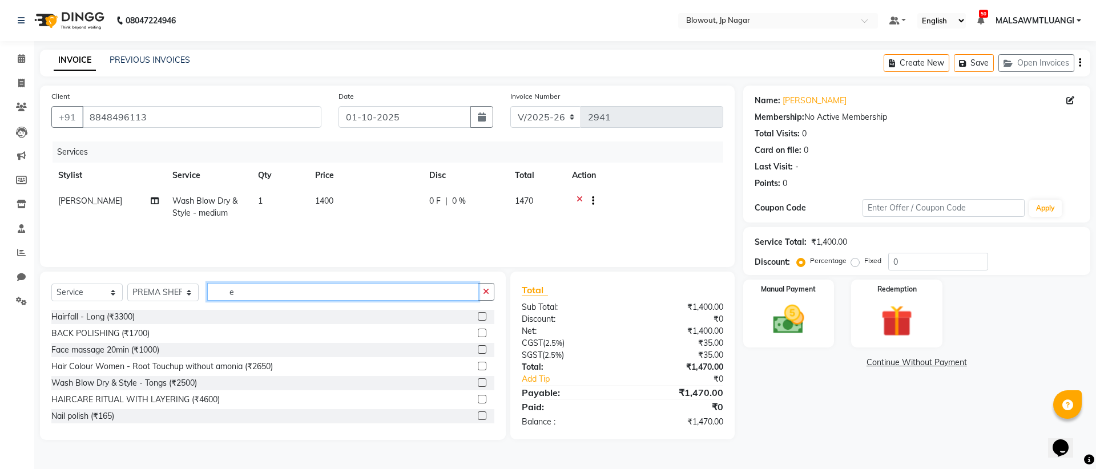
click at [237, 297] on input "e" at bounding box center [342, 292] width 271 height 18
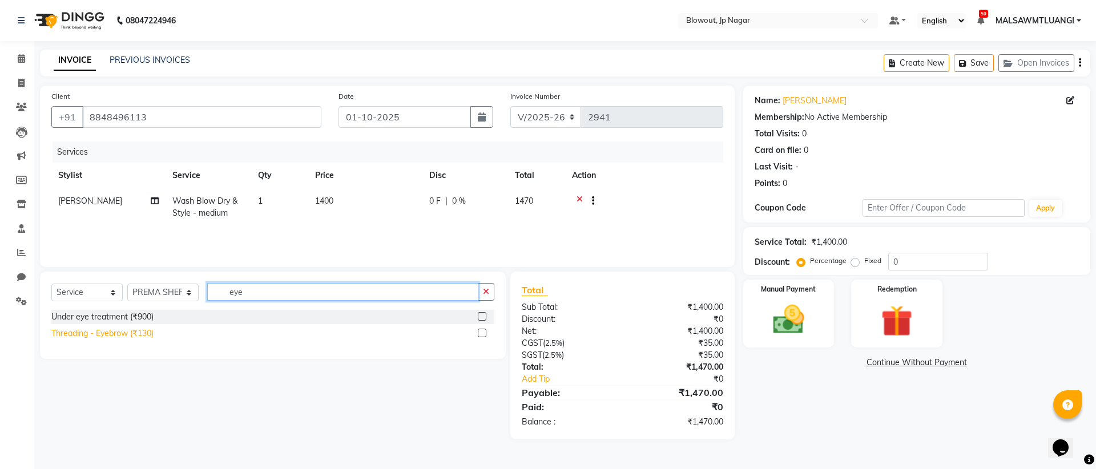
type input "eye"
click at [123, 337] on div "Threading - Eyebrow (₹130)" at bounding box center [102, 334] width 102 height 12
checkbox input "false"
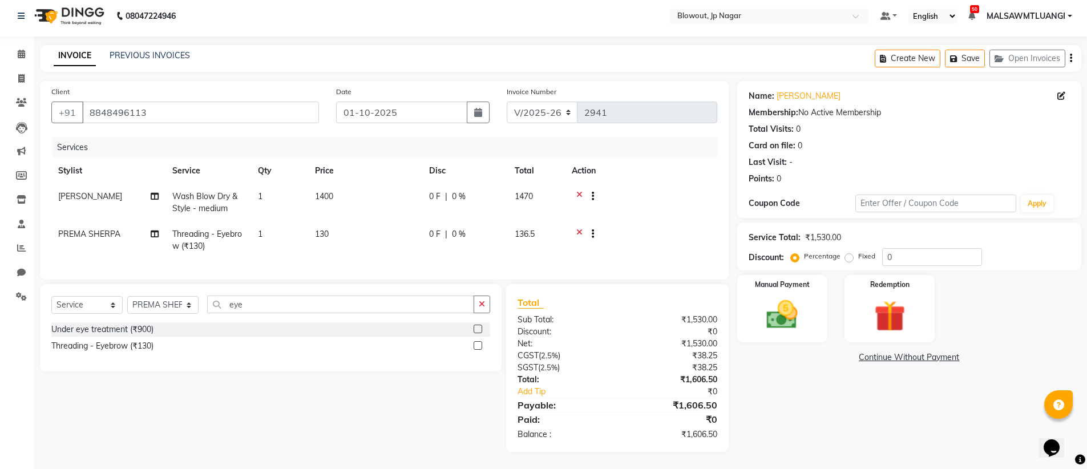
scroll to position [13, 0]
click at [807, 314] on img at bounding box center [782, 314] width 53 height 37
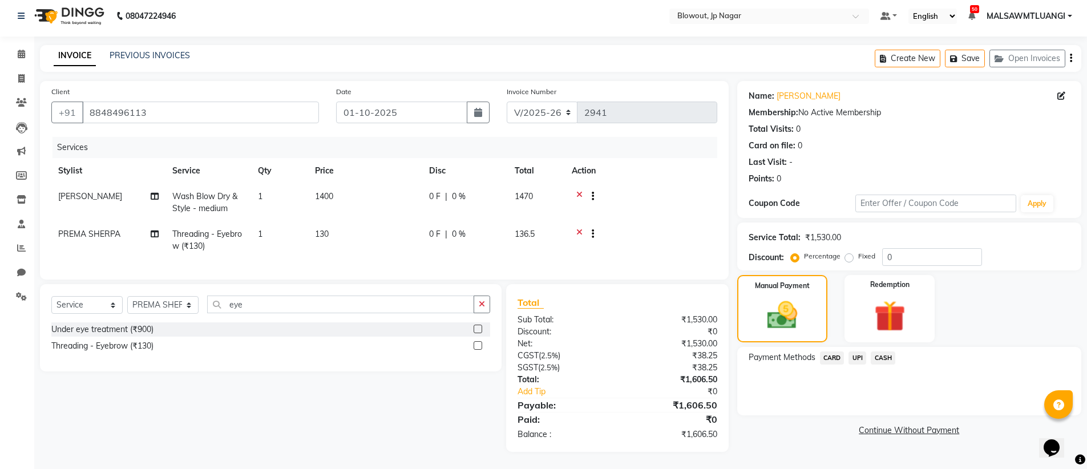
click at [854, 352] on span "UPI" at bounding box center [858, 358] width 18 height 13
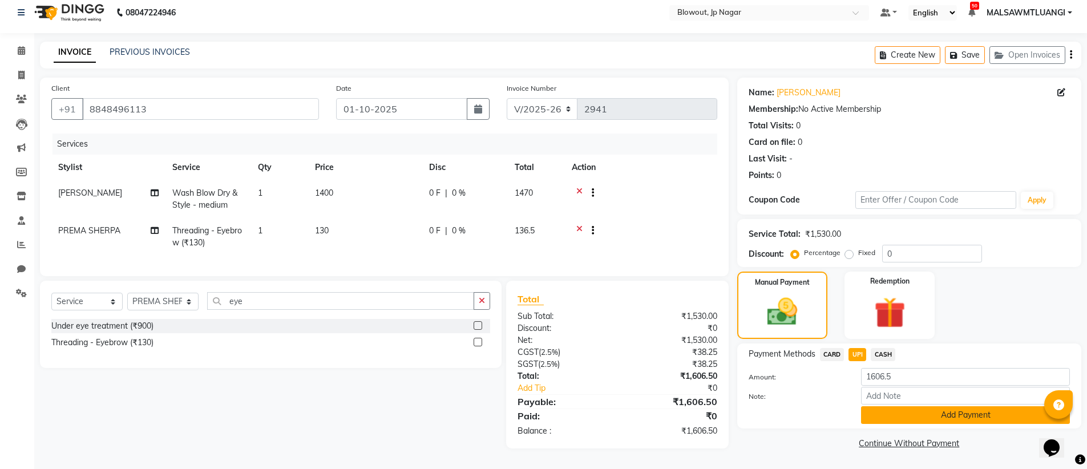
click at [937, 418] on button "Add Payment" at bounding box center [965, 415] width 209 height 18
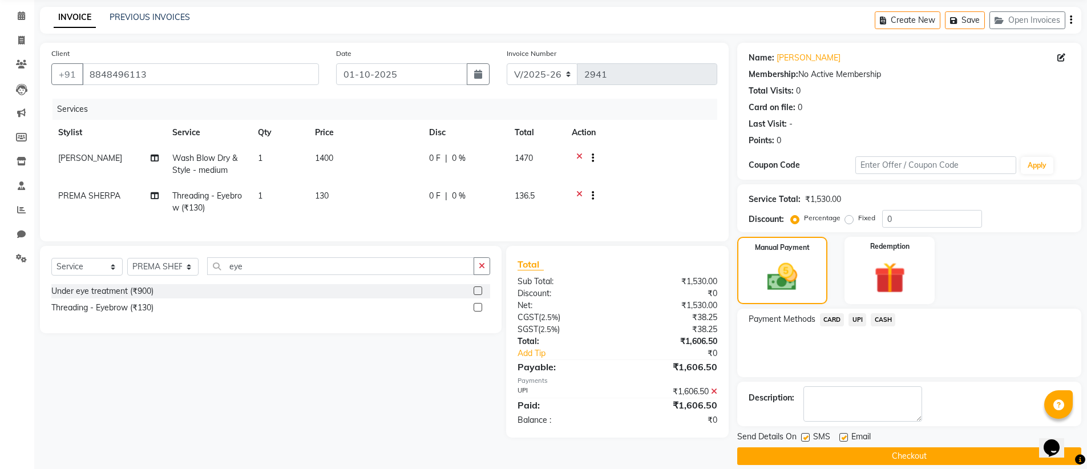
scroll to position [56, 0]
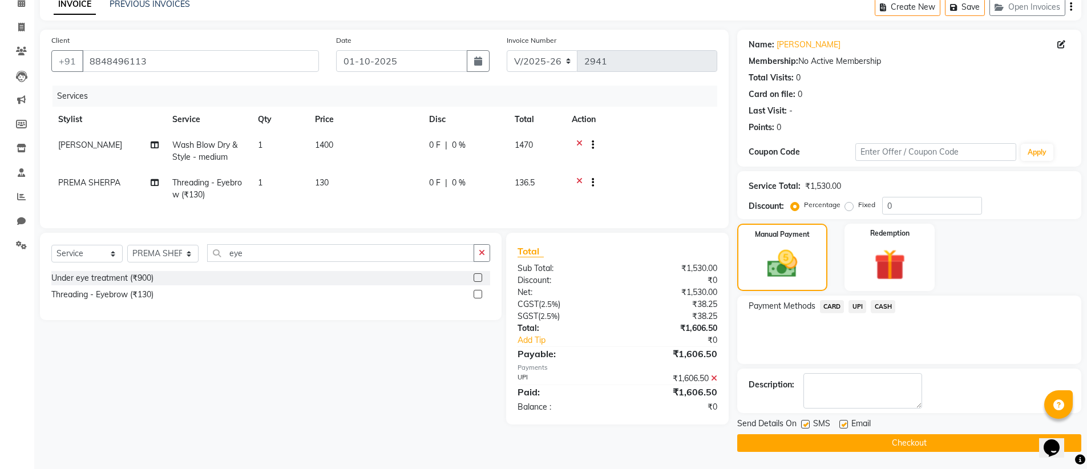
click at [937, 448] on button "Checkout" at bounding box center [909, 443] width 344 height 18
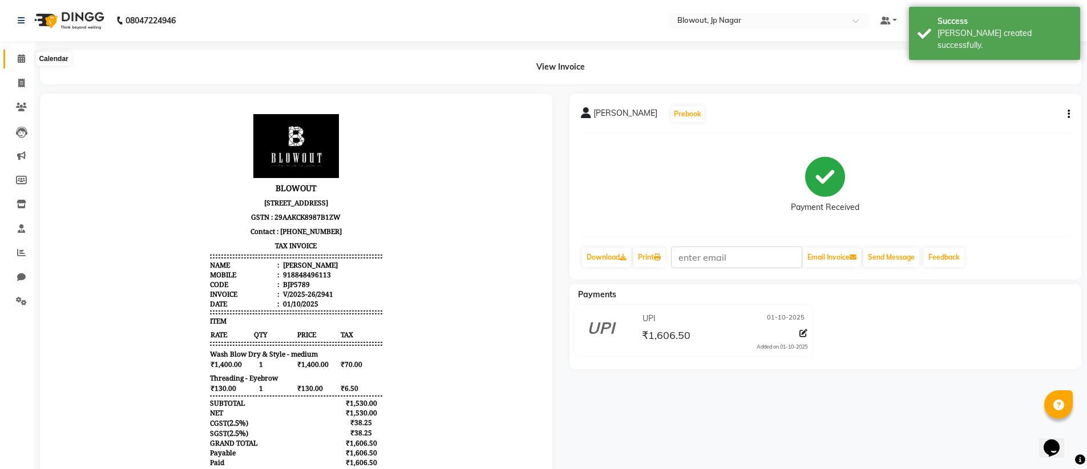
click at [29, 61] on span at bounding box center [21, 59] width 20 height 13
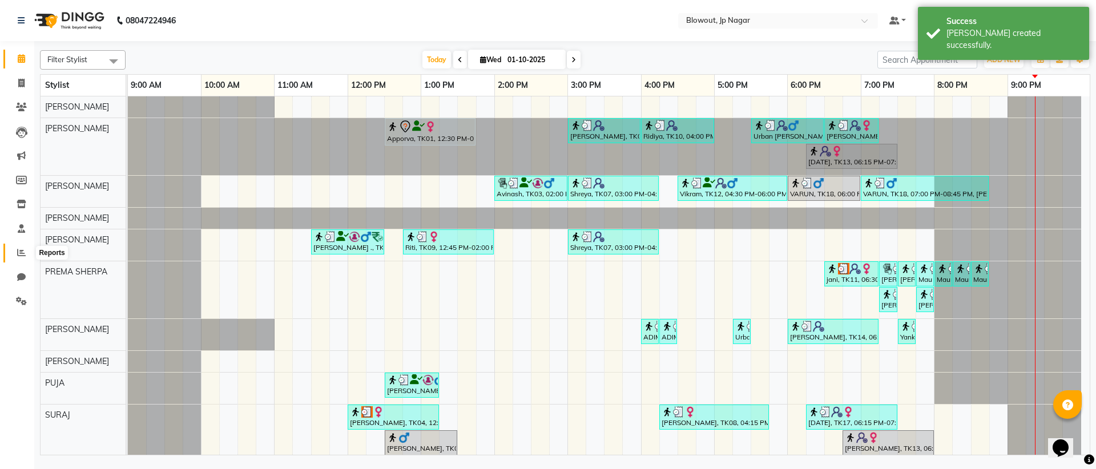
click at [18, 249] on icon at bounding box center [21, 252] width 9 height 9
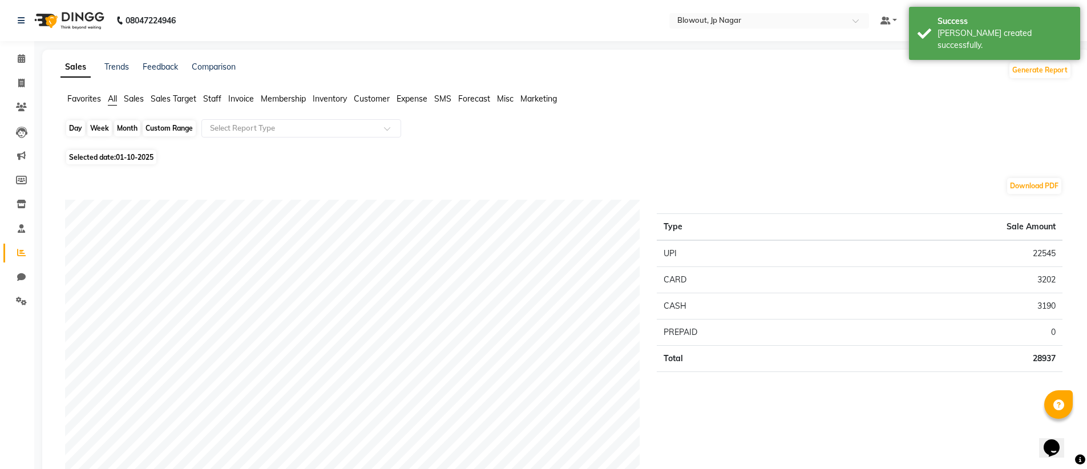
click at [72, 132] on div "Day" at bounding box center [75, 128] width 19 height 16
select select "10"
select select "2025"
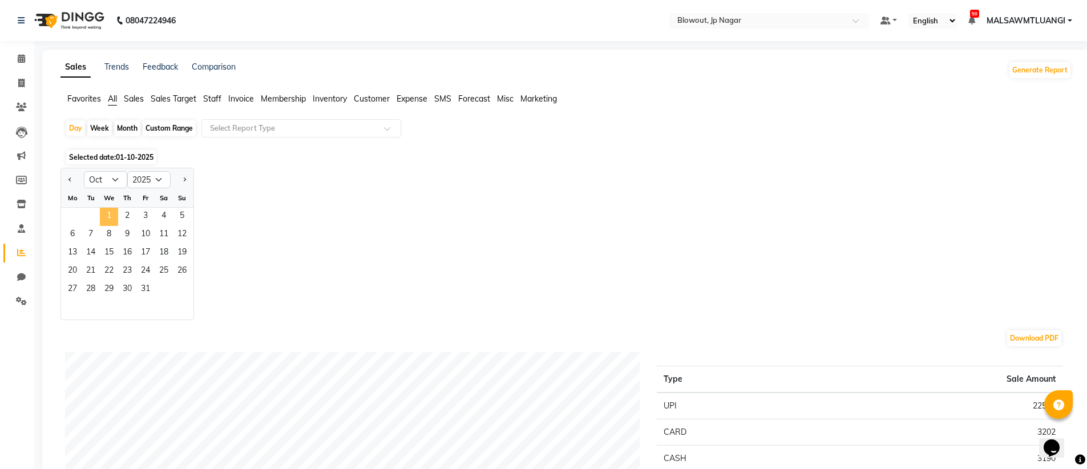
click at [113, 217] on span "1" at bounding box center [109, 217] width 18 height 18
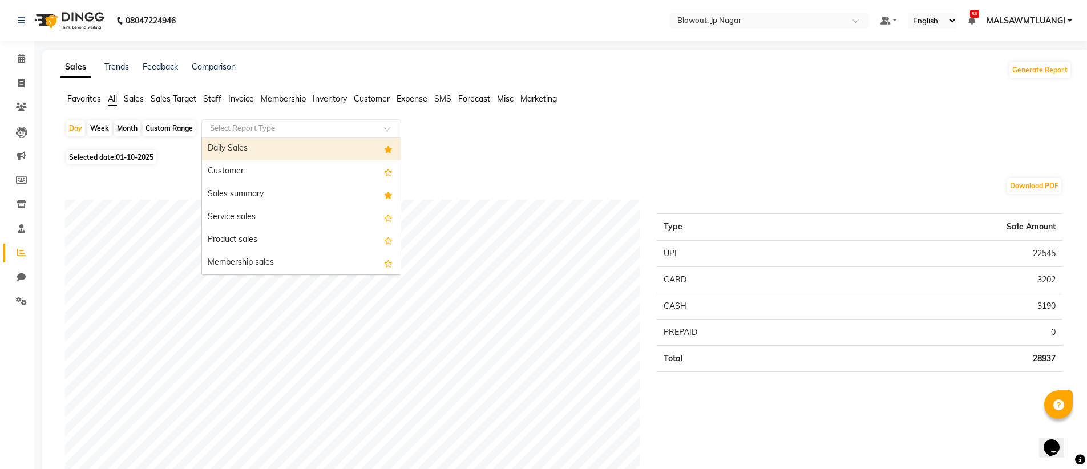
click at [300, 131] on input "text" at bounding box center [290, 128] width 164 height 11
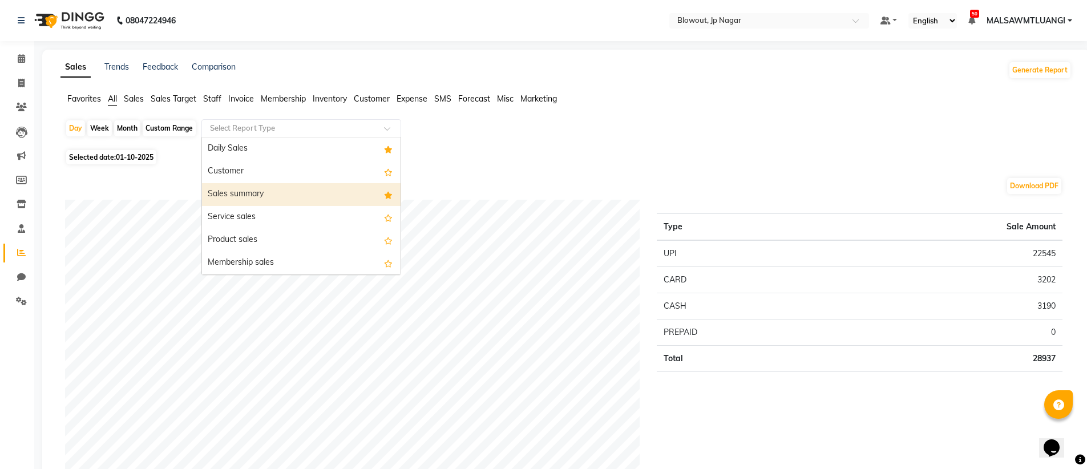
click at [291, 200] on div "Sales summary" at bounding box center [301, 194] width 199 height 23
select select "full_report"
select select "csv"
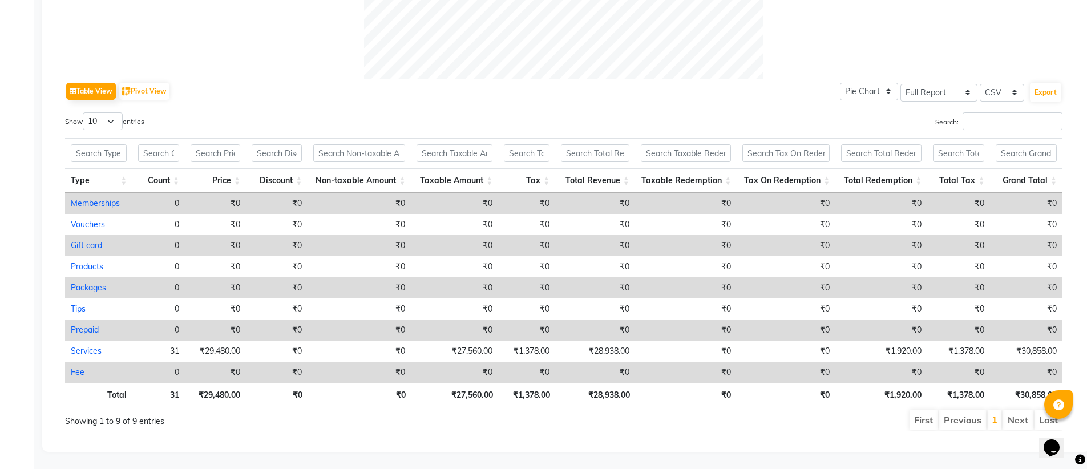
scroll to position [519, 0]
